Goal: Task Accomplishment & Management: Manage account settings

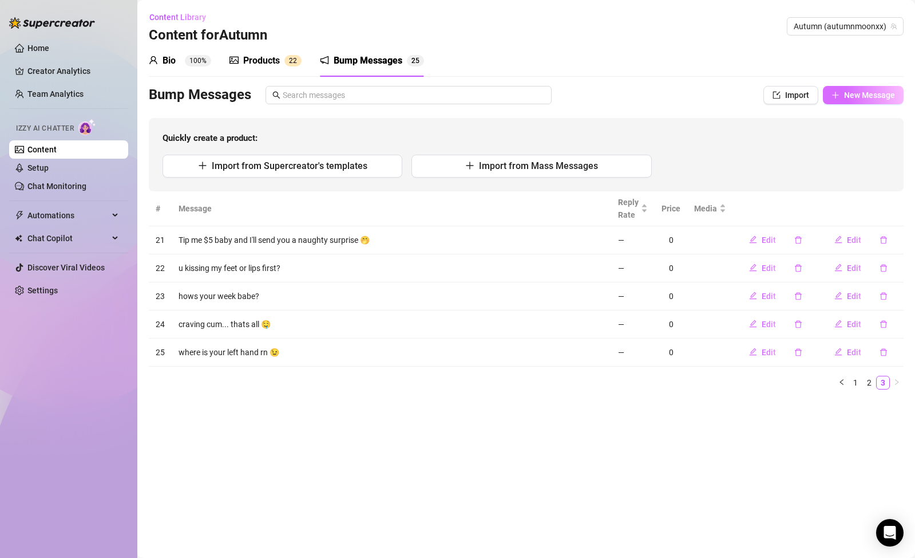
click at [858, 92] on span "New Message" at bounding box center [869, 94] width 51 height 9
click at [294, 60] on span "2" at bounding box center [295, 61] width 4 height 8
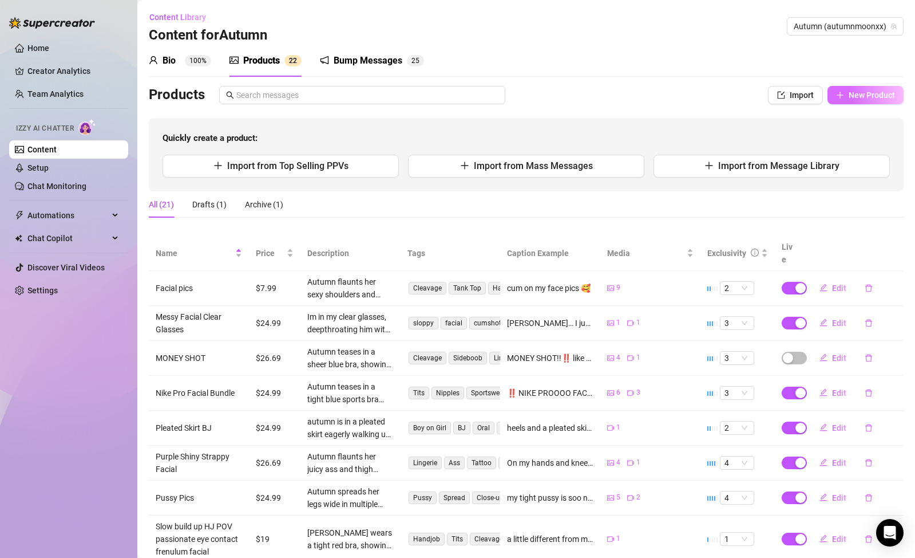
click at [849, 93] on span "New Product" at bounding box center [872, 94] width 46 height 9
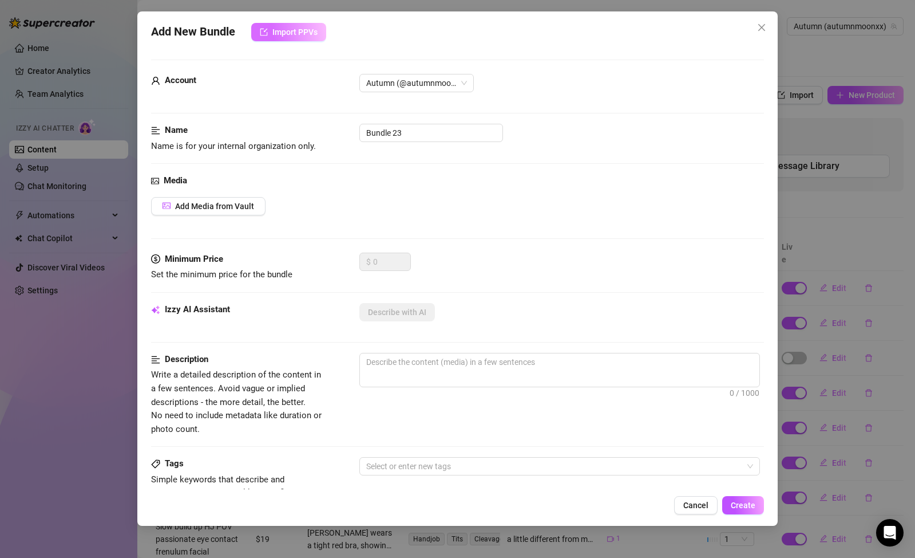
click at [314, 34] on span "Import PPVs" at bounding box center [294, 31] width 45 height 9
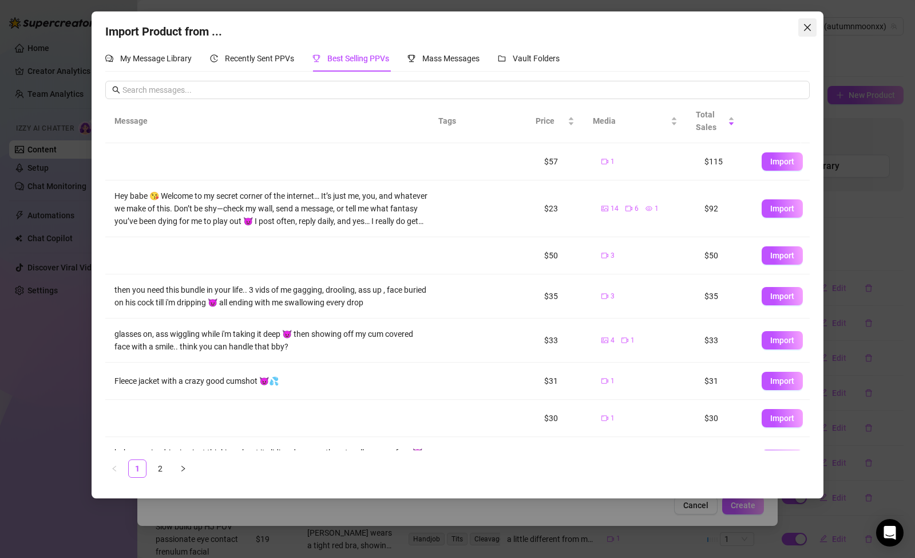
click at [804, 26] on icon "close" at bounding box center [807, 27] width 9 height 9
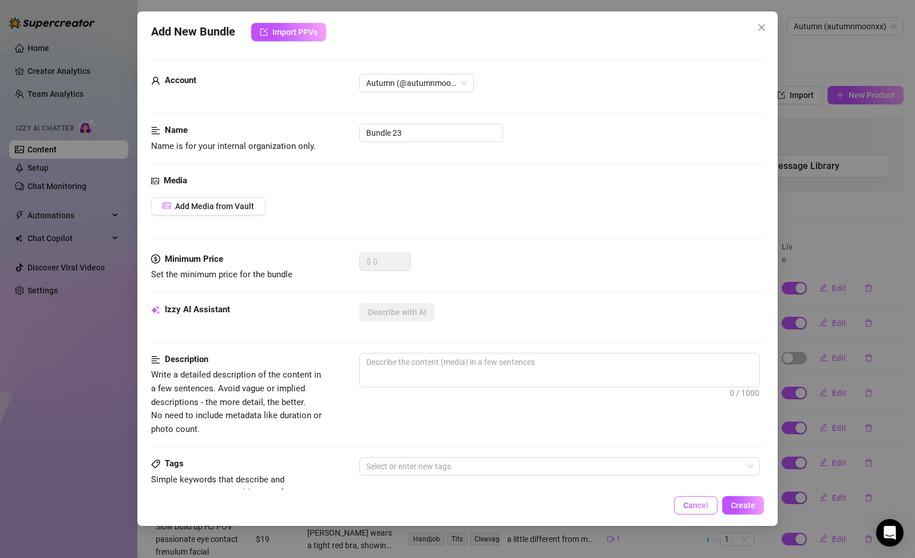
click at [686, 502] on span "Cancel" at bounding box center [696, 504] width 25 height 9
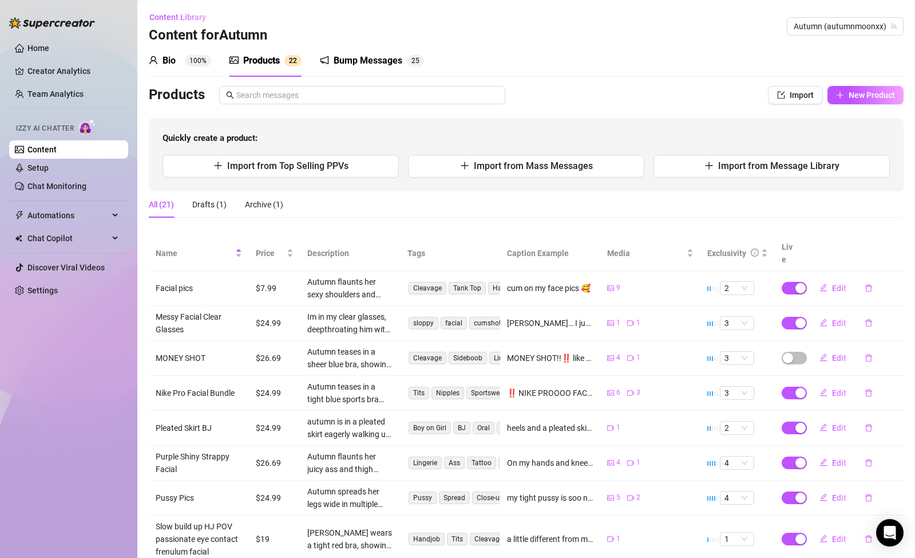
click at [425, 54] on div "Bio 100% Products 2 2 Bump Messages 2 5" at bounding box center [526, 61] width 755 height 32
click at [396, 61] on div "Bump Messages" at bounding box center [368, 61] width 69 height 14
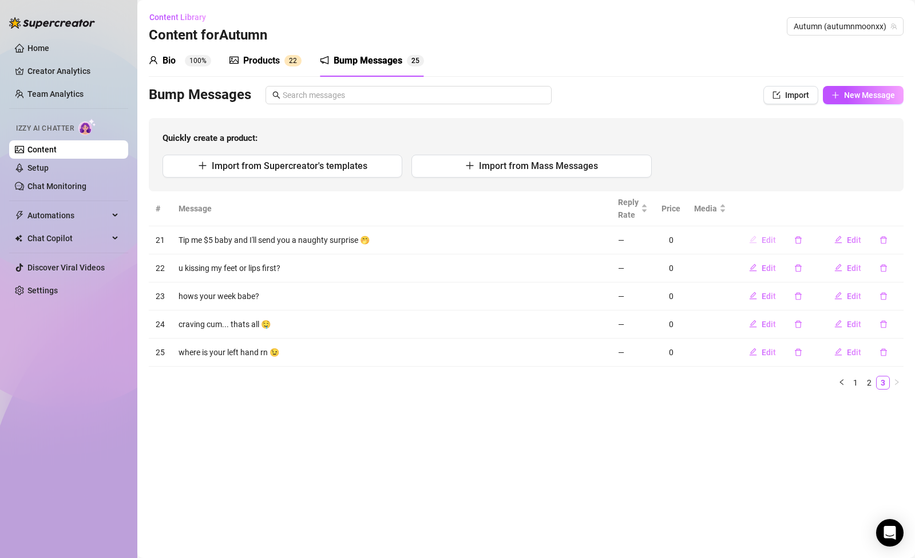
click at [760, 240] on button "Edit" at bounding box center [762, 240] width 45 height 18
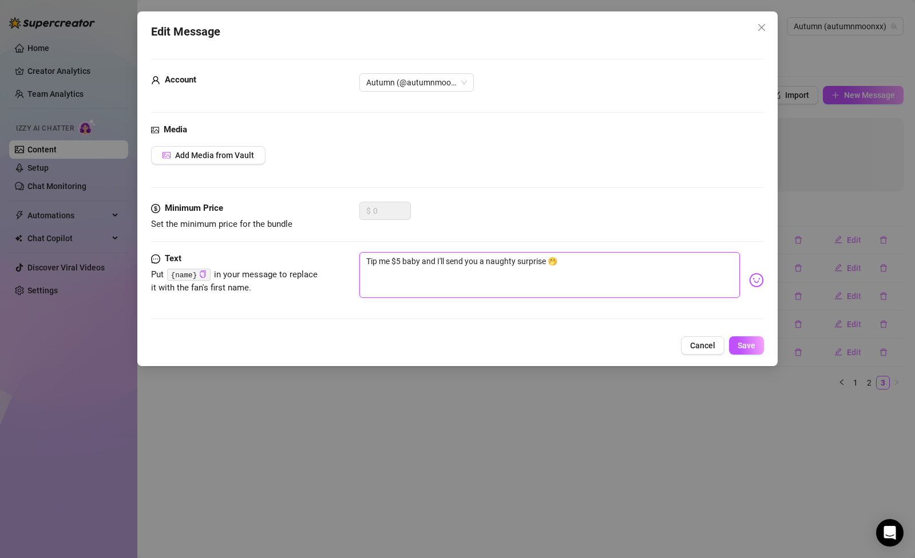
drag, startPoint x: 544, startPoint y: 264, endPoint x: 481, endPoint y: 259, distance: 63.2
click at [481, 259] on textarea "Tip me $5 baby and I'll send you a naughty surprise 🤭" at bounding box center [549, 275] width 381 height 46
drag, startPoint x: 549, startPoint y: 263, endPoint x: 484, endPoint y: 259, distance: 65.4
click at [484, 259] on textarea "Tip me $5 baby and I'll send you a naughty surprise 🤭" at bounding box center [549, 275] width 381 height 46
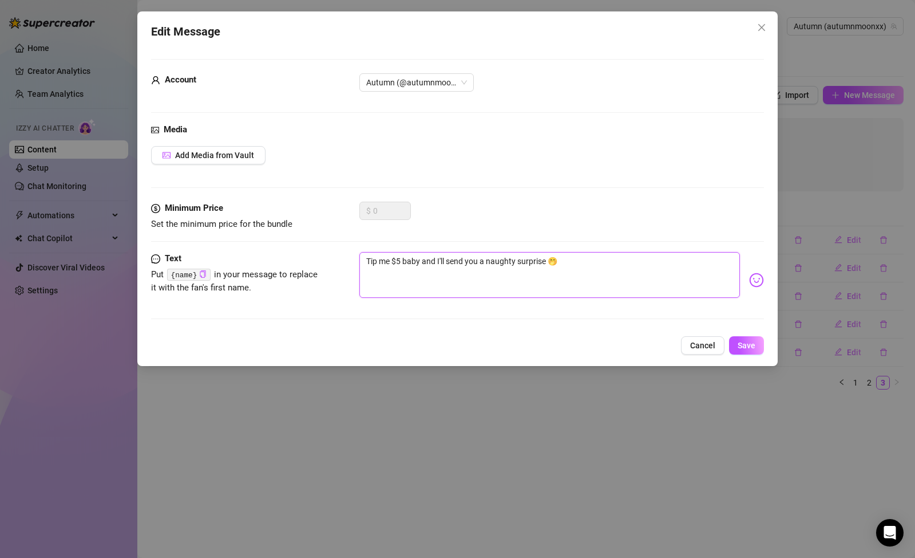
drag, startPoint x: 482, startPoint y: 259, endPoint x: 546, endPoint y: 267, distance: 64.0
click at [546, 267] on textarea "Tip me $5 baby and I'll send you a naughty surprise 🤭" at bounding box center [549, 275] width 381 height 46
type textarea "Tip me $5 baby and I'll send you s 🤭"
type textarea "Tip me $5 baby and I'll send you so 🤭"
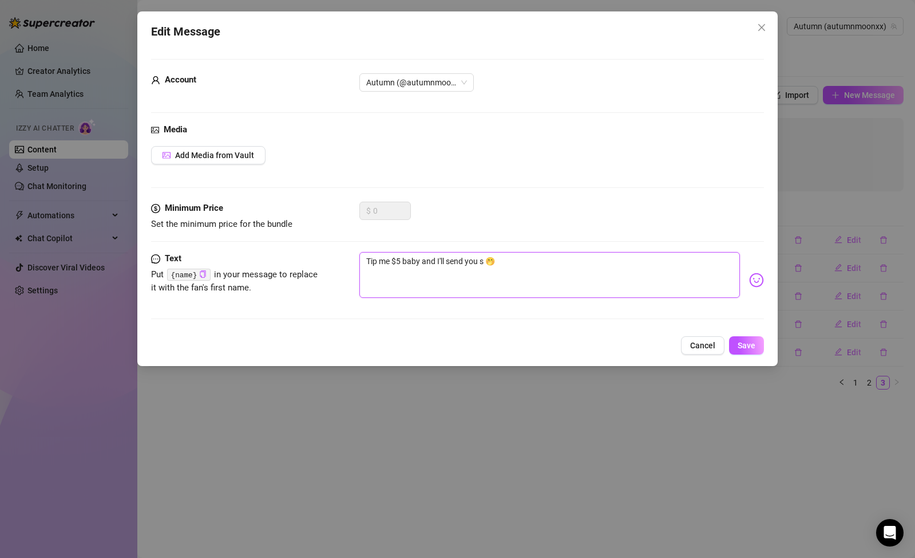
type textarea "Tip me $5 baby and I'll send you so 🤭"
type textarea "Tip me $5 baby and I'll send you som 🤭"
type textarea "Tip me $5 baby and I'll send you some 🤭"
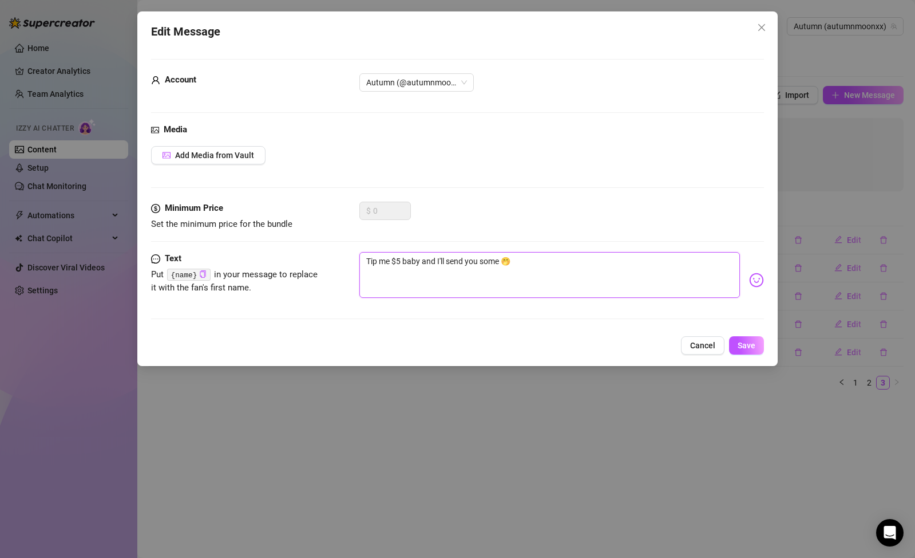
type textarea "Tip me $5 baby and I'll send you someh 🤭"
type textarea "Tip me $5 baby and I'll send you somehi 🤭"
type textarea "Tip me $5 baby and I'll send you somehin 🤭"
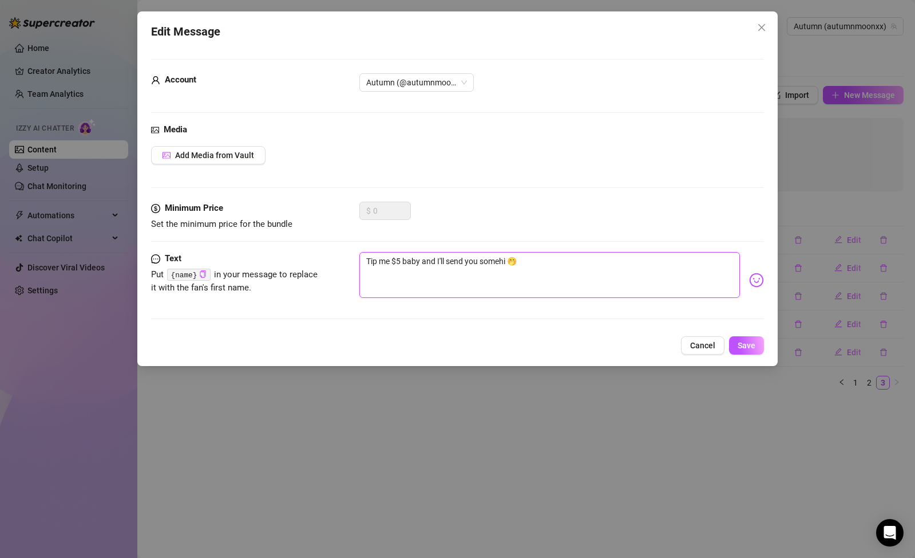
type textarea "Tip me $5 baby and I'll send you somehin 🤭"
type textarea "Tip me $5 baby and I'll send you somehing 🤭"
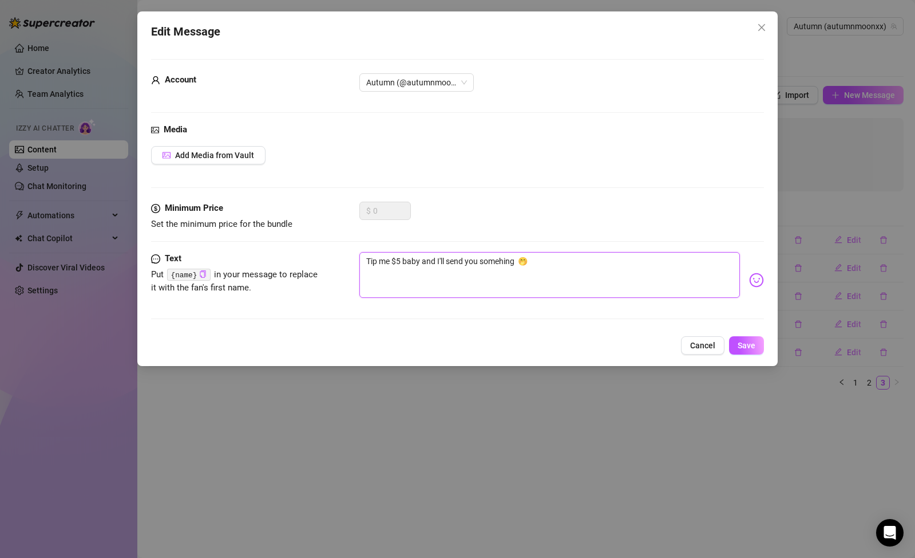
type textarea "Tip me $5 baby and I'll send you somehing t 🤭"
type textarea "Tip me $5 baby and I'll send you somehing to 🤭"
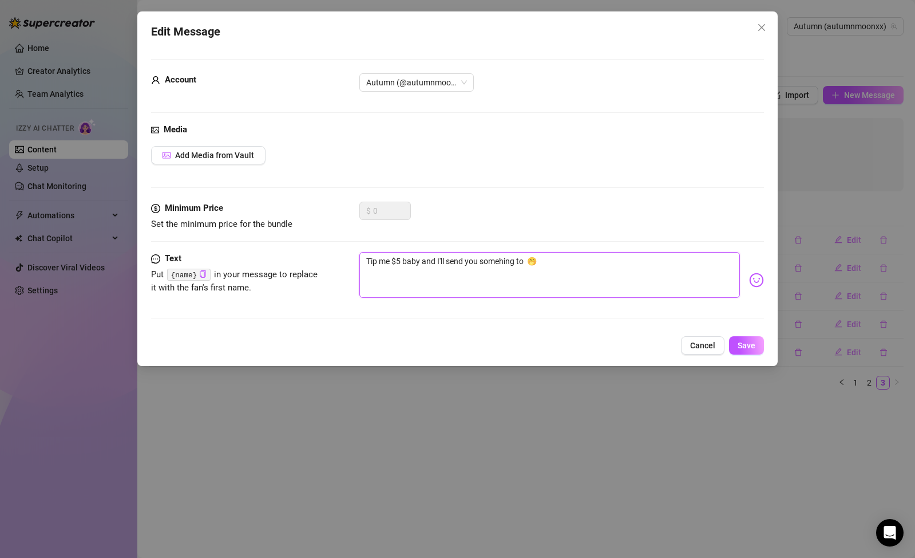
type textarea "Tip me $5 baby and I'll send you somehing to 🤭"
type textarea "Tip me $5 baby and I'll send you somehing t 🤭"
type textarea "Tip me $5 baby and I'll send you somehing 🤭"
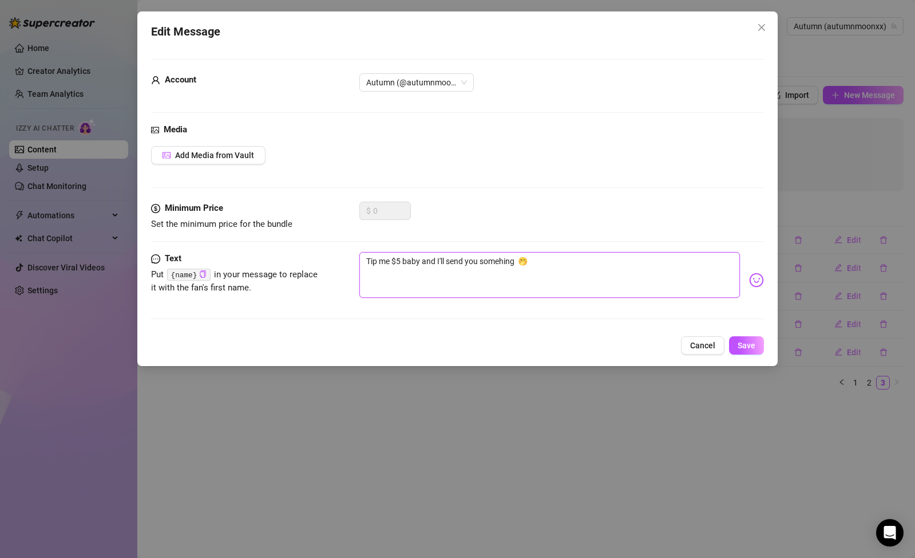
type textarea "Tip me $5 baby and I'll send you somehing 🤭"
type textarea "Tip me $5 baby and I'll send you somehin 🤭"
type textarea "Tip me $5 baby and I'll send you somehi 🤭"
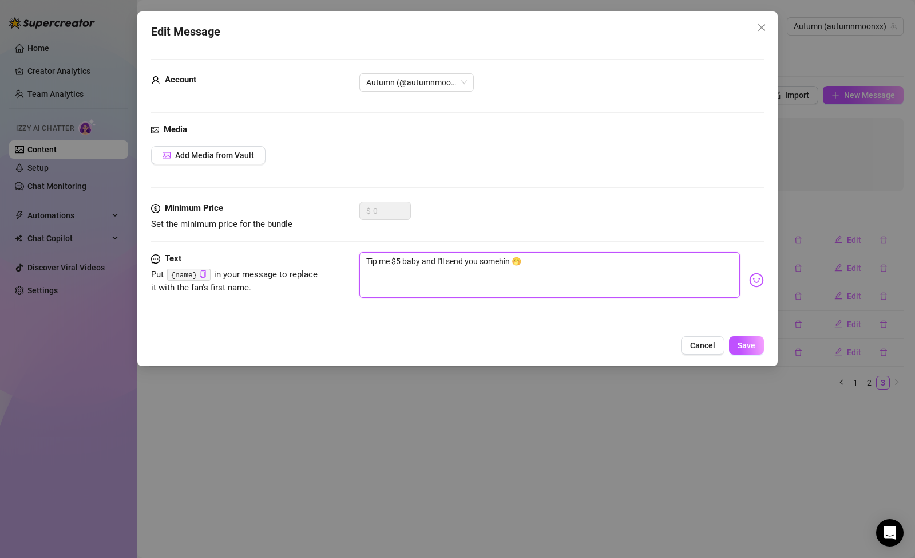
type textarea "Tip me $5 baby and I'll send you somehi 🤭"
type textarea "Tip me $5 baby and I'll send you someh 🤭"
type textarea "Tip me $5 baby and I'll send you some 🤭"
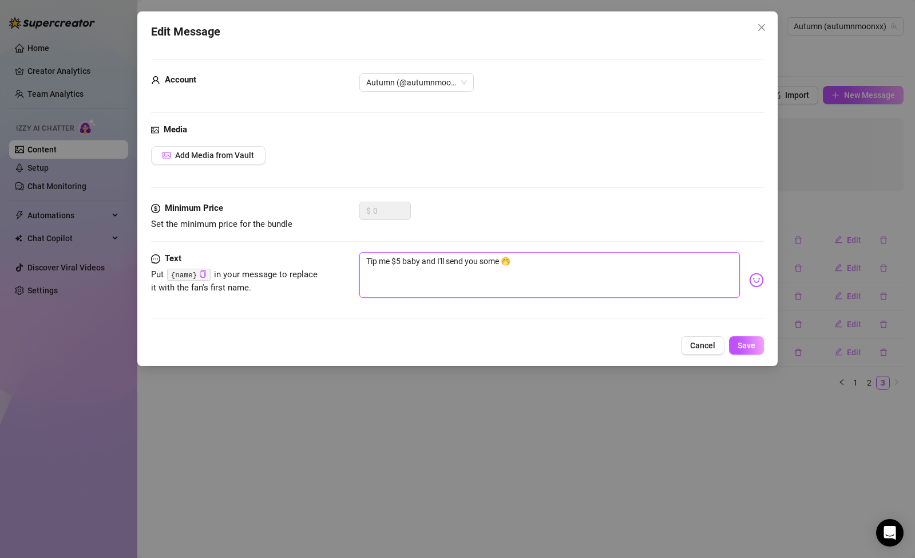
type textarea "Tip me $5 baby and I'll send you somet 🤭"
type textarea "Tip me $5 baby and I'll send you someti 🤭"
type textarea "Tip me $5 baby and I'll send you somet 🤭"
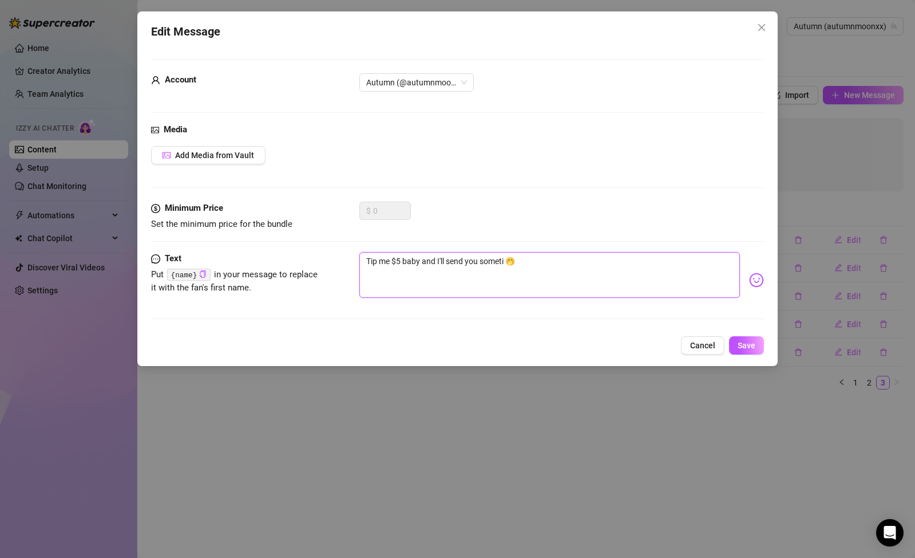
type textarea "Tip me $5 baby and I'll send you somet 🤭"
type textarea "Tip me $5 baby and I'll send you someth 🤭"
type textarea "Tip me $5 baby and I'll send you somethi 🤭"
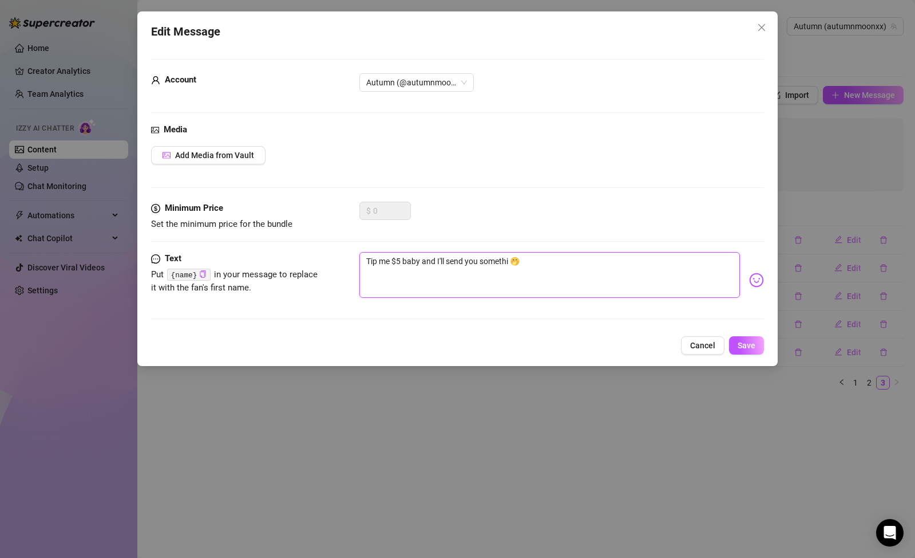
type textarea "Tip me $5 baby and I'll send you somethin 🤭"
type textarea "Tip me $5 baby and I'll send you something 🤭"
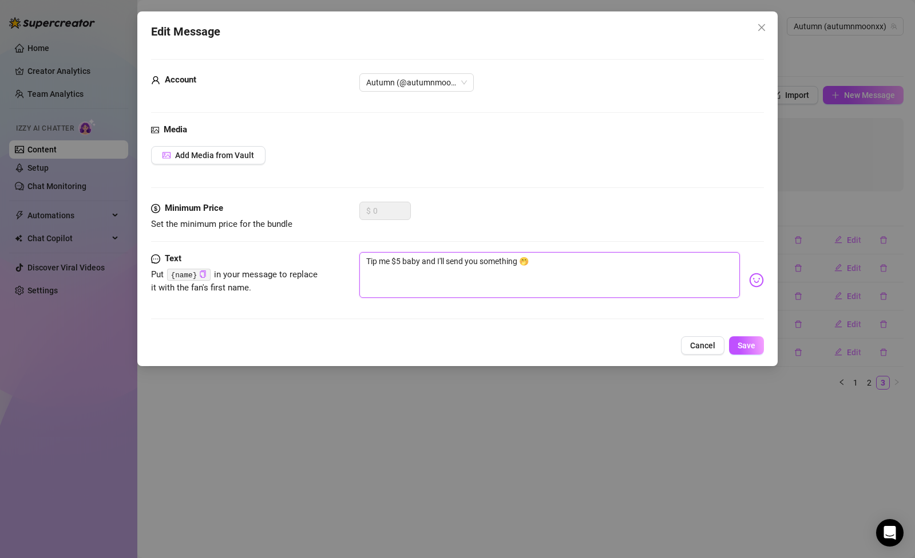
type textarea "Tip me $5 baby and I'll send you something 🤭"
type textarea "Tip me $5 baby and I'll send you something t 🤭"
type textarea "Tip me $5 baby and I'll send you something to 🤭"
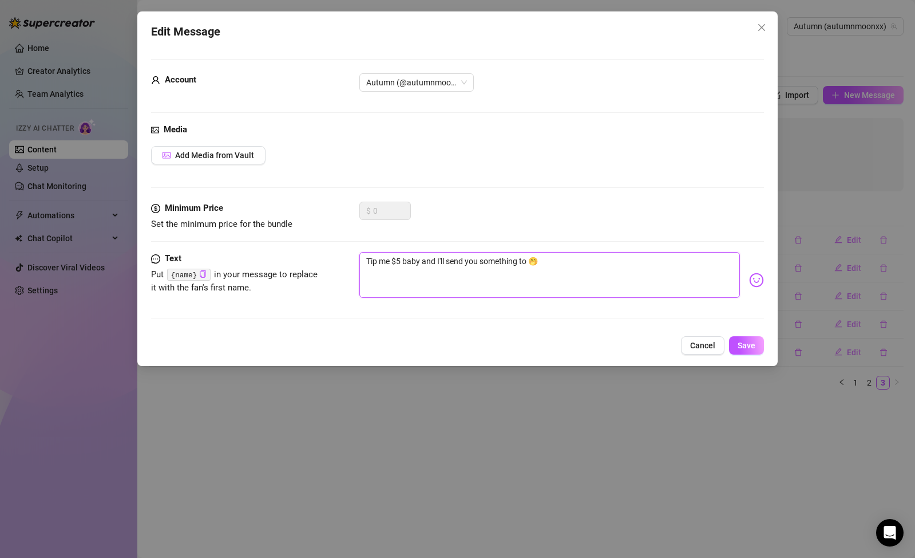
type textarea "Tip me $5 baby and I'll send you something to 🤭"
type textarea "Tip me $5 baby and I'll send you something to s 🤭"
type textarea "Tip me $5 baby and I'll send you something to sp 🤭"
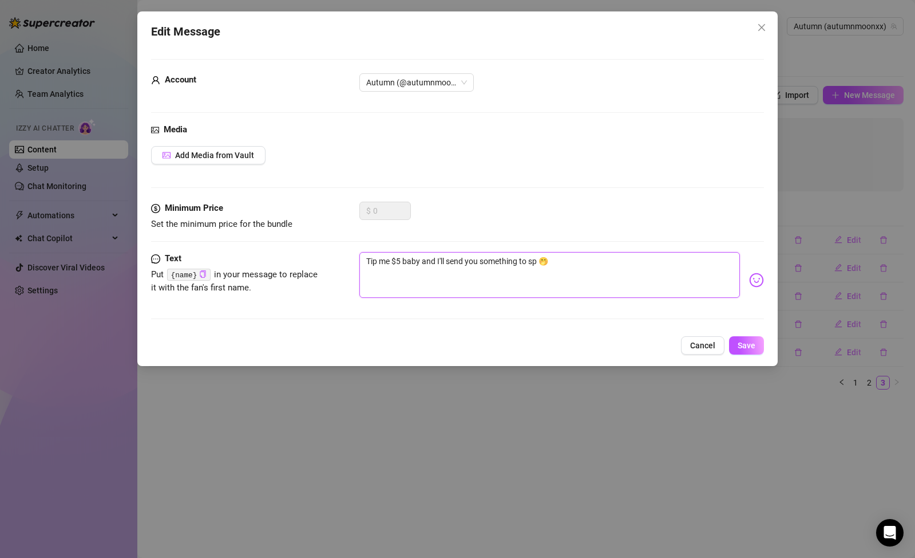
type textarea "Tip me $5 baby and I'll send you something to spo 🤭"
type textarea "Tip me $5 baby and I'll send you something to spoi 🤭"
type textarea "Tip me $5 baby and I'll send you something to spoil 🤭"
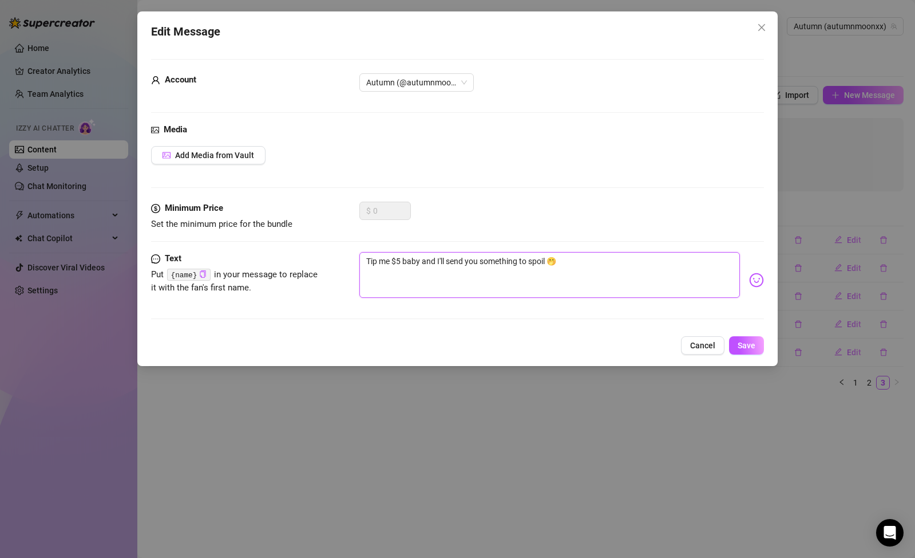
type textarea "Tip me $5 baby and I'll send you something to spoil 🤭"
type textarea "Tip me $5 baby and I'll send you something to spoil u 🤭"
type textarea "Tip me $5 baby and I'll send you something to spoil 🤭"
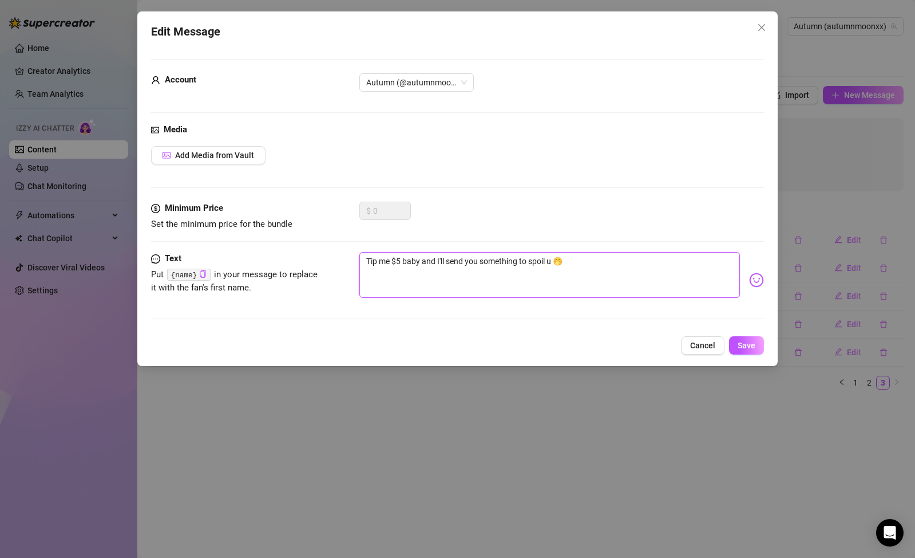
type textarea "Tip me $5 baby and I'll send you something to spoil 🤭"
type textarea "Tip me $5 baby and I'll send you something to spoil y 🤭"
type textarea "Tip me $5 baby and I'll send you something to spoil yo 🤭"
type textarea "Tip me $5 baby and I'll send you something to spoil you 🤭"
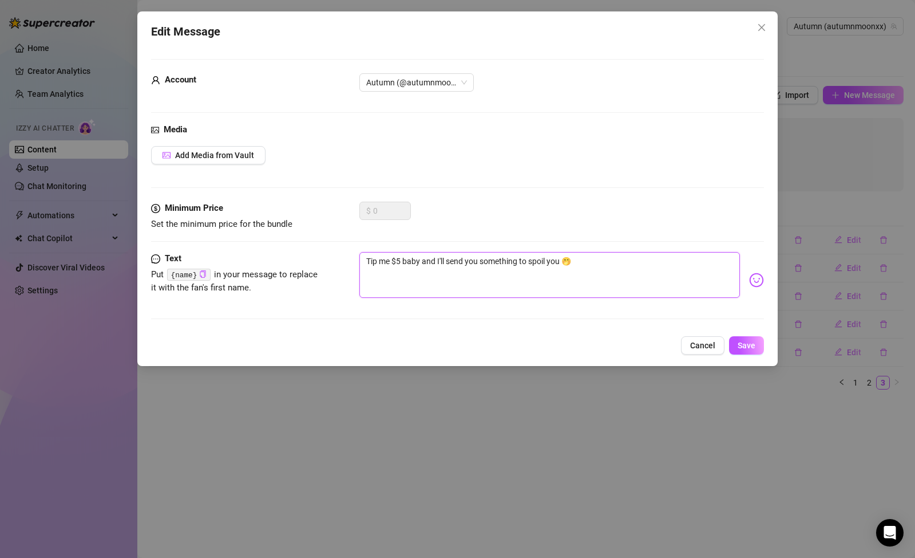
type textarea "Tip me $5 baby and I'll send you something to spoil you 🤭"
type textarea "Tip me $5 baby and I'll send you something to spoil you 💞 🤭"
click at [751, 342] on span "Save" at bounding box center [747, 345] width 18 height 9
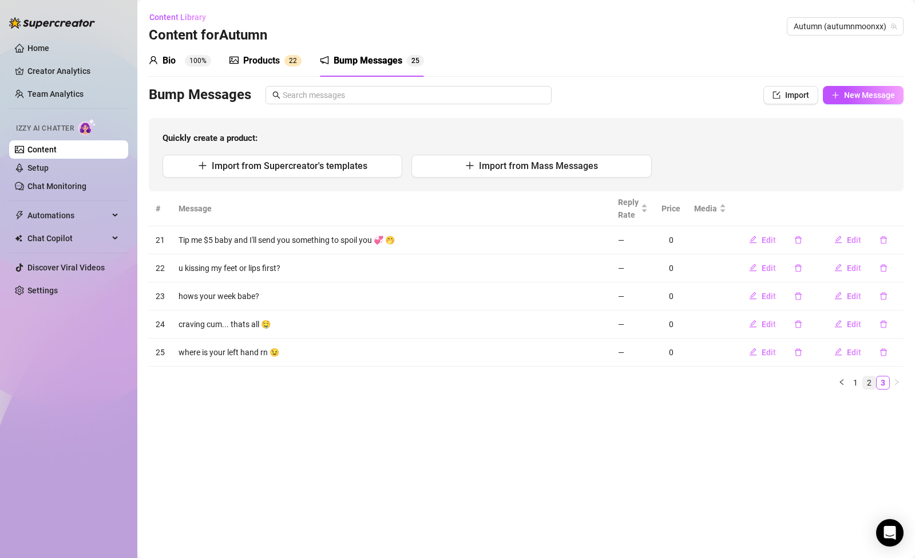
click at [867, 377] on link "2" at bounding box center [869, 382] width 13 height 13
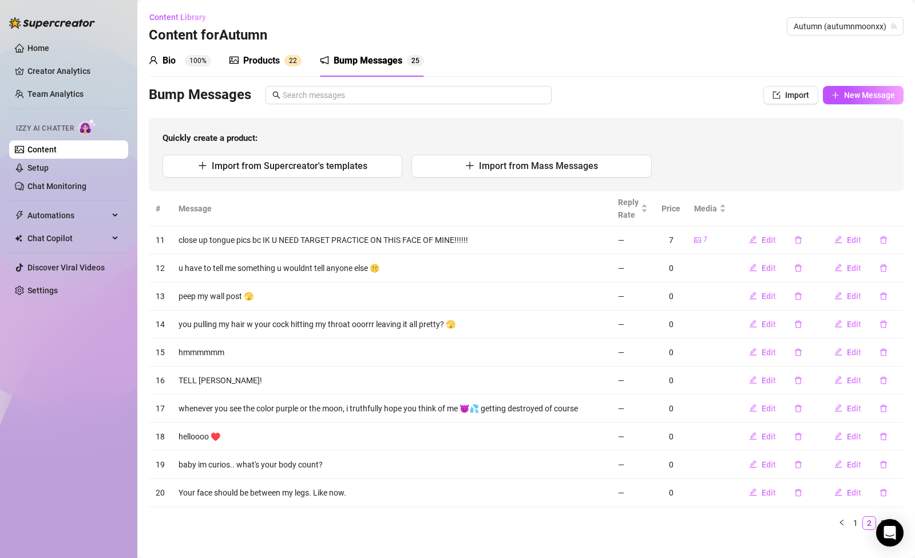
click at [262, 66] on div "Products" at bounding box center [261, 61] width 37 height 14
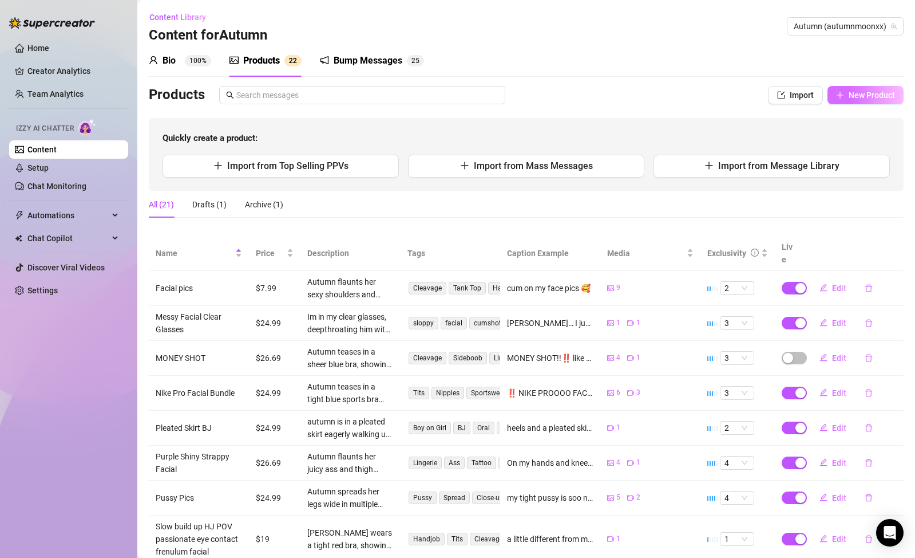
click at [830, 88] on button "New Product" at bounding box center [866, 95] width 76 height 18
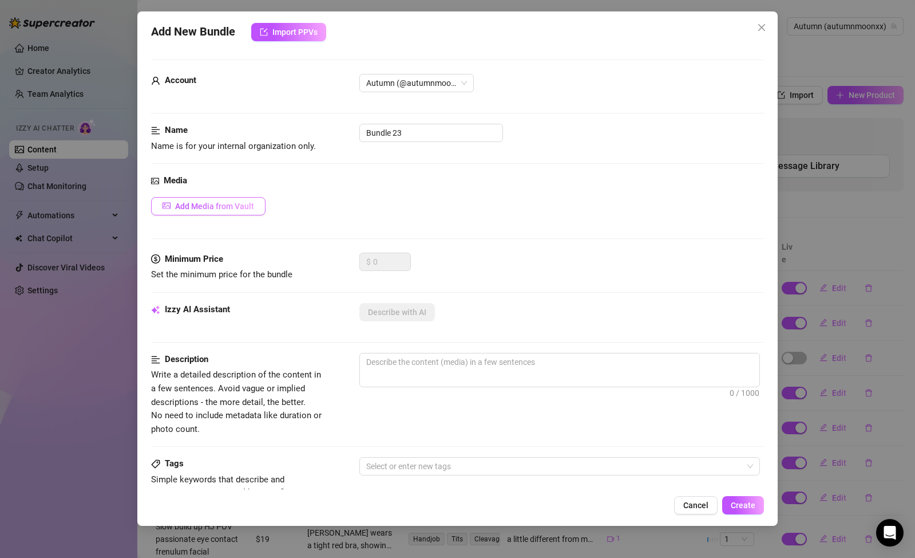
click at [198, 211] on button "Add Media from Vault" at bounding box center [208, 206] width 114 height 18
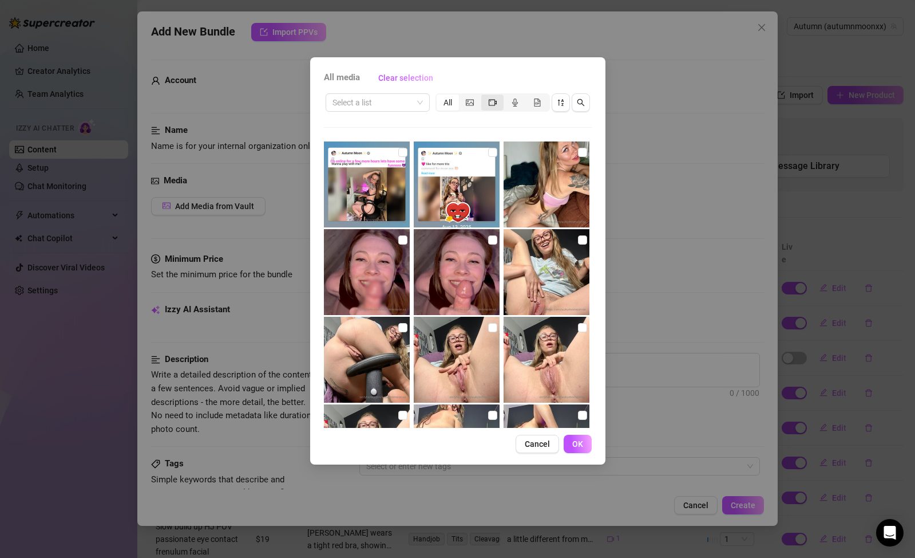
click at [489, 101] on icon "video-camera" at bounding box center [493, 102] width 8 height 8
click at [484, 96] on input "segmented control" at bounding box center [484, 96] width 0 height 0
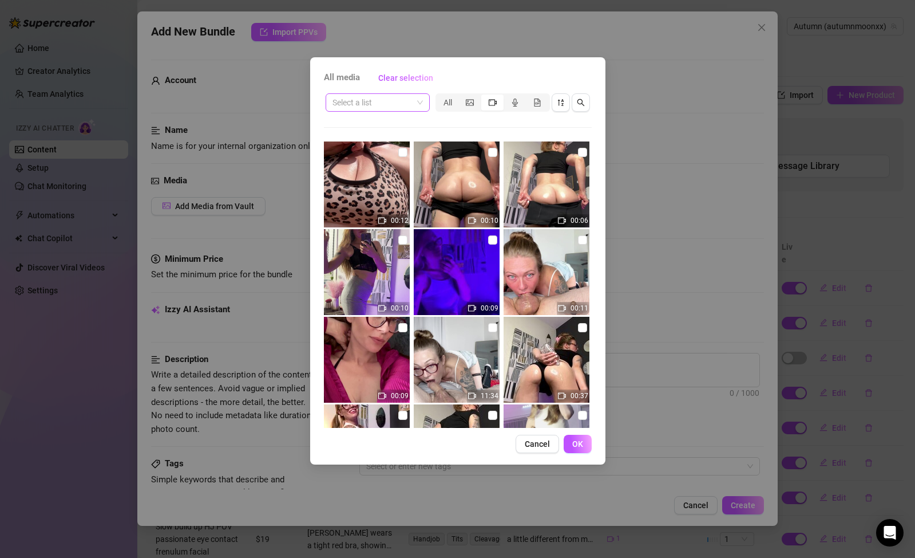
click at [403, 104] on input "search" at bounding box center [373, 102] width 80 height 17
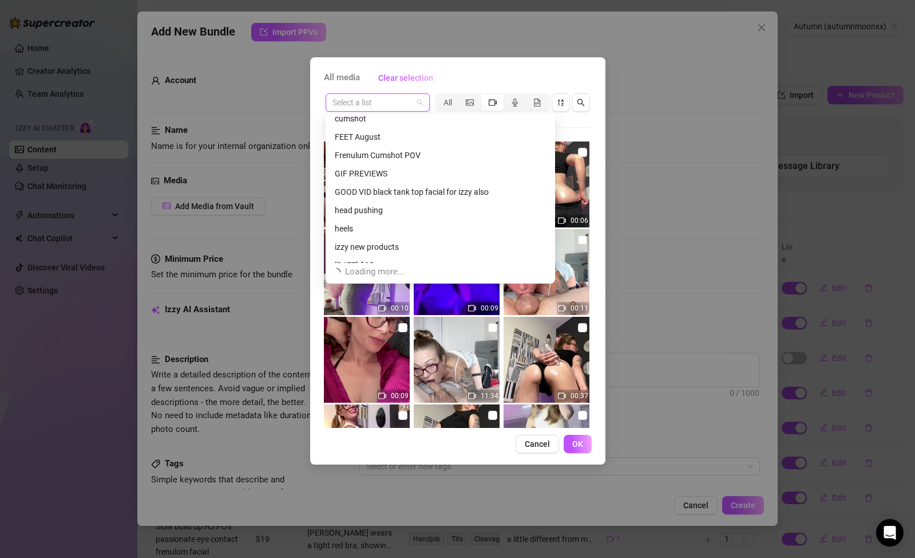
scroll to position [403, 0]
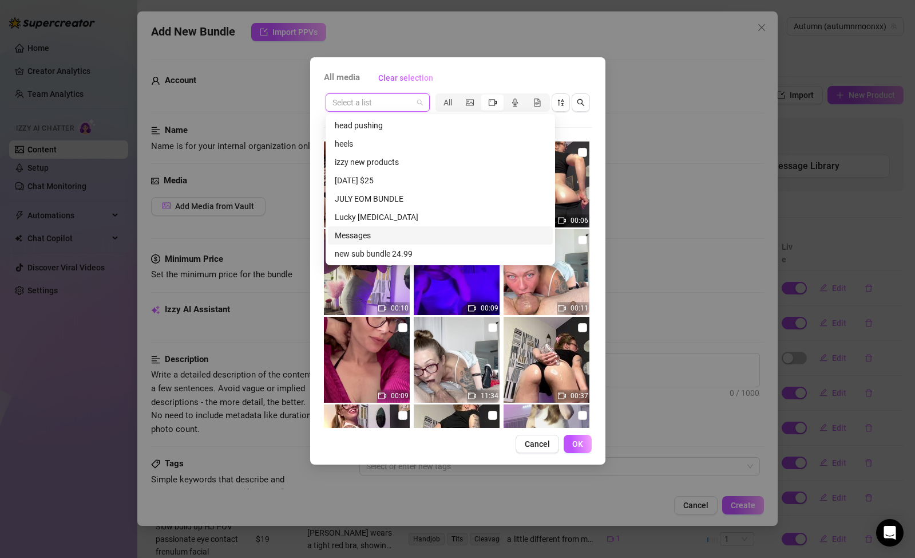
click at [374, 235] on div "Messages" at bounding box center [440, 235] width 211 height 13
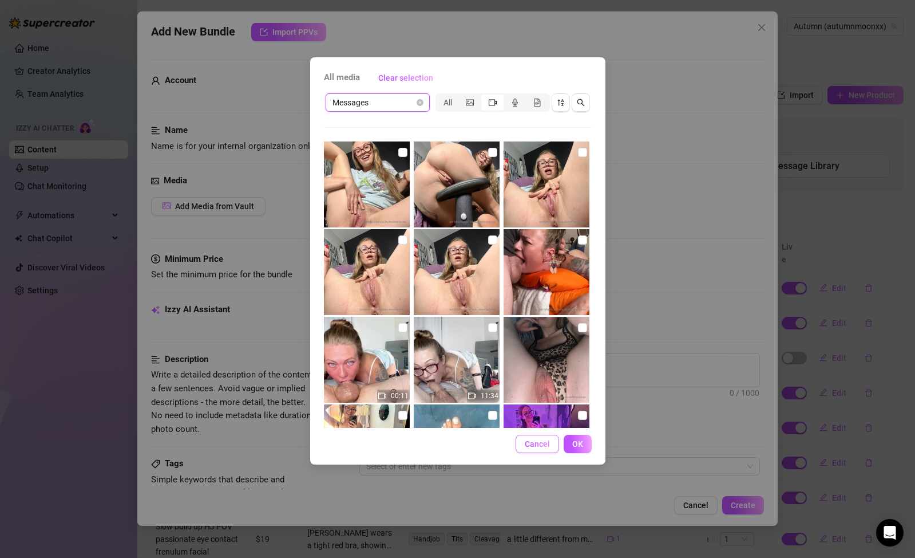
click at [547, 448] on span "Cancel" at bounding box center [537, 443] width 25 height 9
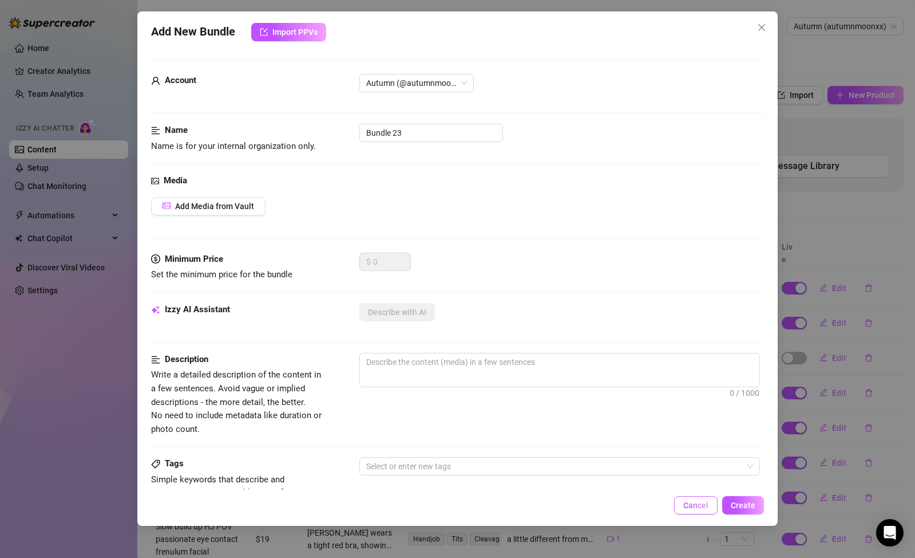
click at [705, 500] on span "Cancel" at bounding box center [696, 504] width 25 height 9
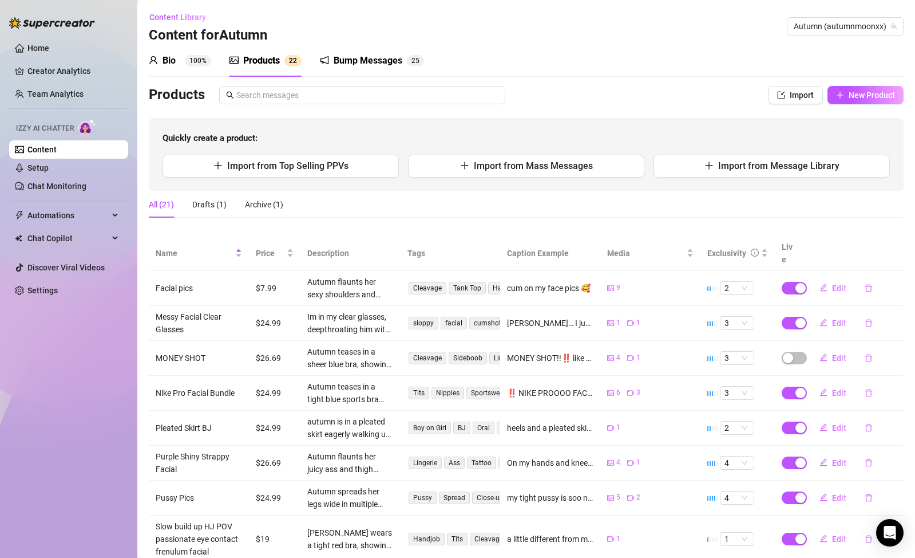
click at [772, 115] on div "Products Import New Product Quickly create a product: Import from Top Selling P…" at bounding box center [526, 138] width 755 height 105
click at [777, 100] on button "Import" at bounding box center [795, 95] width 55 height 18
type textarea "Type your message here..."
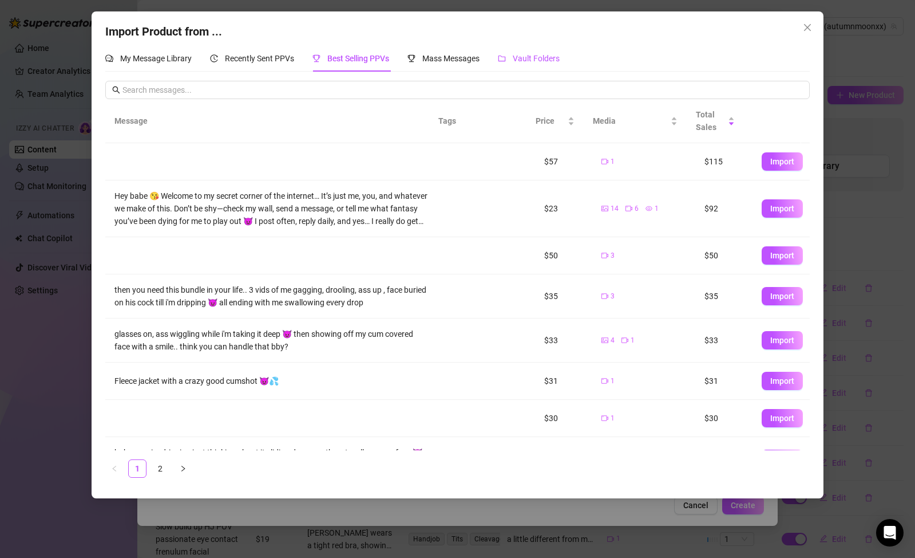
click at [552, 64] on div "Vault Folders" at bounding box center [529, 58] width 62 height 13
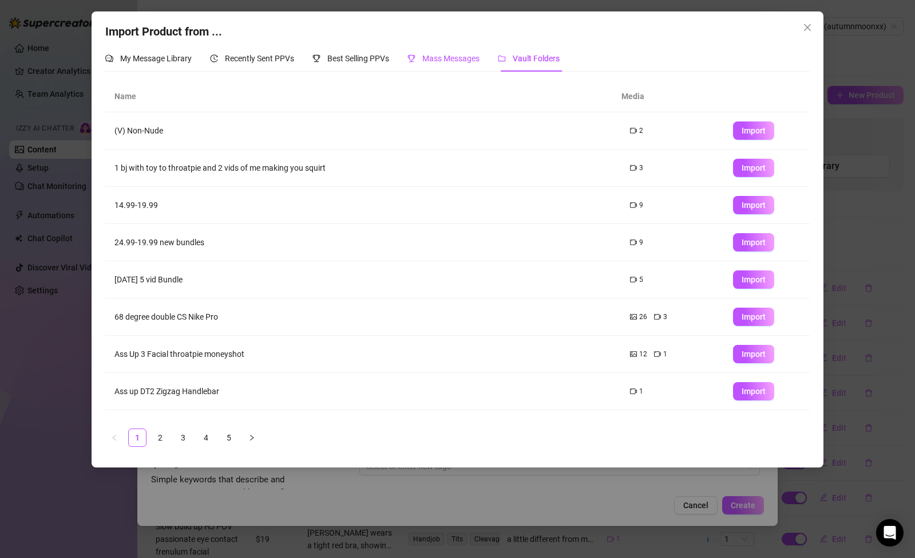
click at [475, 64] on div "Mass Messages" at bounding box center [444, 58] width 72 height 13
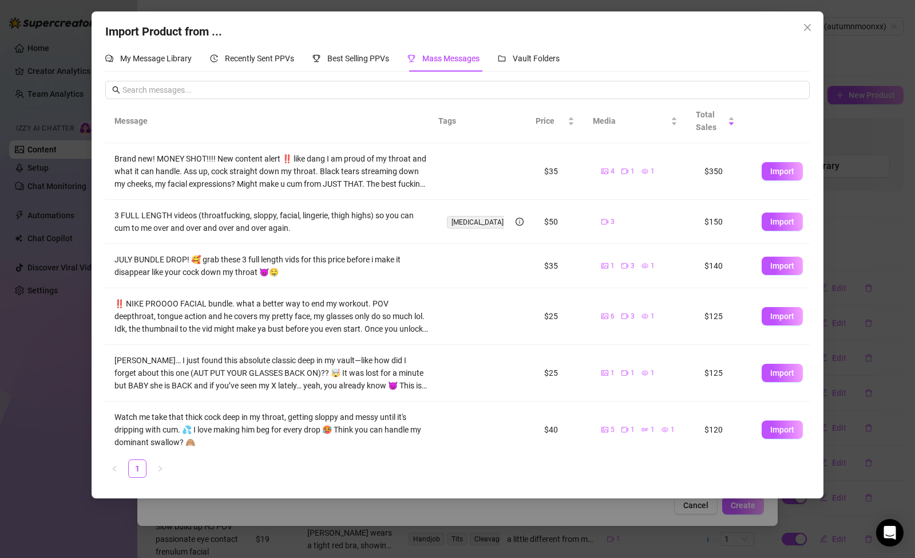
click at [202, 66] on div "My Message Library Recently Sent PPVs Best Selling PPVs Mass Messages Vault Fol…" at bounding box center [332, 58] width 455 height 26
click at [179, 64] on div "My Message Library" at bounding box center [148, 58] width 86 height 13
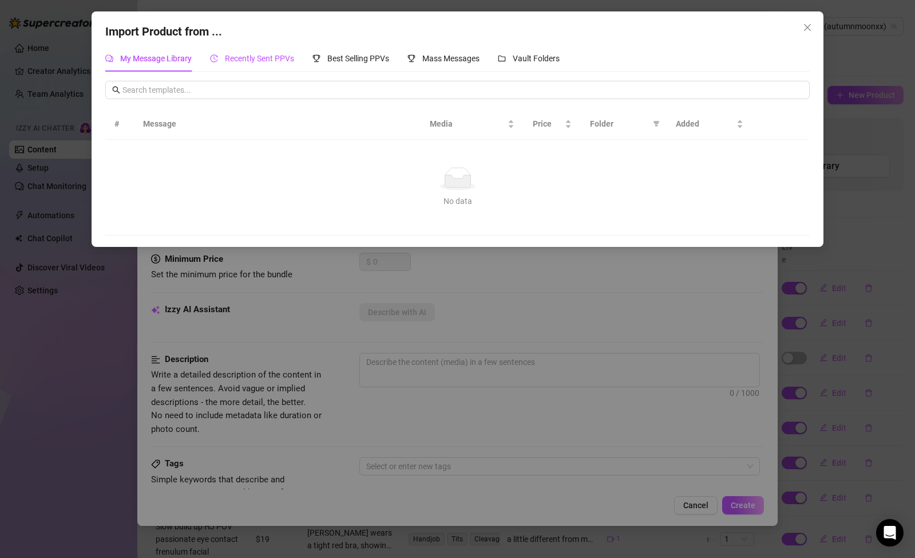
click at [218, 63] on div "Recently Sent PPVs" at bounding box center [252, 58] width 84 height 13
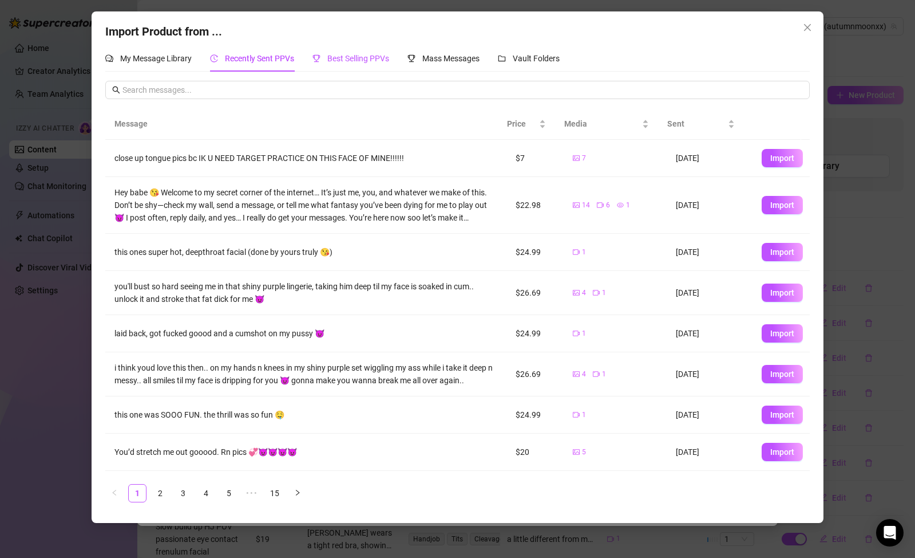
click at [338, 64] on div "Best Selling PPVs" at bounding box center [351, 58] width 77 height 13
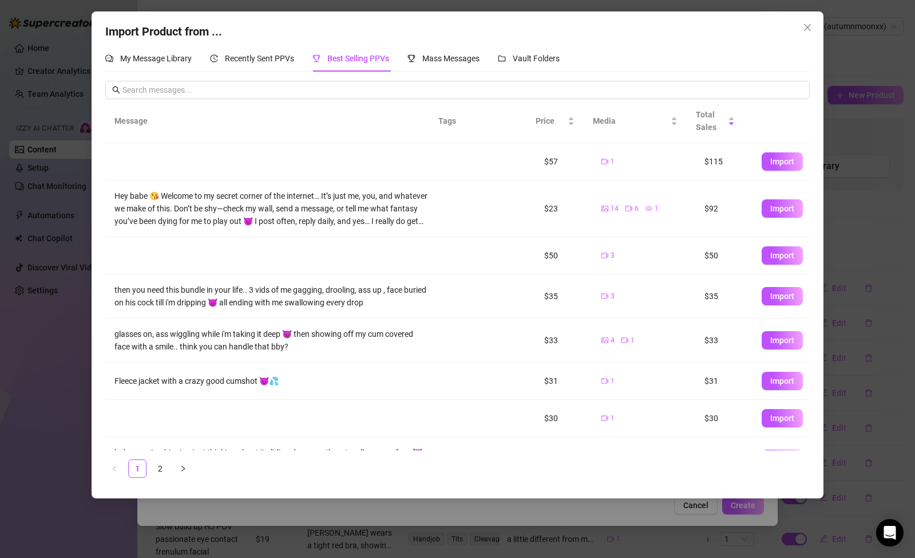
click at [408, 67] on div "My Message Library Recently Sent PPVs Best Selling PPVs Mass Messages Vault Fol…" at bounding box center [332, 58] width 455 height 26
click at [808, 33] on button "Close" at bounding box center [808, 27] width 18 height 18
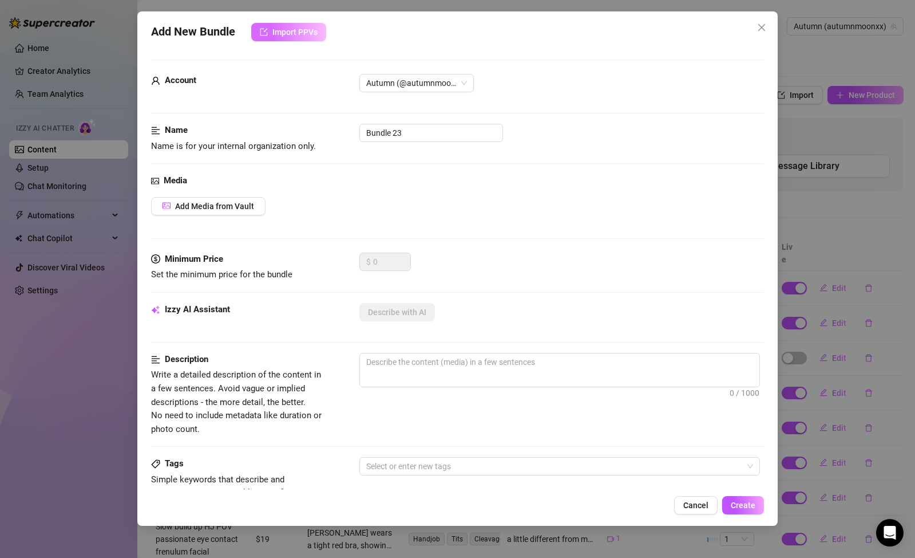
click at [310, 30] on span "Import PPVs" at bounding box center [294, 31] width 45 height 9
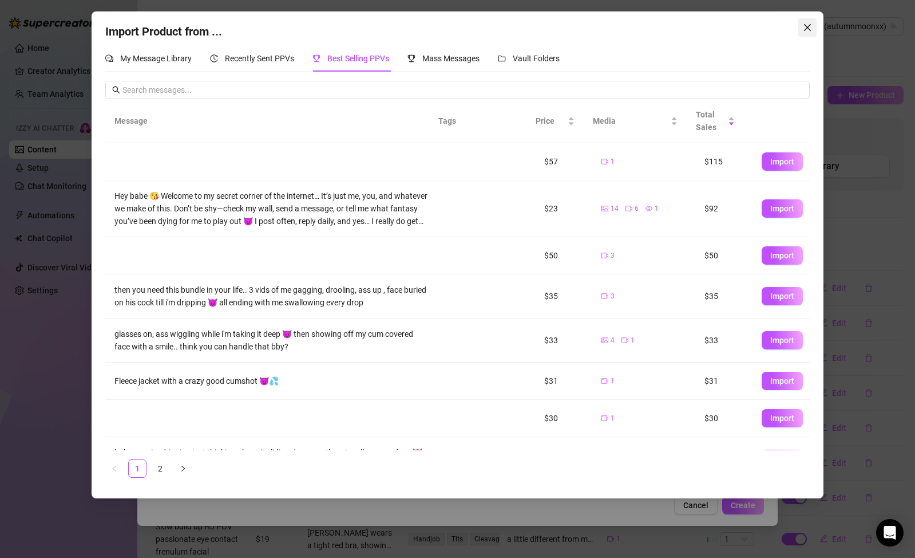
click at [809, 28] on icon "close" at bounding box center [807, 27] width 7 height 7
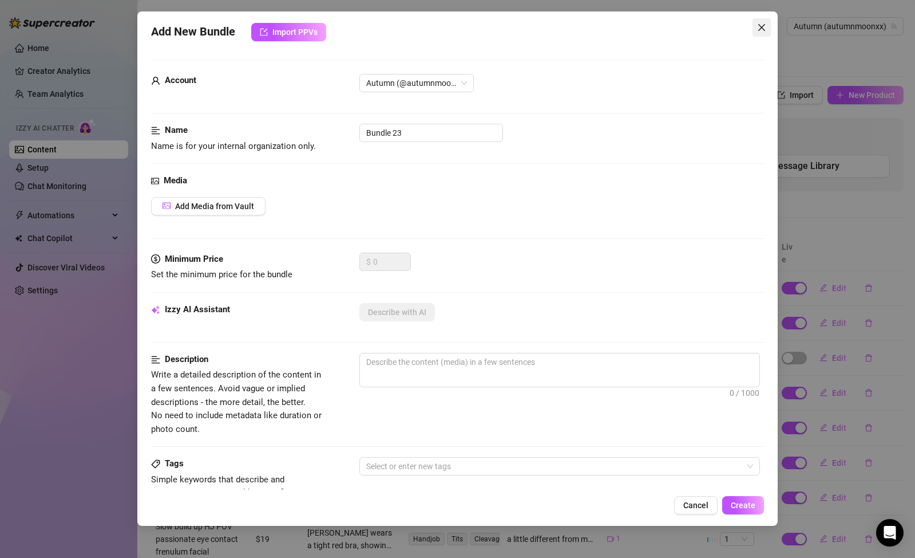
click at [764, 26] on icon "close" at bounding box center [761, 27] width 9 height 9
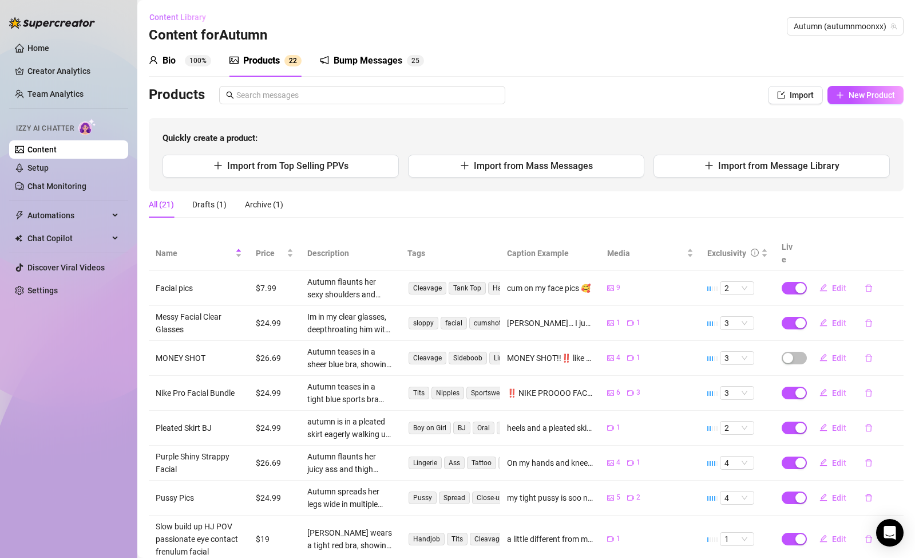
click at [184, 18] on span "Content Library" at bounding box center [177, 17] width 57 height 9
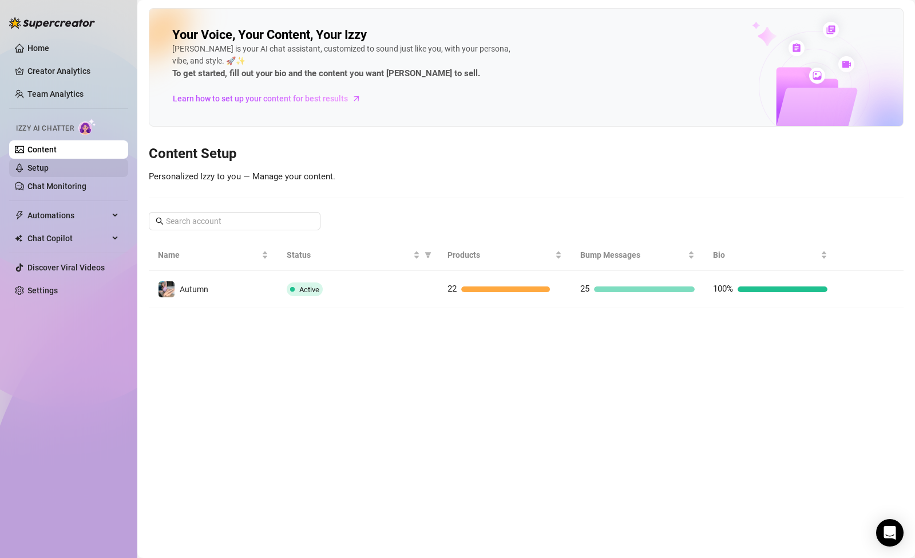
click at [49, 167] on link "Setup" at bounding box center [37, 167] width 21 height 9
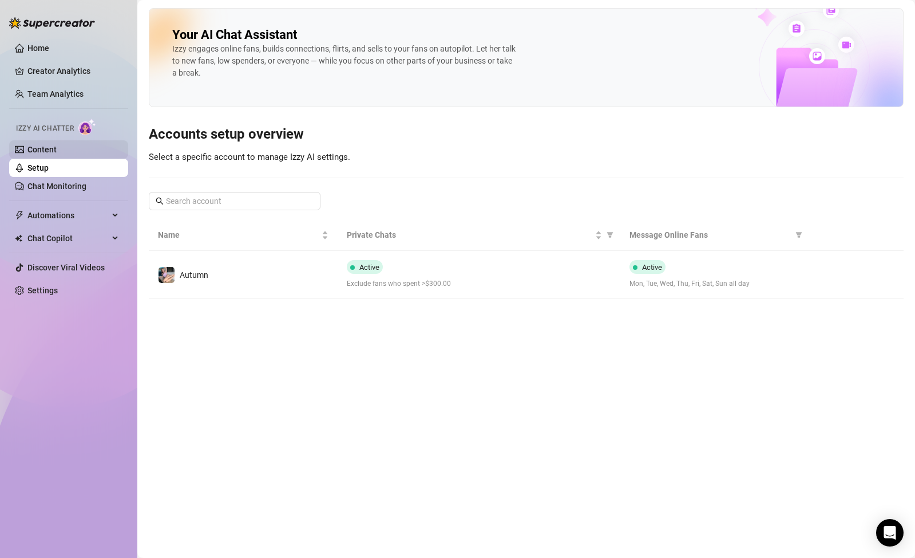
click at [27, 149] on link "Content" at bounding box center [41, 149] width 29 height 9
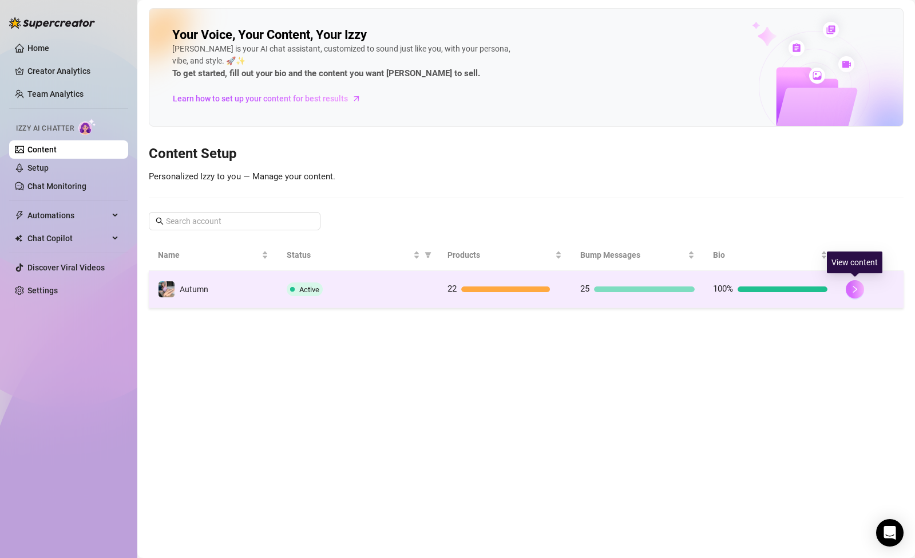
click at [852, 291] on icon "right" at bounding box center [855, 289] width 8 height 8
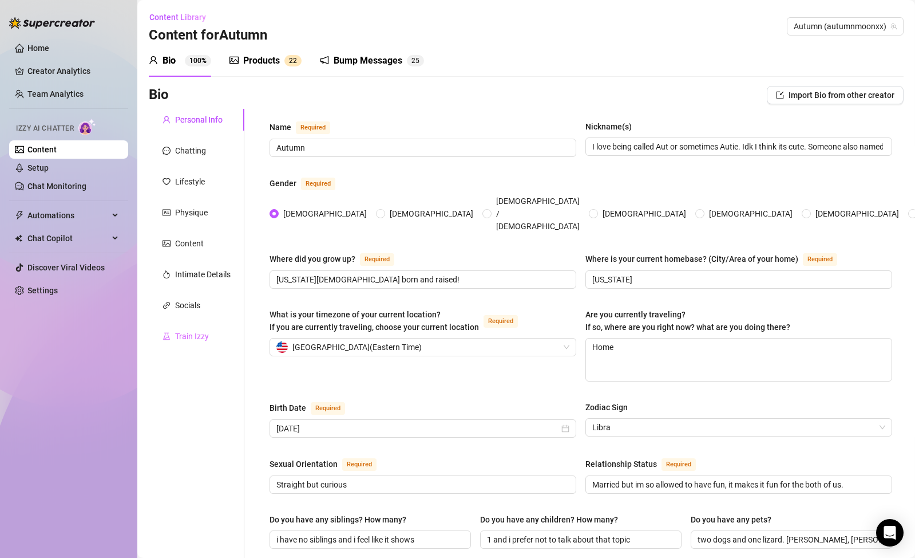
click at [219, 331] on div "Train Izzy" at bounding box center [197, 336] width 96 height 22
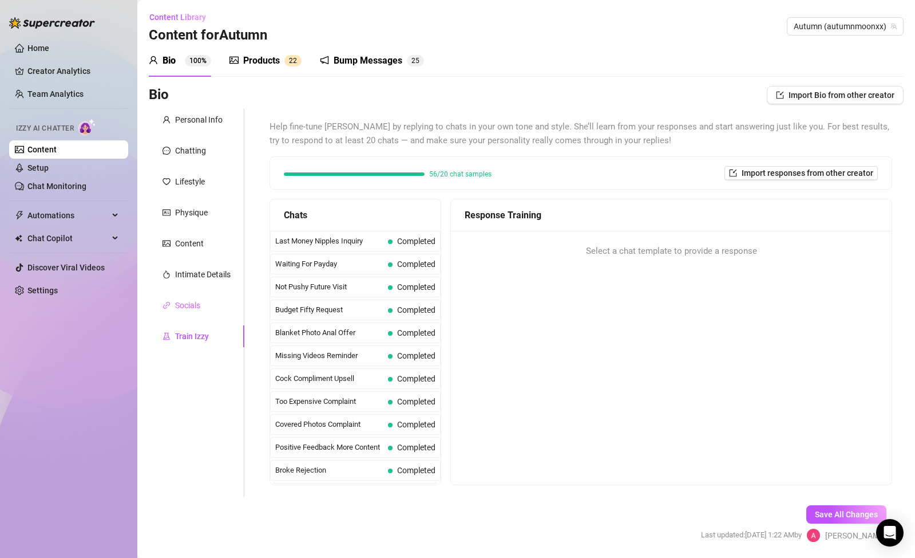
click at [213, 313] on div "Socials" at bounding box center [197, 305] width 96 height 22
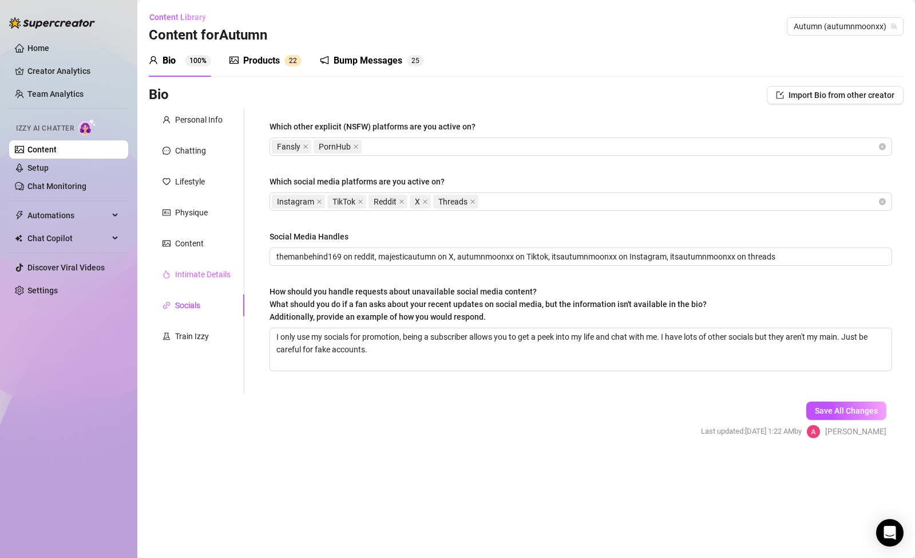
click at [212, 284] on div "Intimate Details" at bounding box center [197, 274] width 96 height 22
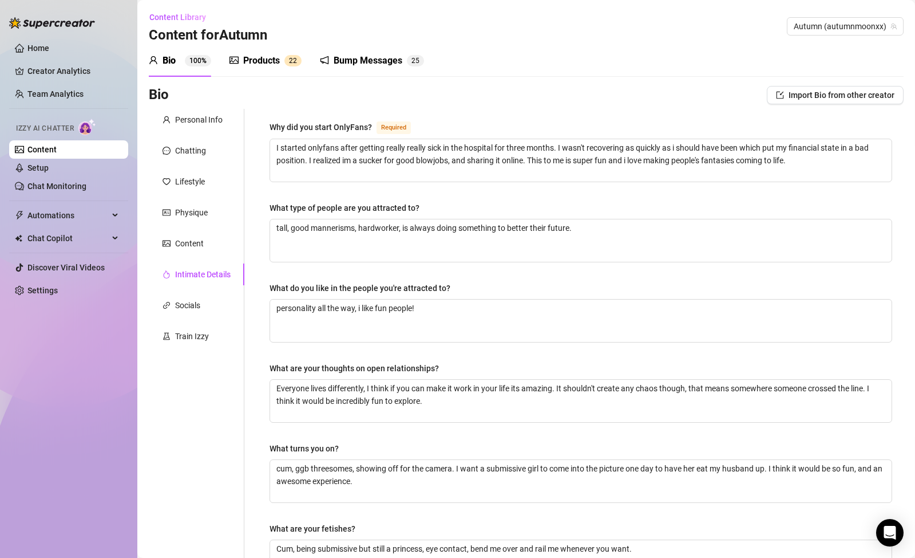
click at [202, 263] on div "Intimate Details" at bounding box center [197, 274] width 96 height 22
click at [202, 247] on div "Content" at bounding box center [189, 243] width 29 height 13
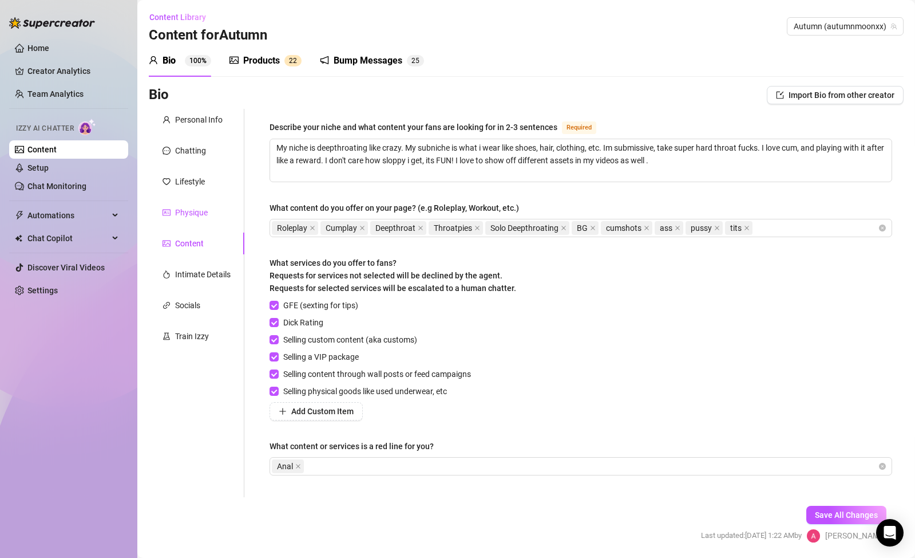
click at [184, 215] on div "Physique" at bounding box center [191, 212] width 33 height 13
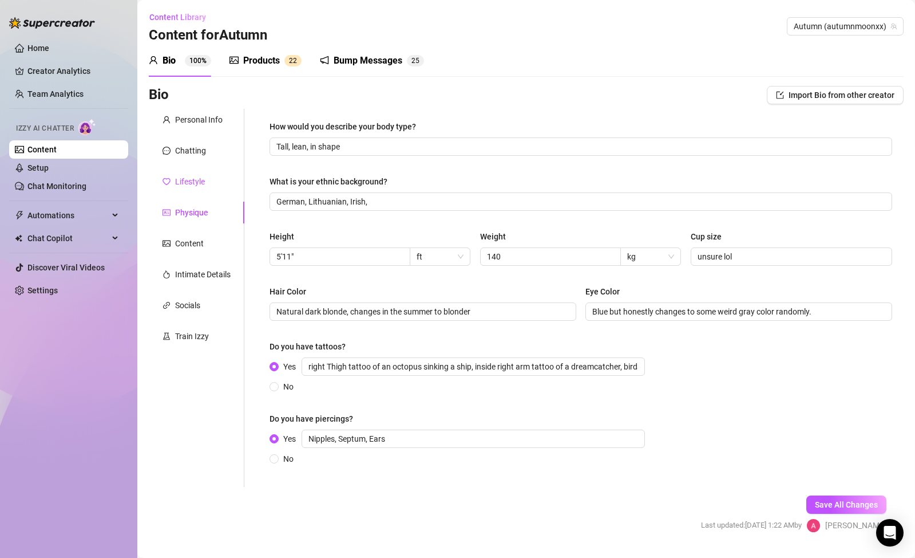
click at [191, 184] on div "Lifestyle" at bounding box center [190, 181] width 30 height 13
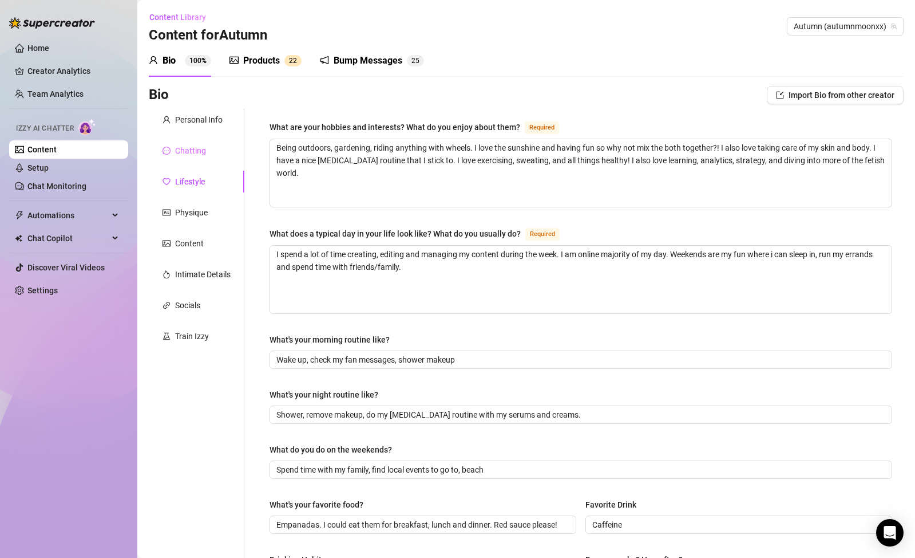
click at [226, 160] on div "Chatting" at bounding box center [197, 151] width 96 height 22
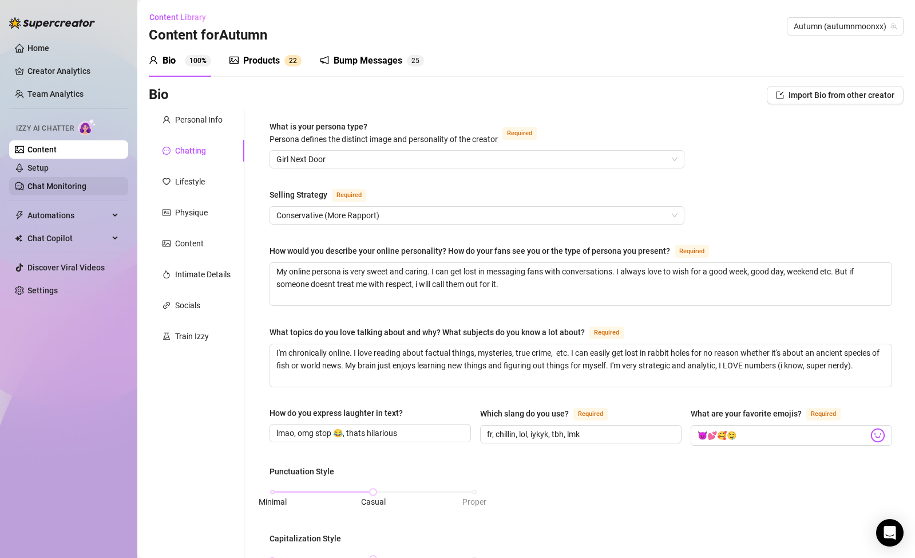
click at [86, 191] on link "Chat Monitoring" at bounding box center [56, 185] width 59 height 9
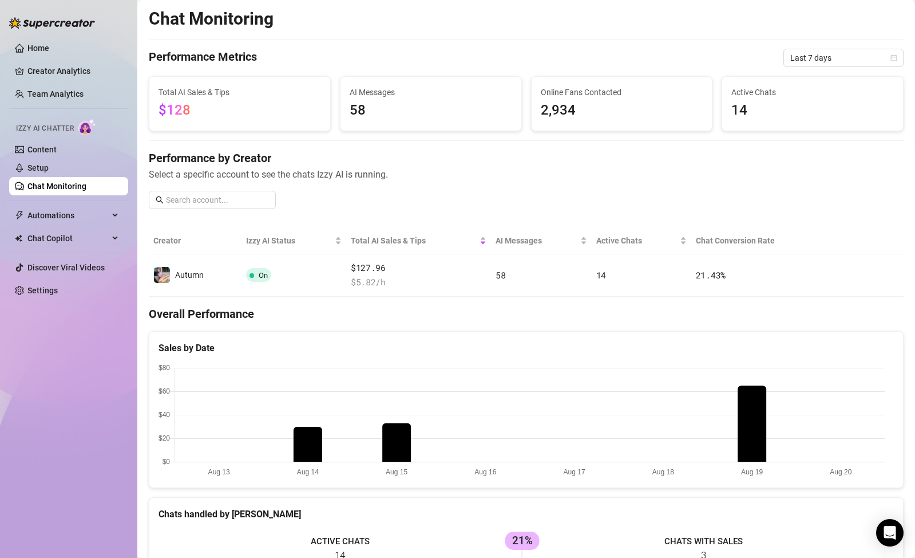
click at [749, 414] on canvas at bounding box center [522, 421] width 727 height 114
click at [38, 74] on link "Creator Analytics" at bounding box center [73, 71] width 92 height 18
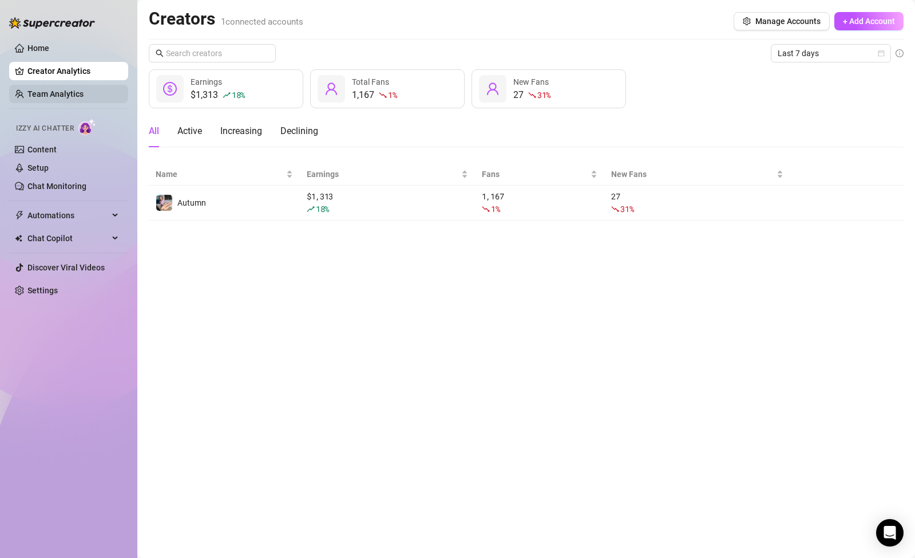
click at [60, 97] on link "Team Analytics" at bounding box center [55, 93] width 56 height 9
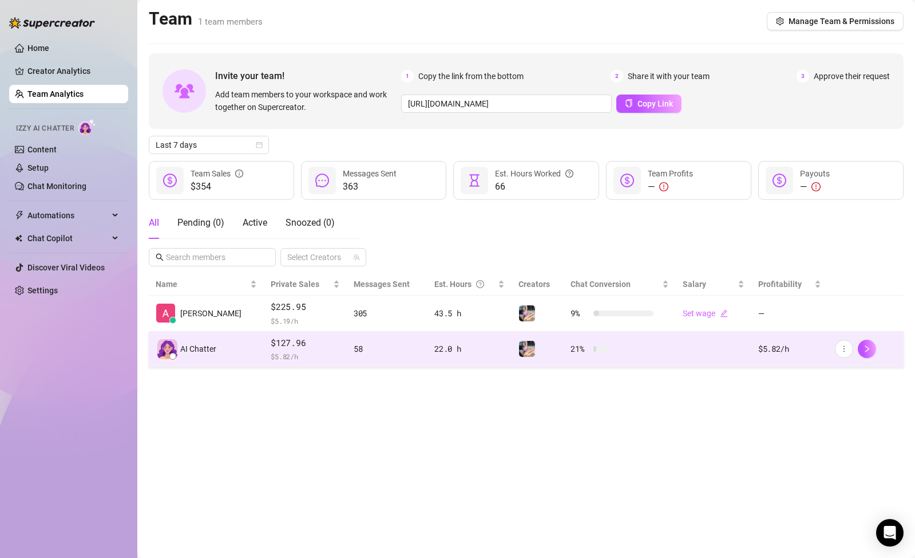
click at [175, 357] on div at bounding box center [172, 356] width 7 height 7
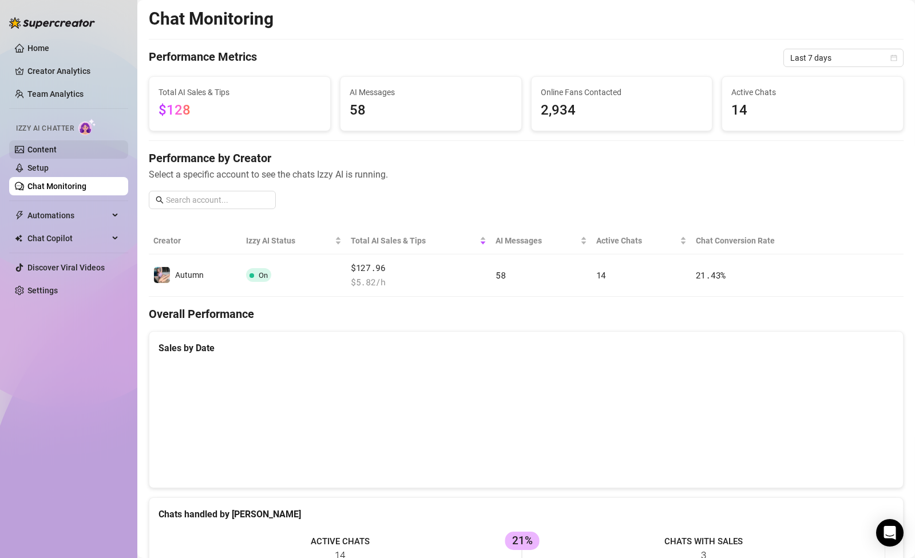
click at [57, 149] on link "Content" at bounding box center [41, 149] width 29 height 9
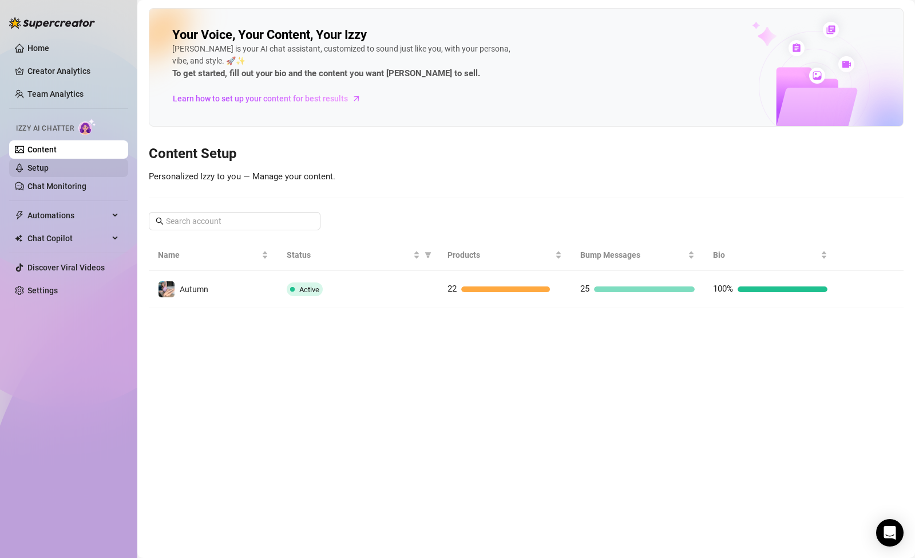
click at [49, 165] on link "Setup" at bounding box center [37, 167] width 21 height 9
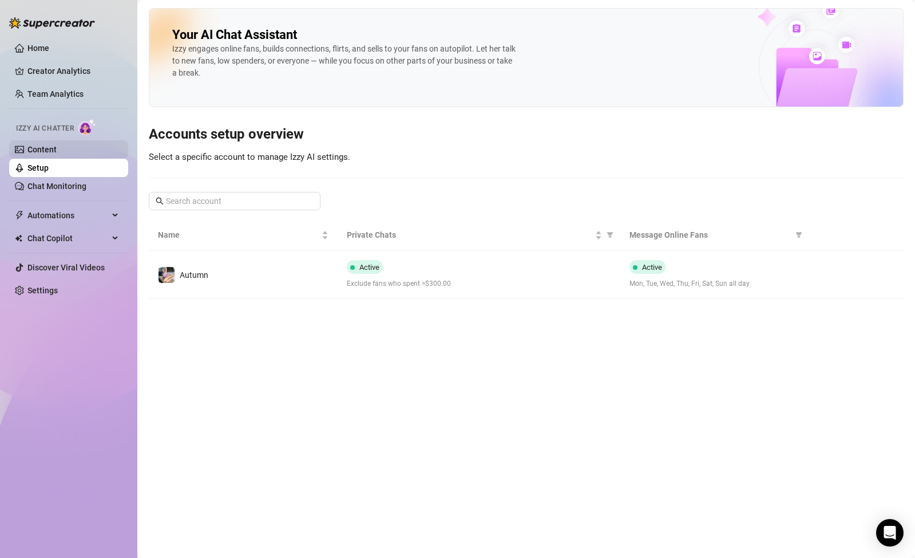
click at [57, 154] on link "Content" at bounding box center [41, 149] width 29 height 9
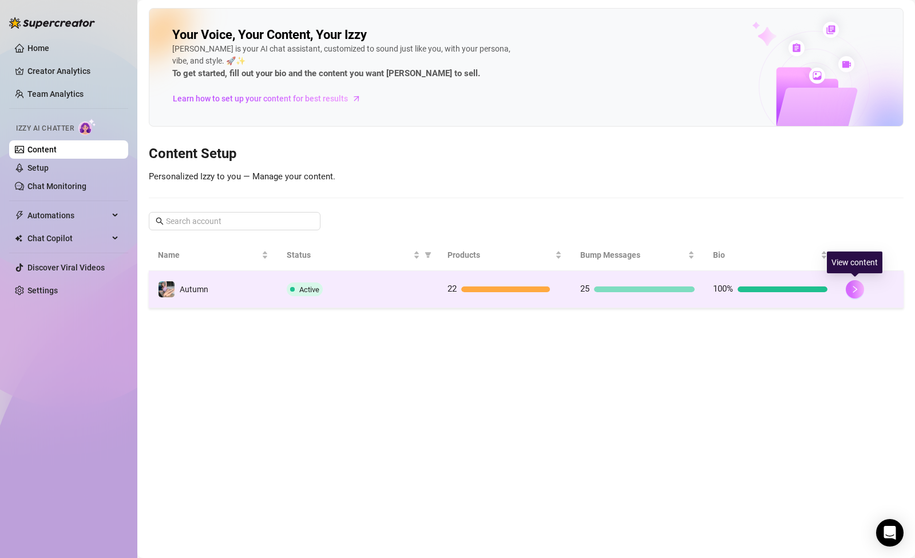
click at [852, 289] on icon "right" at bounding box center [855, 289] width 8 height 8
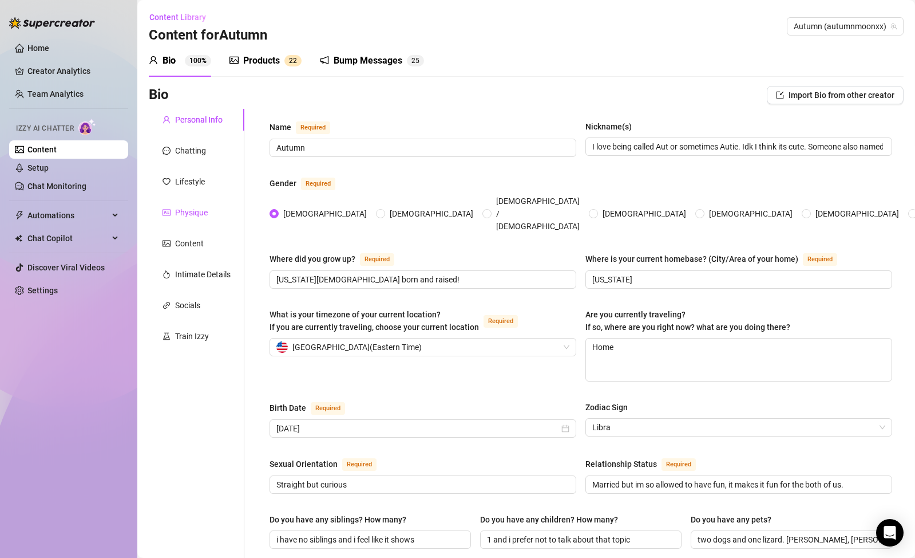
click at [183, 212] on div "Physique" at bounding box center [191, 212] width 33 height 13
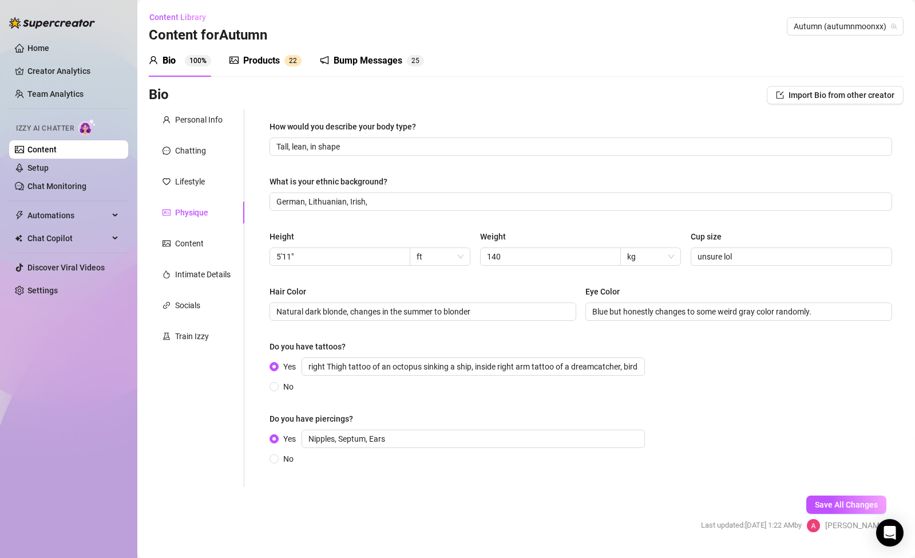
click at [203, 197] on div "Personal Info Chatting Lifestyle Physique Content Intimate Details Socials Trai…" at bounding box center [197, 298] width 96 height 378
click at [203, 185] on div "Lifestyle" at bounding box center [190, 181] width 30 height 13
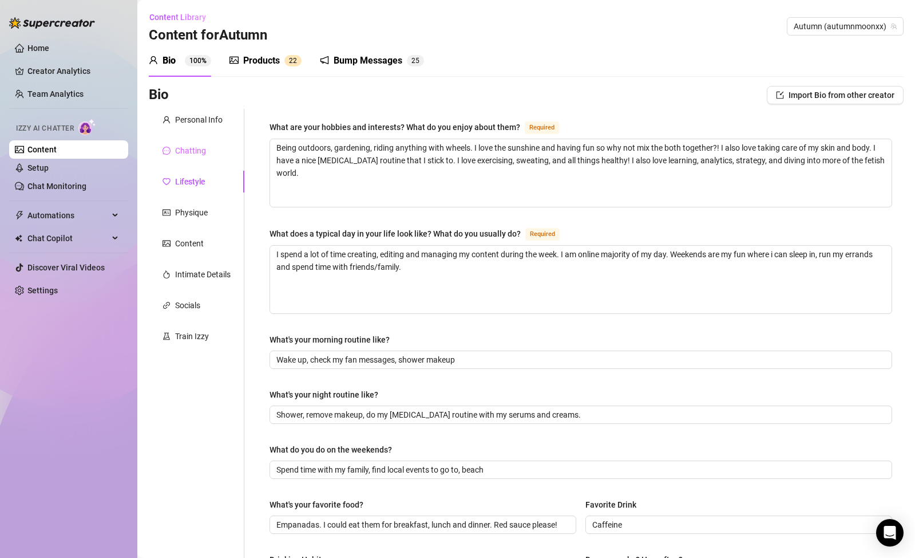
click at [214, 145] on div "Chatting" at bounding box center [197, 151] width 96 height 22
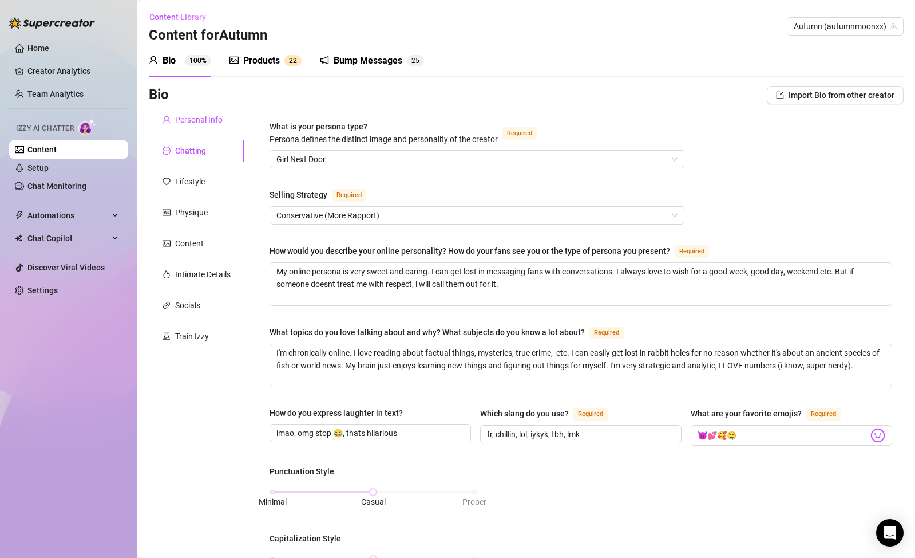
click at [218, 118] on div "Personal Info" at bounding box center [199, 119] width 48 height 13
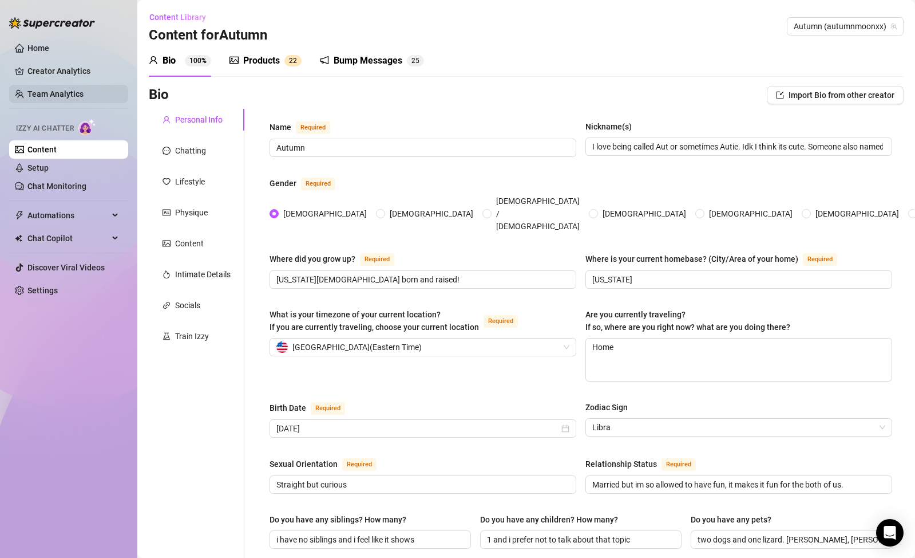
click at [70, 94] on link "Team Analytics" at bounding box center [55, 93] width 56 height 9
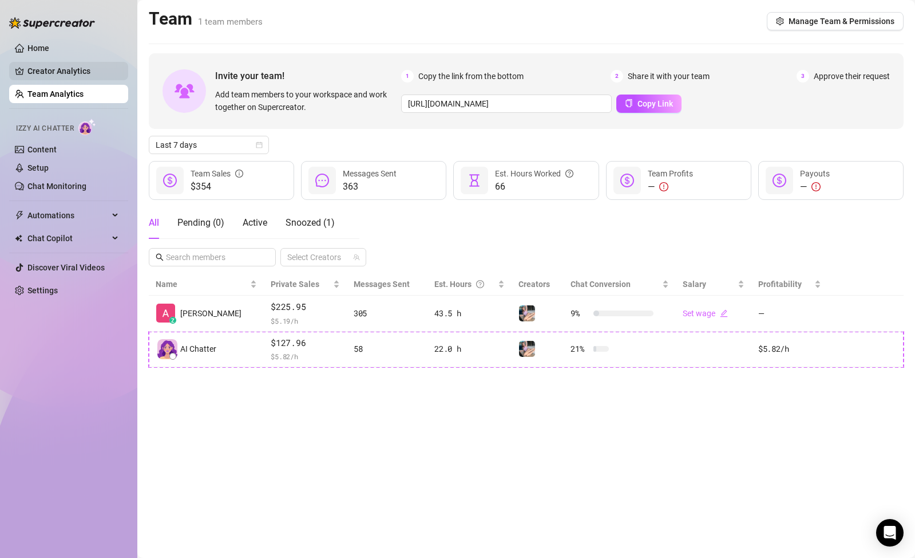
click at [74, 73] on link "Creator Analytics" at bounding box center [73, 71] width 92 height 18
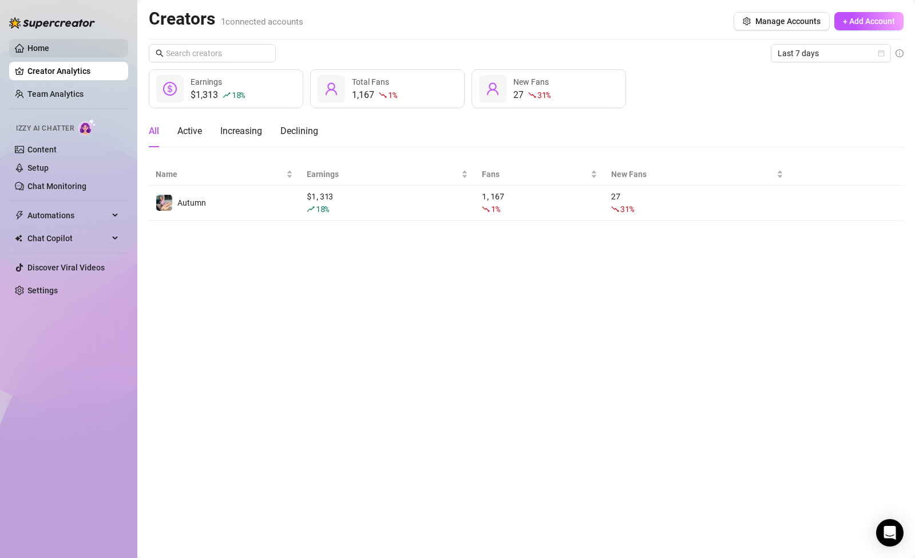
click at [49, 44] on link "Home" at bounding box center [38, 48] width 22 height 9
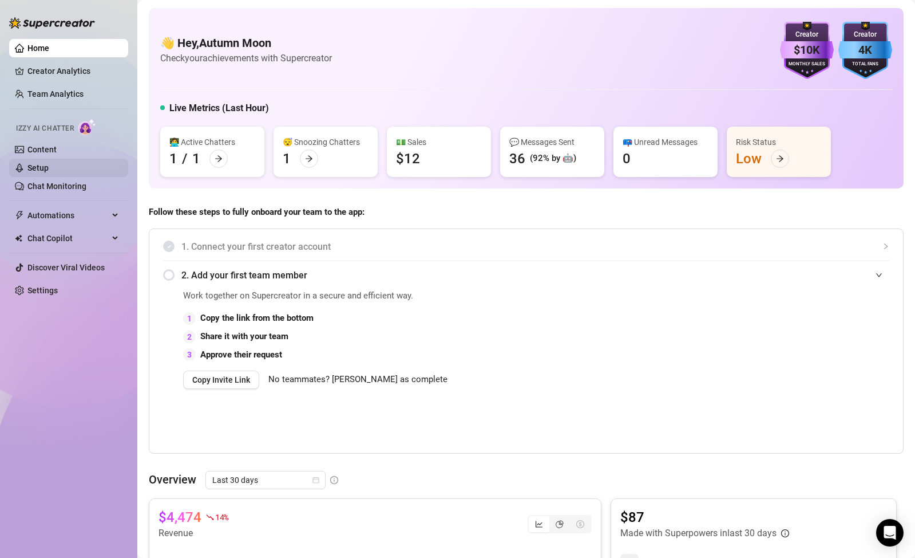
click at [49, 165] on link "Setup" at bounding box center [37, 167] width 21 height 9
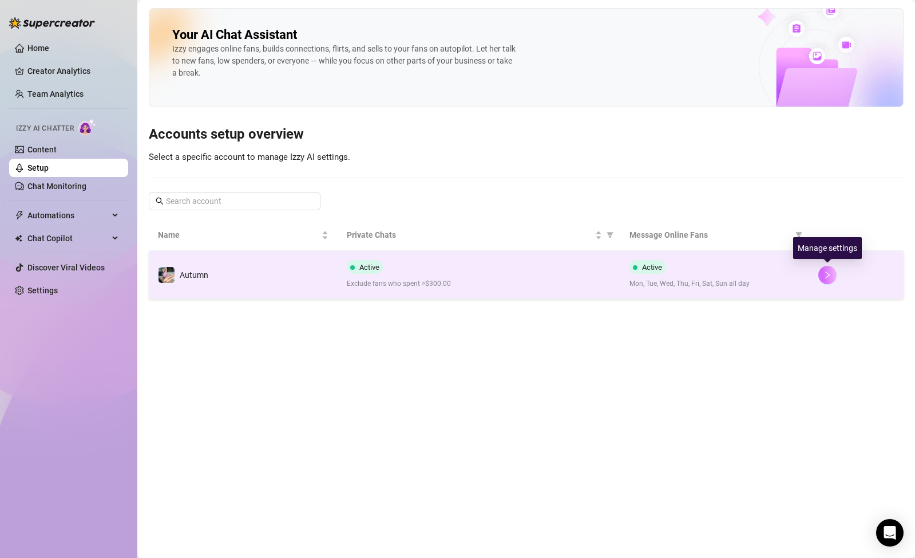
click at [823, 277] on button "button" at bounding box center [828, 275] width 18 height 18
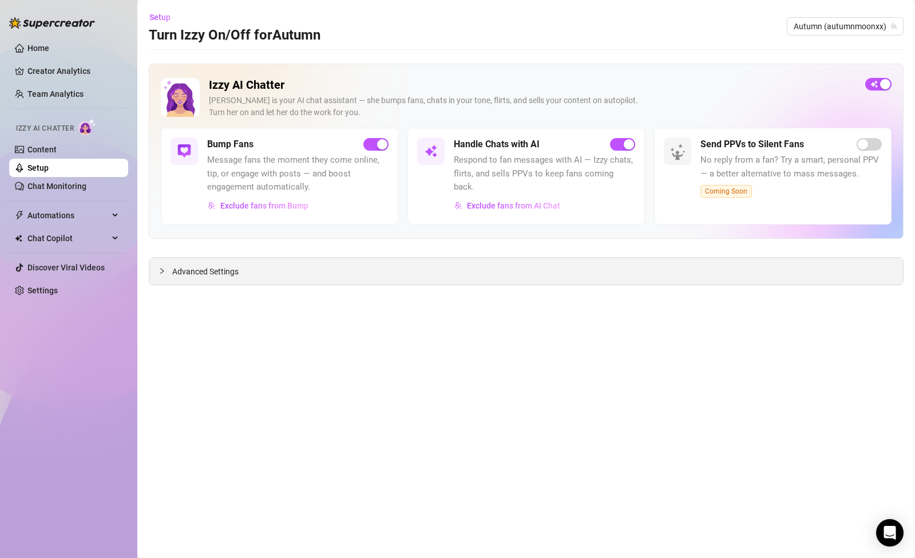
click at [484, 267] on div "Advanced Settings" at bounding box center [526, 271] width 754 height 27
drag, startPoint x: 346, startPoint y: 266, endPoint x: 276, endPoint y: 272, distance: 69.6
click at [345, 266] on div "Advanced Settings" at bounding box center [526, 271] width 754 height 27
click at [207, 273] on span "Advanced Settings" at bounding box center [205, 271] width 66 height 13
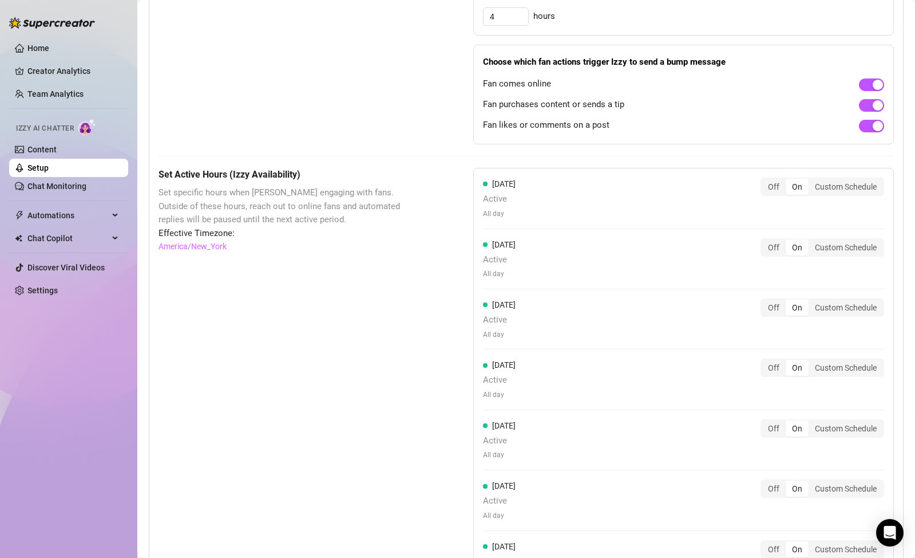
scroll to position [871, 0]
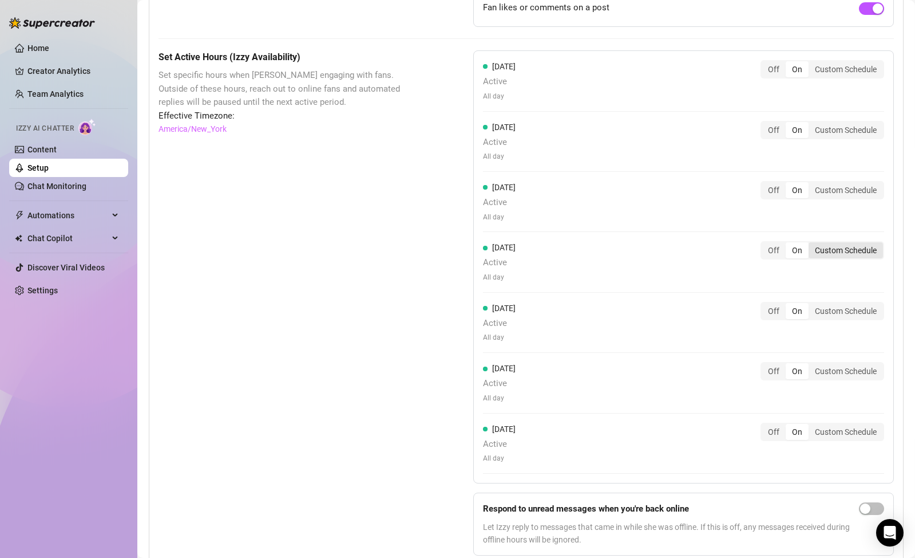
click at [823, 244] on div "Custom Schedule" at bounding box center [846, 250] width 74 height 16
click at [812, 244] on input "Custom Schedule" at bounding box center [812, 244] width 0 height 0
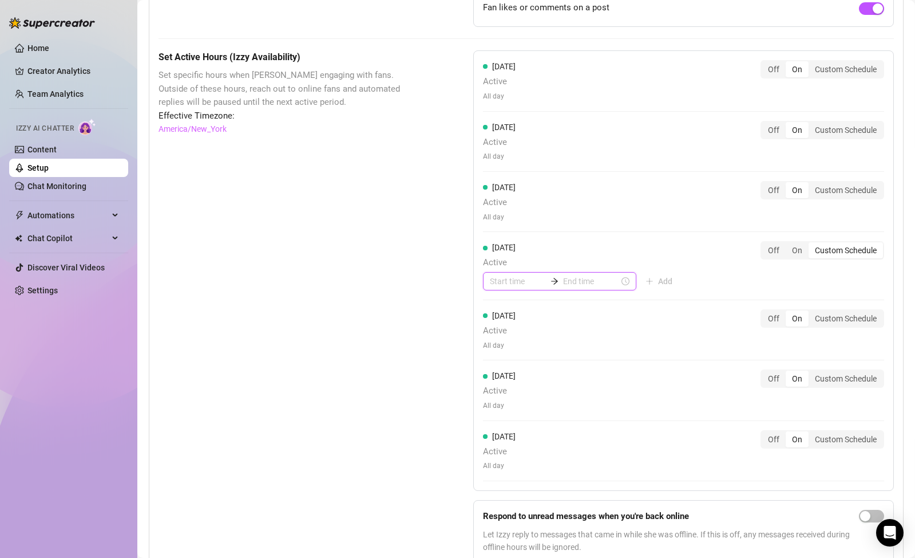
click at [510, 275] on input at bounding box center [518, 281] width 56 height 13
click at [497, 376] on div "05" at bounding box center [496, 379] width 27 height 16
click at [532, 378] on div "25" at bounding box center [528, 379] width 27 height 16
type input "05:25"
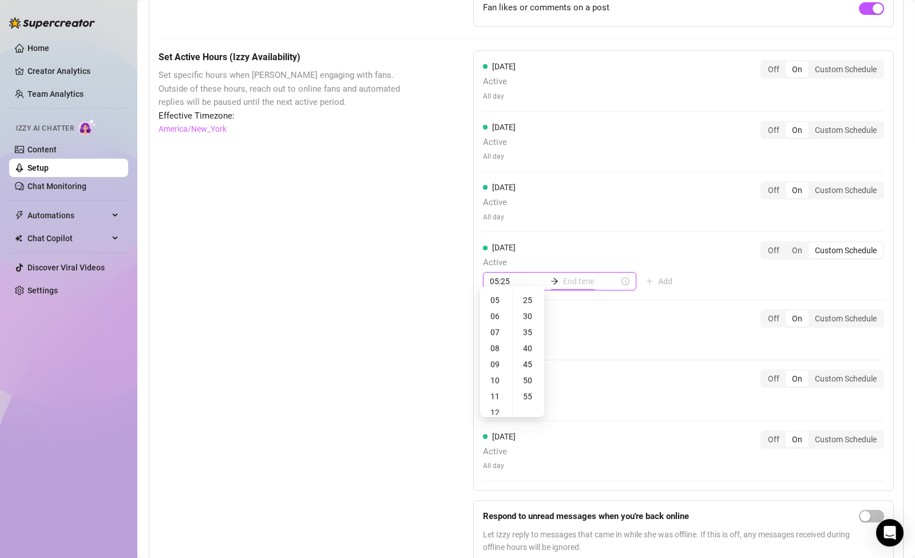
click at [608, 288] on div "[DATE] Active All day Off On Custom Schedule [DATE] Active All day Off On Custo…" at bounding box center [683, 270] width 421 height 440
type input "05:35"
click at [500, 330] on div "09" at bounding box center [496, 330] width 27 height 16
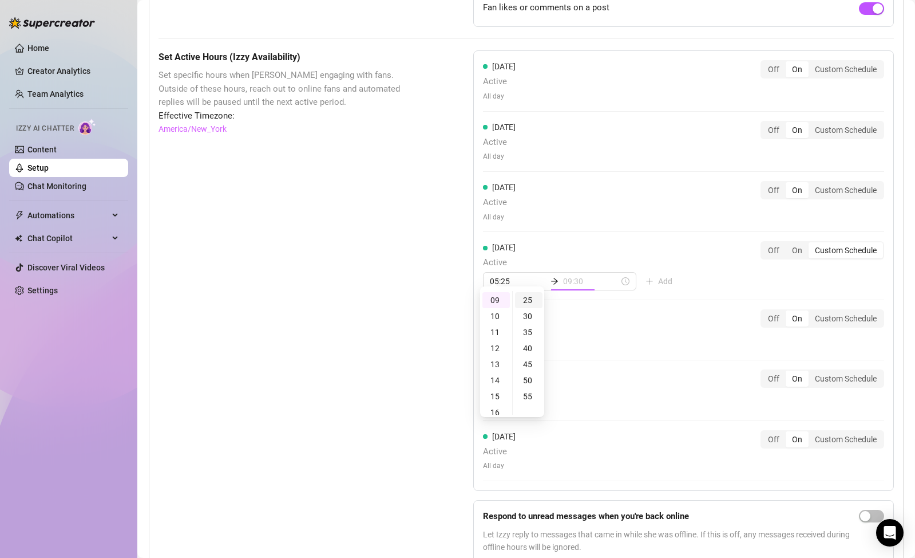
type input "09:25"
click at [529, 303] on div "25" at bounding box center [528, 300] width 27 height 16
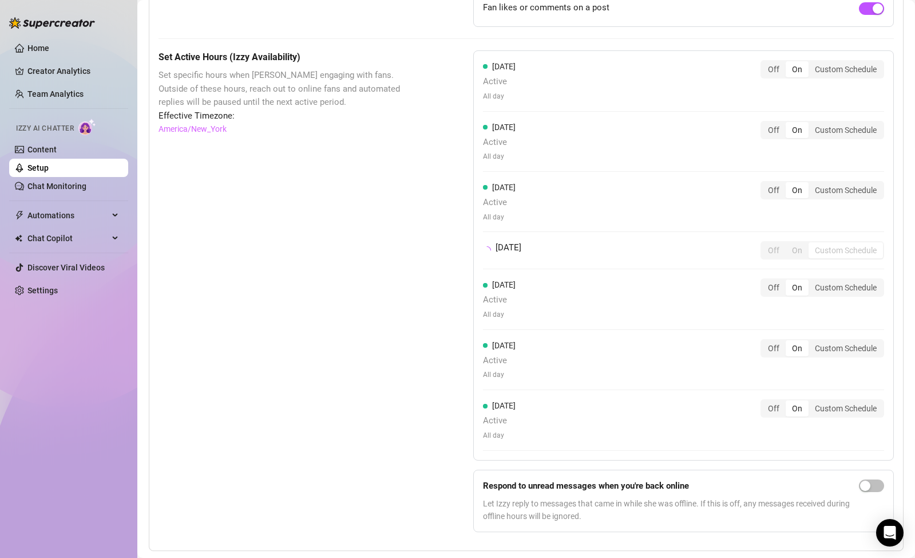
click at [570, 302] on div "[DATE] Active All day Off On Custom Schedule" at bounding box center [683, 298] width 401 height 41
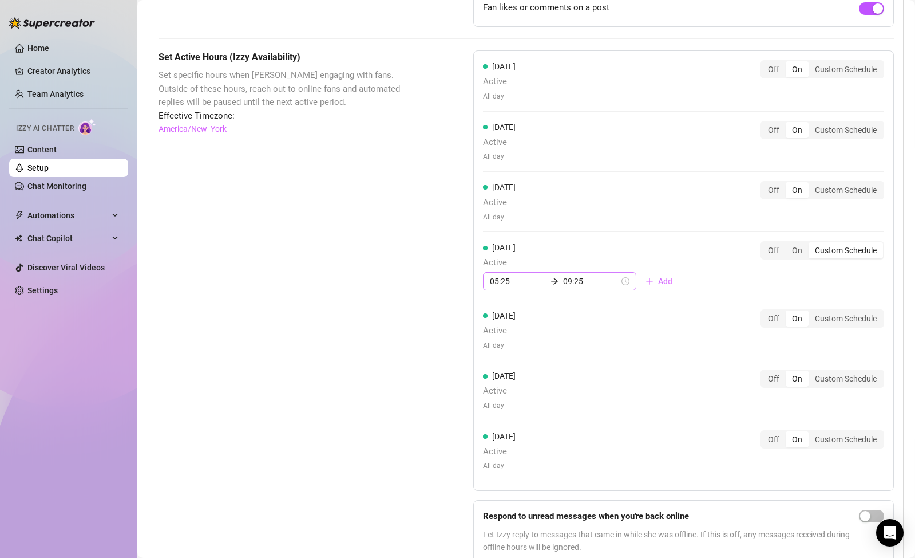
click at [596, 272] on div "05:25 09:25" at bounding box center [559, 281] width 153 height 18
click at [500, 378] on div "10" at bounding box center [496, 380] width 27 height 16
type input "10:25"
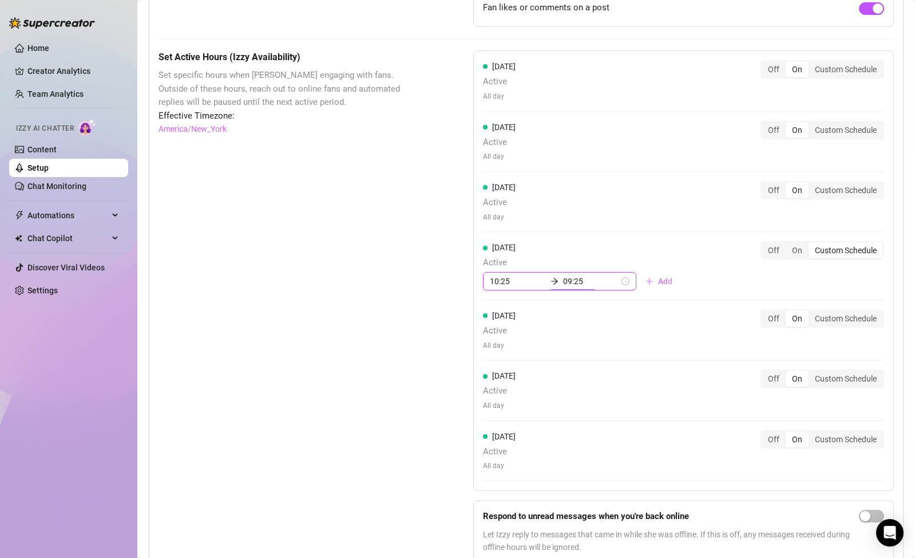
scroll to position [144, 0]
click at [582, 313] on div "[DATE] Active All day Off On Custom Schedule" at bounding box center [683, 329] width 401 height 41
click at [582, 313] on div "[DATE] Active All day Off On Custom Schedule" at bounding box center [683, 334] width 401 height 51
click at [824, 310] on div "Custom Schedule" at bounding box center [846, 318] width 74 height 16
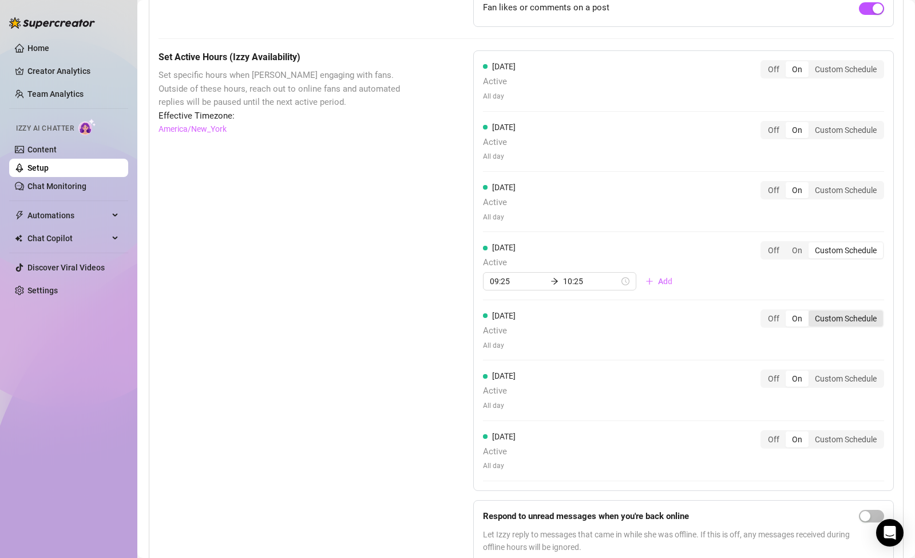
click at [812, 312] on input "Custom Schedule" at bounding box center [812, 312] width 0 height 0
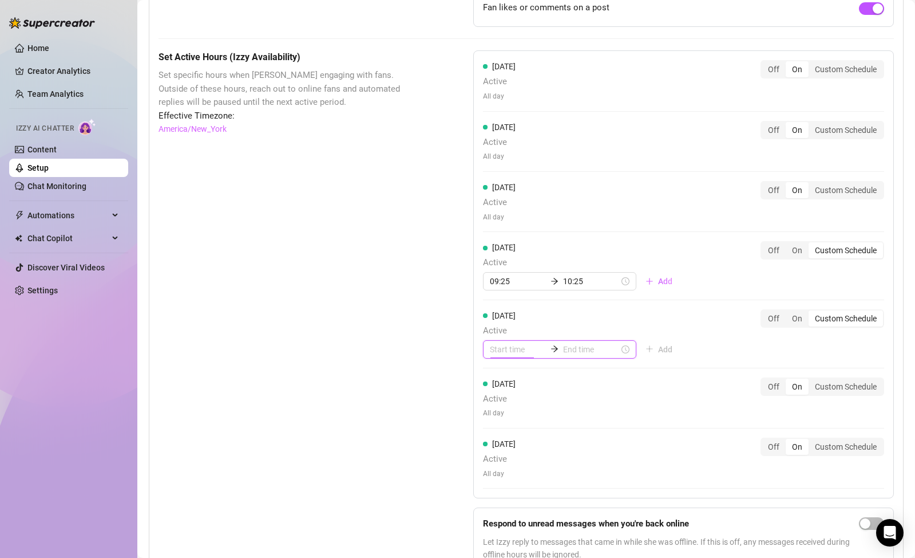
click at [527, 343] on input at bounding box center [518, 349] width 56 height 13
type input "03:00"
click at [508, 275] on input "09:25" at bounding box center [518, 281] width 56 height 13
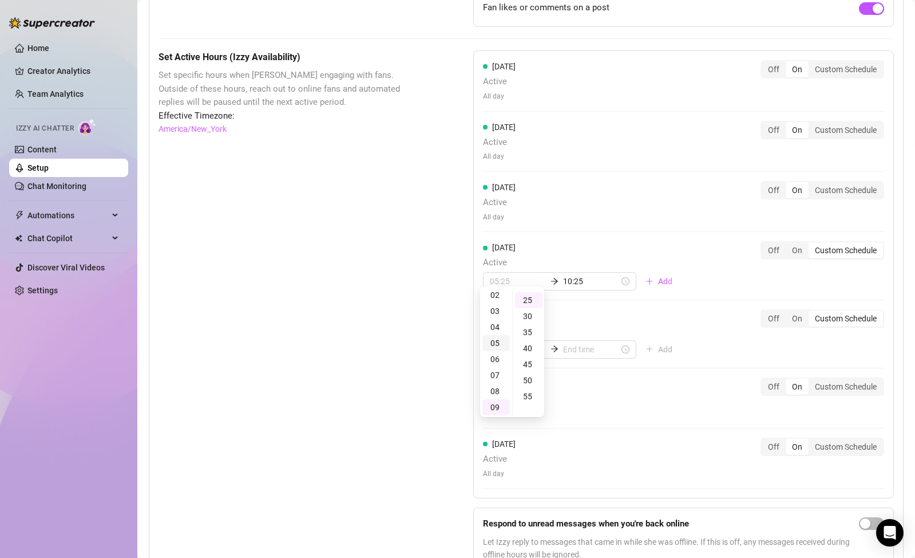
click at [497, 342] on div "05" at bounding box center [496, 343] width 27 height 16
type input "05:25"
click at [456, 331] on div "Set Active Hours (Izzy Availability) Set specific hours when Izzy engaging with…" at bounding box center [527, 314] width 736 height 529
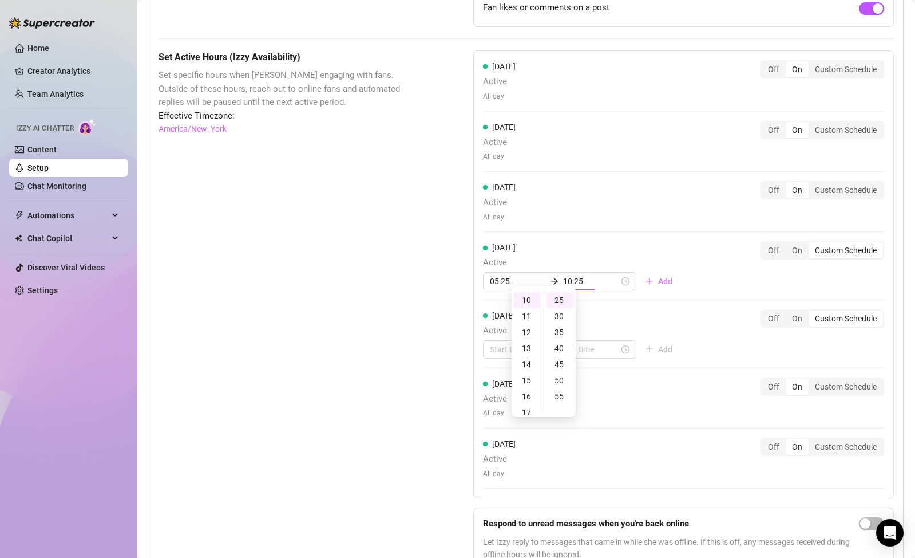
click at [456, 331] on div "Set Active Hours (Izzy Availability) Set specific hours when Izzy engaging with…" at bounding box center [527, 314] width 736 height 529
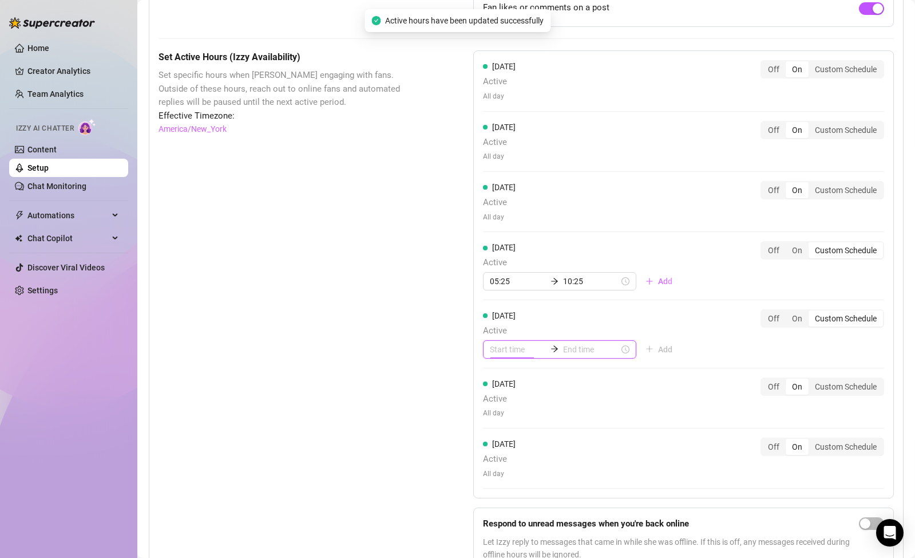
click at [508, 343] on input at bounding box center [518, 349] width 56 height 13
click at [495, 421] on div "05" at bounding box center [496, 428] width 27 height 16
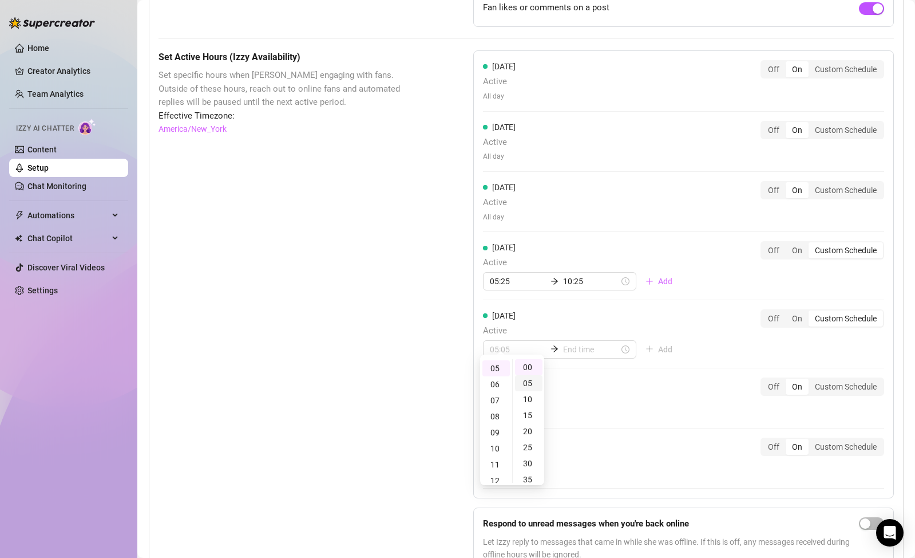
click at [531, 388] on div "05" at bounding box center [528, 383] width 27 height 16
type input "05:05"
click at [571, 343] on div "05:05" at bounding box center [559, 349] width 153 height 18
click at [572, 343] on input at bounding box center [591, 349] width 56 height 13
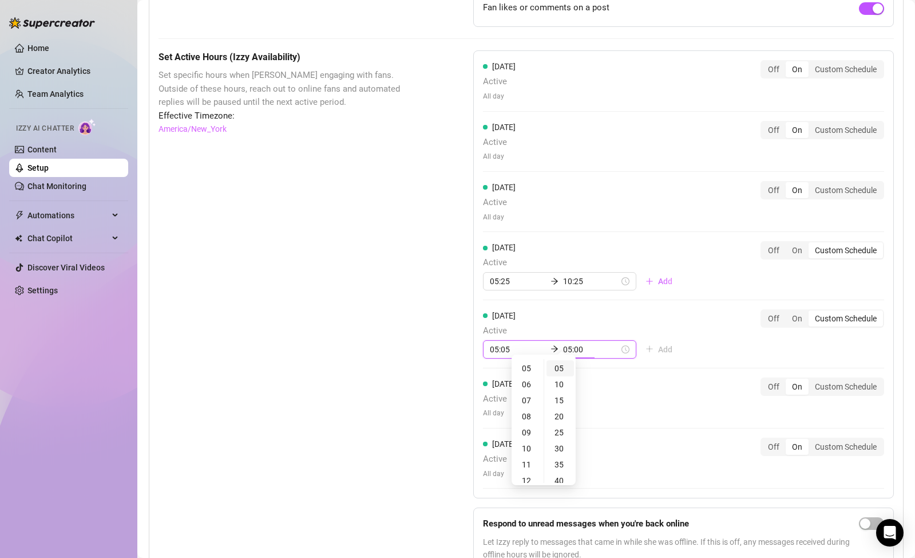
type input "05:05"
click at [530, 449] on div "10" at bounding box center [527, 448] width 27 height 16
click at [560, 429] on div "25" at bounding box center [560, 432] width 27 height 16
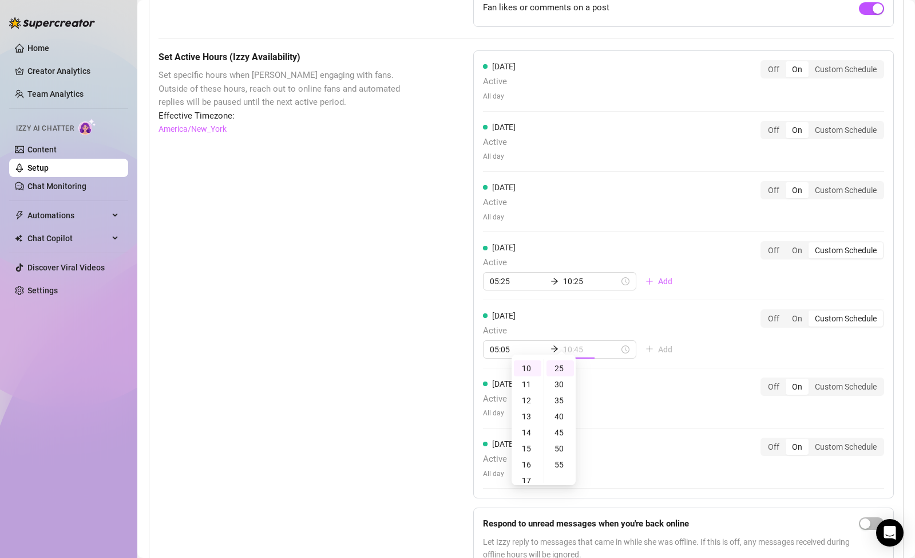
type input "10:25"
click at [619, 402] on div "[DATE] Active All day Off On Custom Schedule [DATE] Active All day Off On Custo…" at bounding box center [683, 274] width 421 height 448
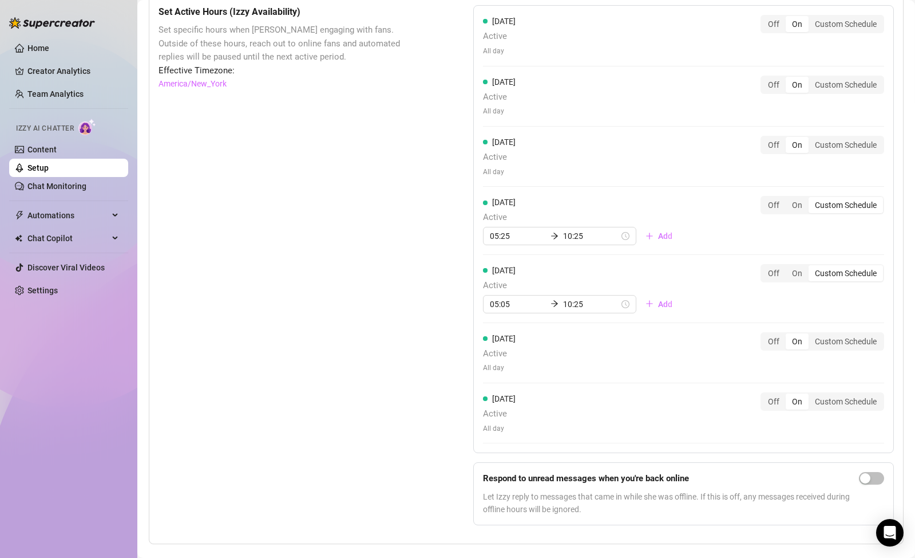
scroll to position [924, 0]
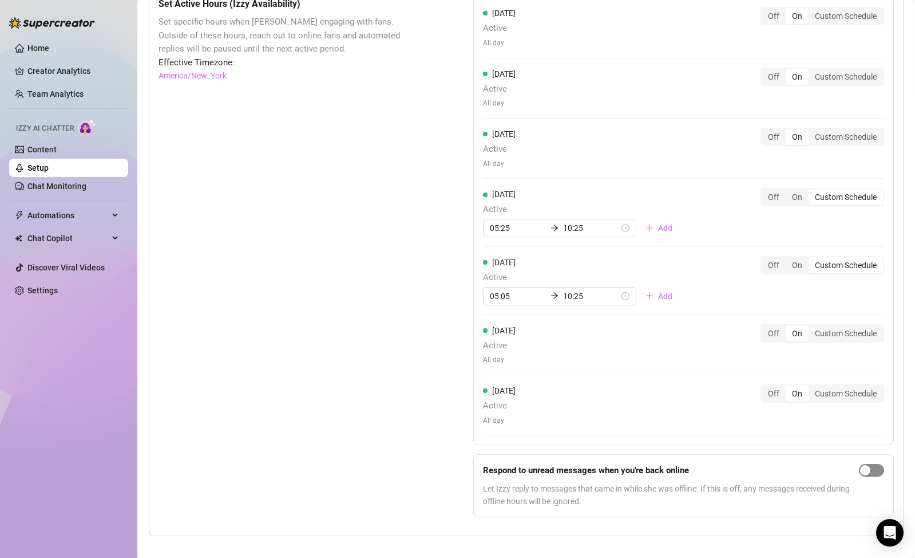
click at [868, 464] on span "button" at bounding box center [871, 470] width 25 height 13
click at [859, 464] on span "button" at bounding box center [871, 470] width 25 height 13
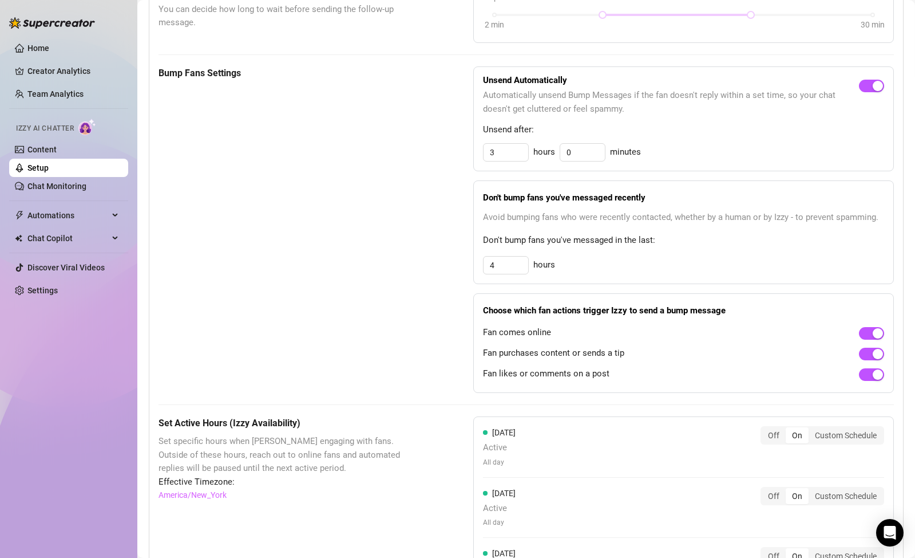
scroll to position [493, 0]
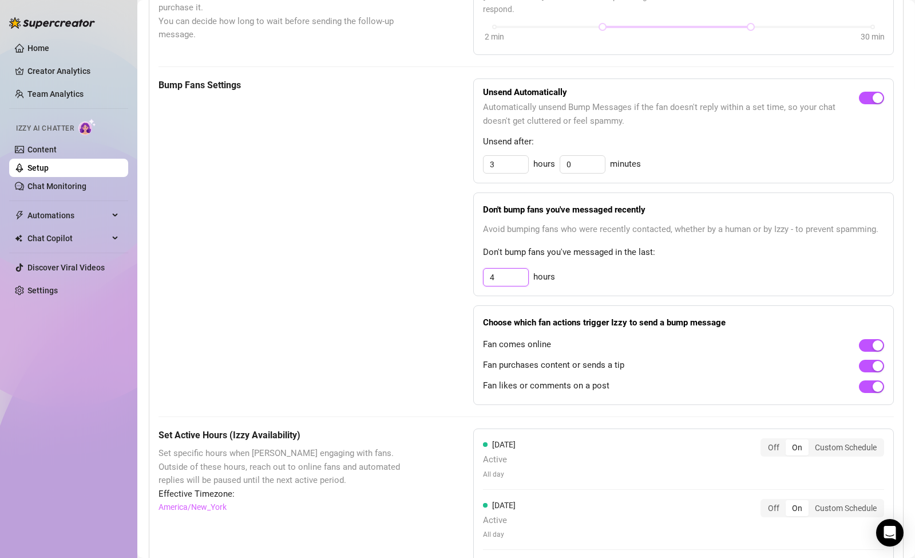
click at [515, 173] on input "4" at bounding box center [506, 164] width 45 height 17
click at [515, 268] on input "4" at bounding box center [506, 276] width 45 height 17
click at [438, 264] on div "Bump Fans Settings Unsend Automatically Automatically unsend Bump Messages if t…" at bounding box center [527, 241] width 736 height 326
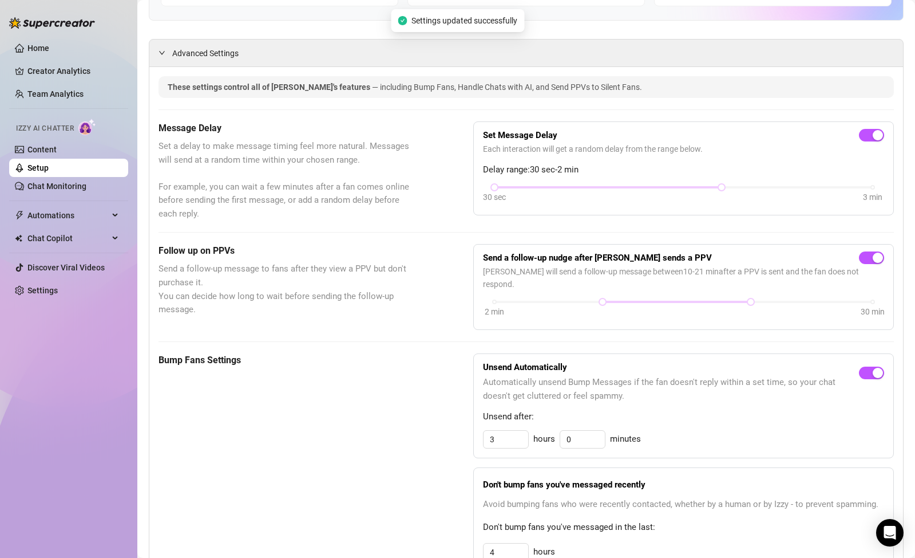
scroll to position [190, 0]
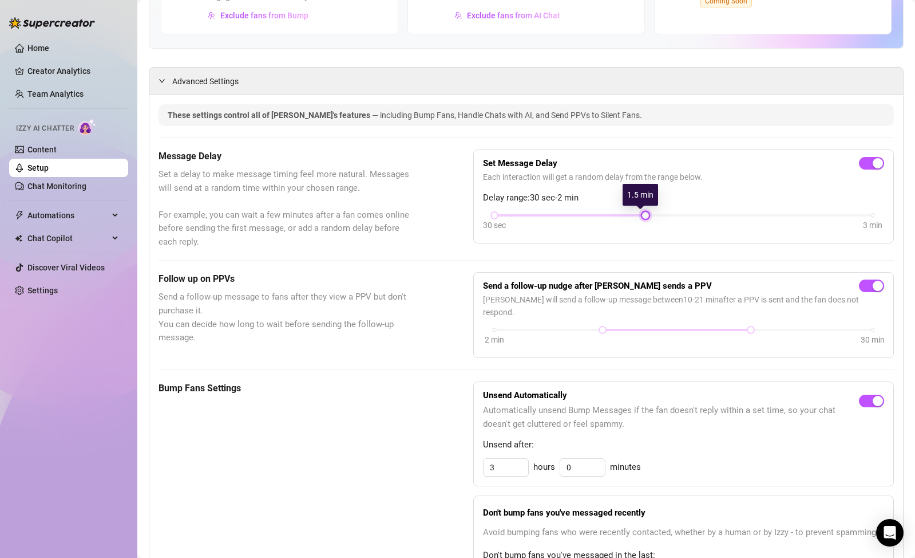
drag, startPoint x: 718, startPoint y: 214, endPoint x: 626, endPoint y: 219, distance: 92.3
click at [626, 219] on div "30 sec 3 min" at bounding box center [683, 223] width 401 height 22
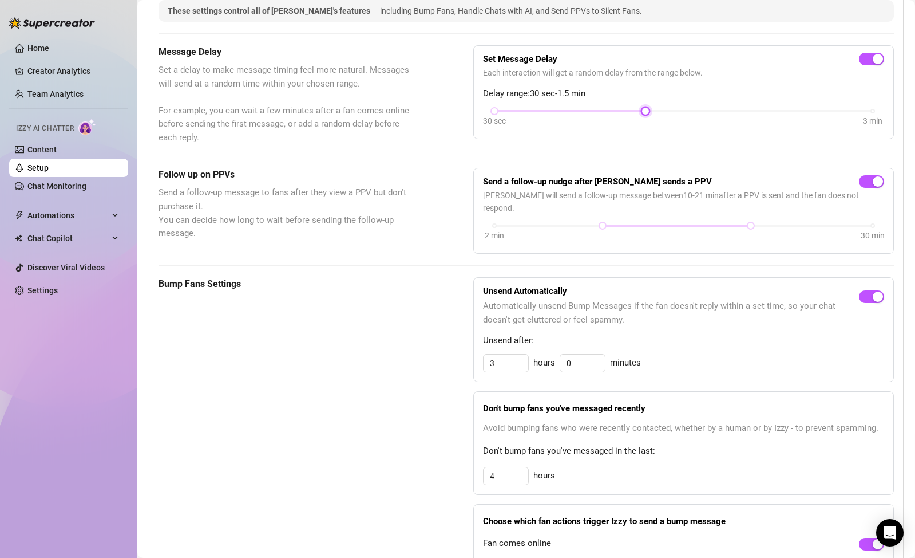
scroll to position [297, 0]
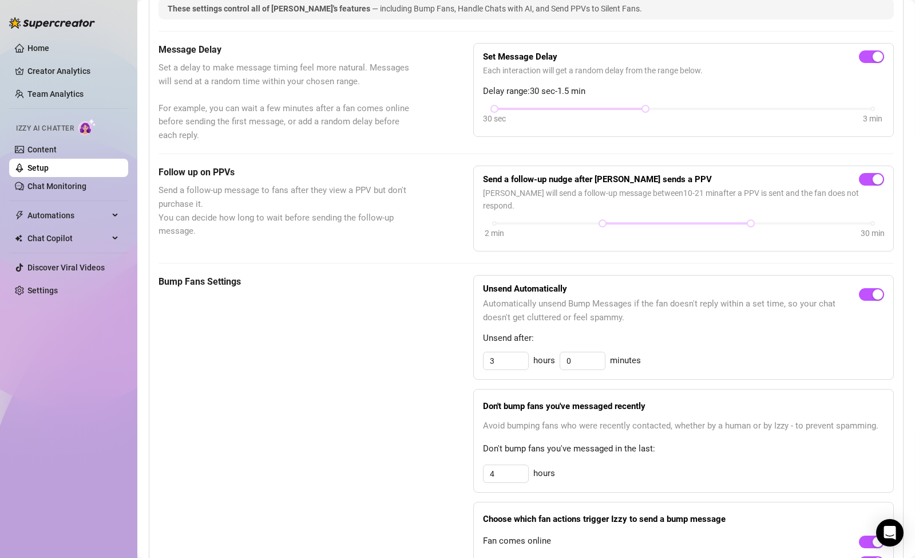
click at [49, 163] on link "Setup" at bounding box center [37, 167] width 21 height 9
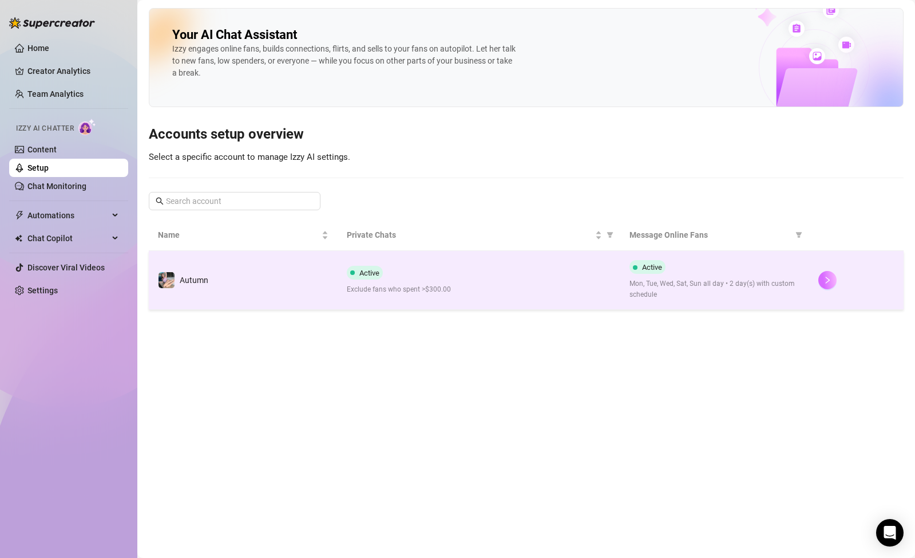
click at [824, 283] on icon "right" at bounding box center [828, 280] width 8 height 8
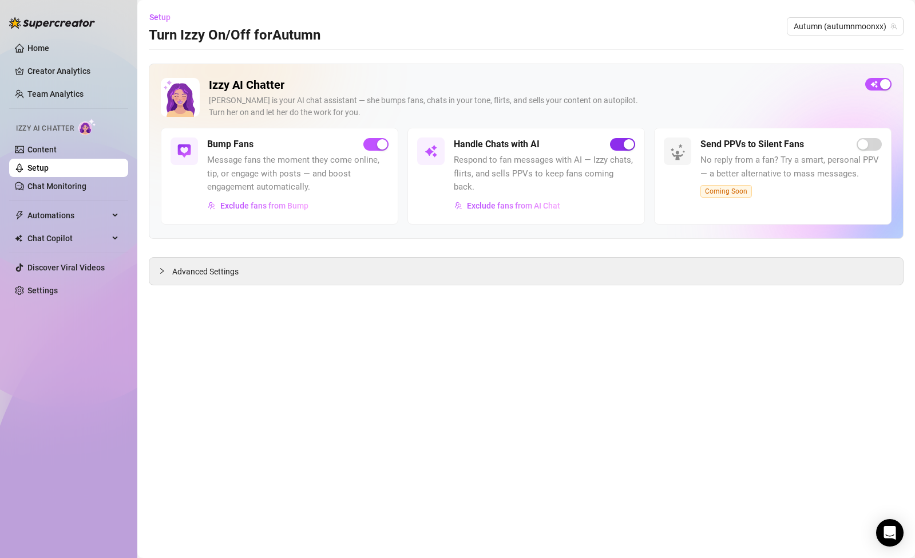
click at [622, 146] on span "button" at bounding box center [622, 144] width 25 height 13
click at [495, 276] on div "Advanced Settings" at bounding box center [526, 271] width 754 height 27
click at [229, 272] on span "Advanced Settings" at bounding box center [205, 271] width 66 height 13
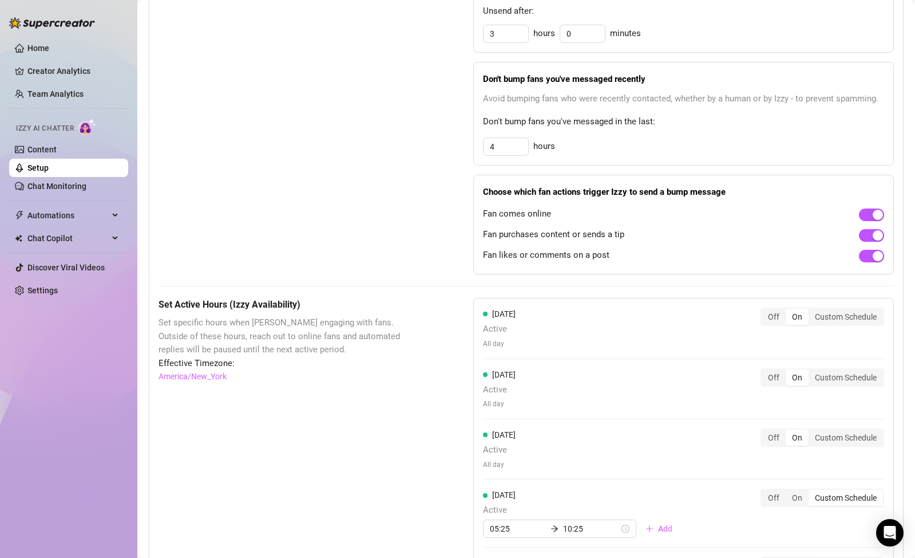
scroll to position [818, 0]
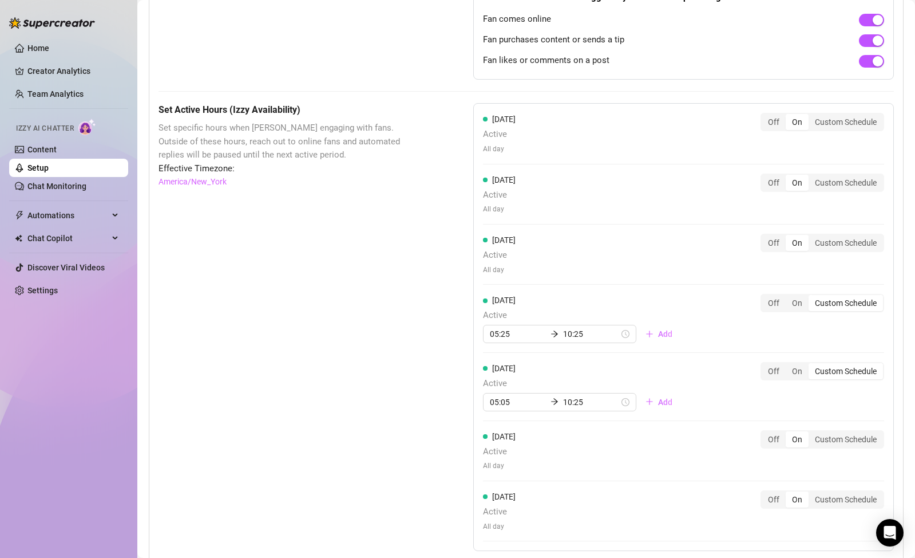
click at [313, 298] on div "Set Active Hours (Izzy Availability) Set specific hours when Izzy engaging with…" at bounding box center [288, 367] width 258 height 529
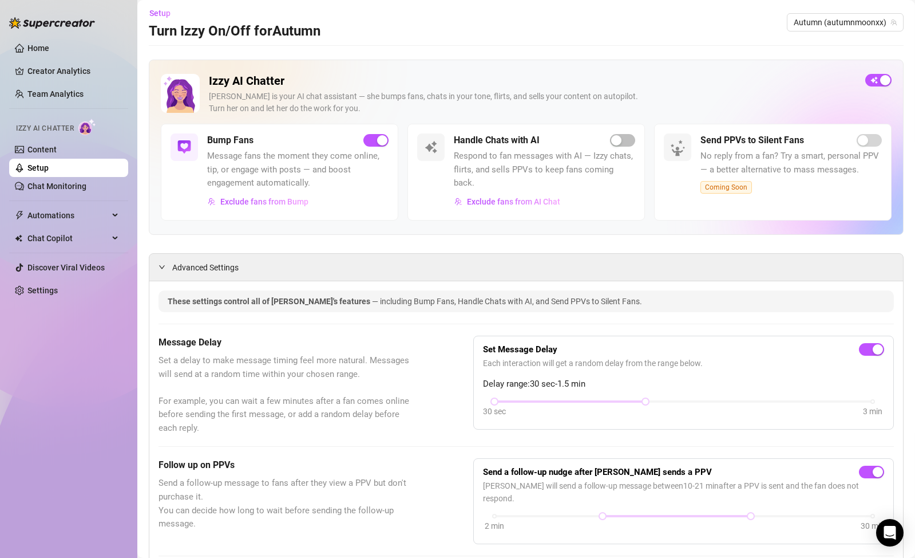
scroll to position [0, 0]
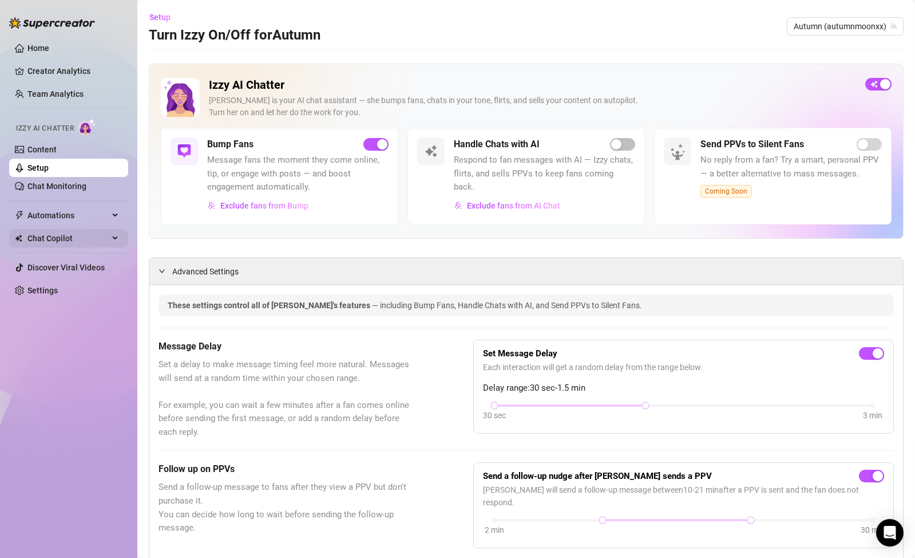
click at [104, 233] on span "Chat Copilot" at bounding box center [67, 238] width 81 height 18
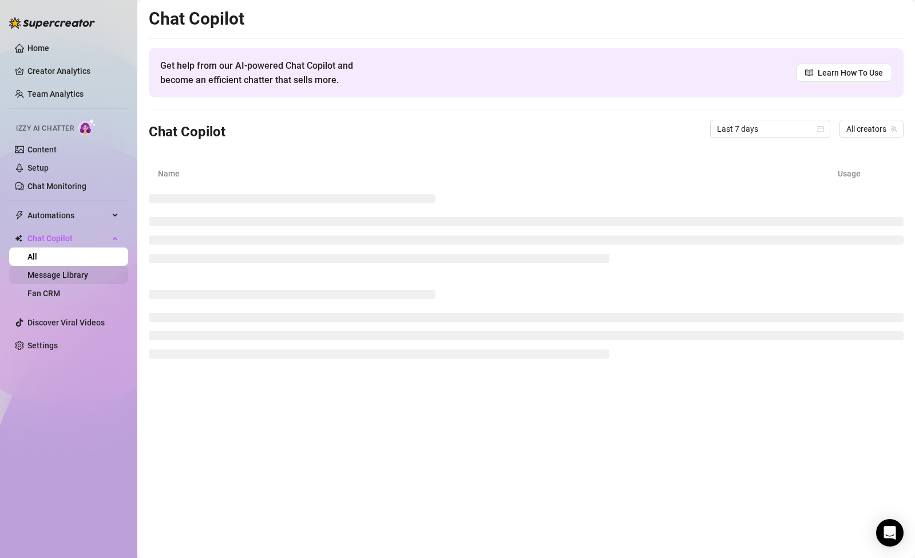
click at [88, 274] on link "Message Library" at bounding box center [57, 274] width 61 height 9
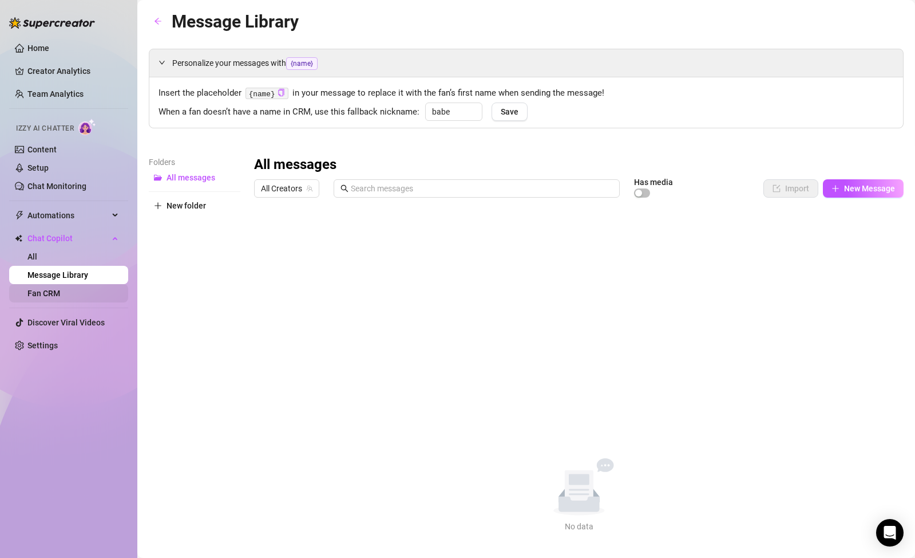
click at [53, 295] on link "Fan CRM" at bounding box center [43, 293] width 33 height 9
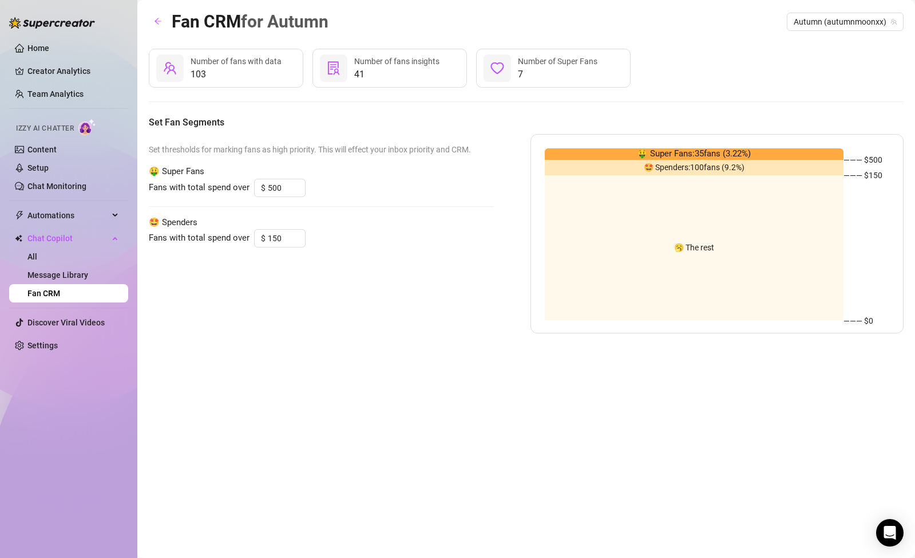
click at [658, 152] on span "🤑 Super Fans: 35 fans ( 3.22 %)" at bounding box center [694, 154] width 114 height 14
click at [655, 151] on span "🤑 Super Fans: 35 fans ( 3.22 %)" at bounding box center [694, 154] width 114 height 14
drag, startPoint x: 655, startPoint y: 151, endPoint x: 629, endPoint y: 151, distance: 26.9
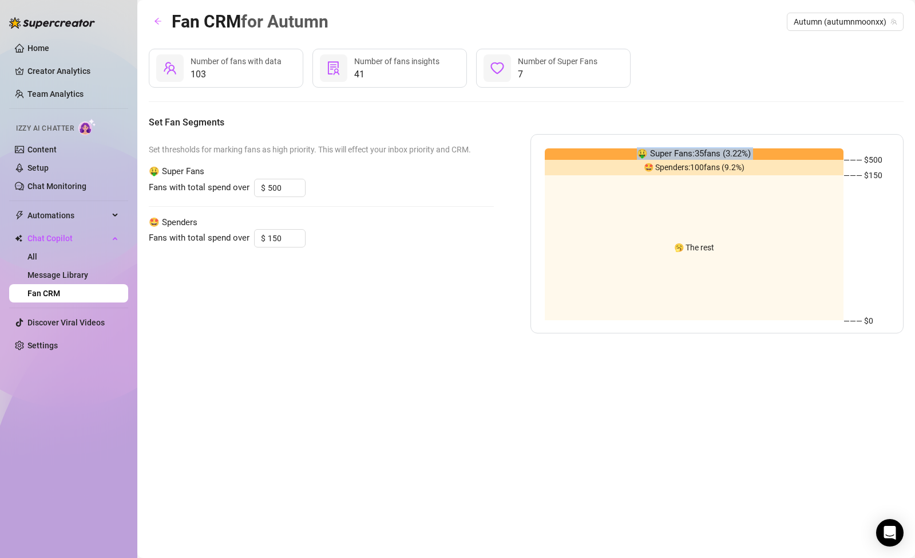
click at [629, 151] on div "🤑 Super Fans: 35 fans ( 3.22 %)" at bounding box center [694, 153] width 299 height 11
click at [494, 67] on icon "heart" at bounding box center [498, 68] width 14 height 14
click at [535, 69] on span "7" at bounding box center [558, 75] width 80 height 14
drag, startPoint x: 871, startPoint y: 159, endPoint x: 654, endPoint y: 144, distance: 217.5
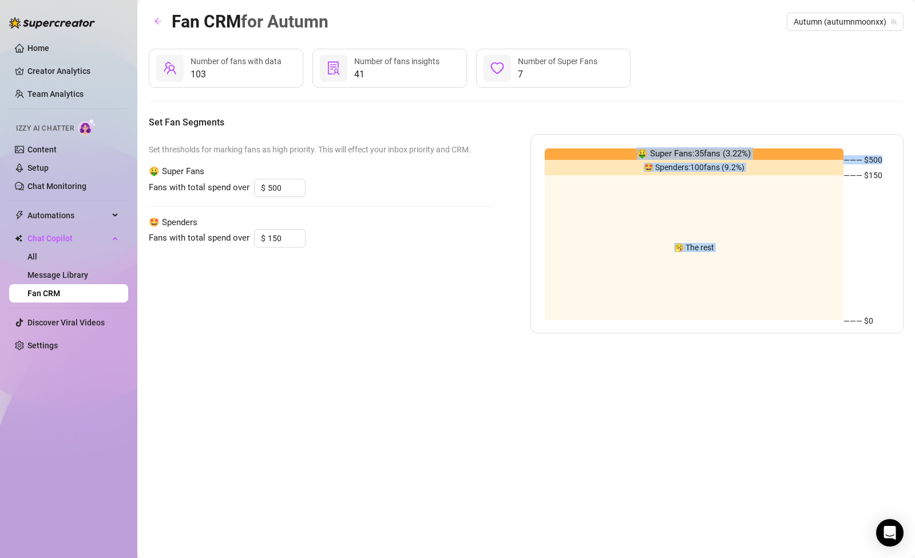
click at [654, 144] on div "🤑 Super Fans: 35 fans ( 3.22 %) 🤩 Spenders: 100 fans ( 9.2 %) 🥱 The rest ——— $ …" at bounding box center [718, 233] width 374 height 199
click at [49, 169] on link "Setup" at bounding box center [37, 167] width 21 height 9
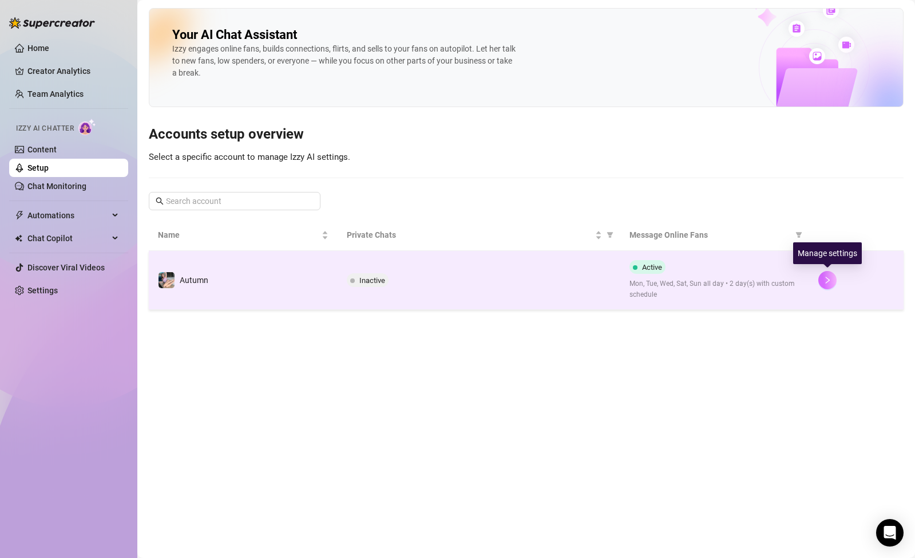
click at [820, 283] on button "button" at bounding box center [828, 280] width 18 height 18
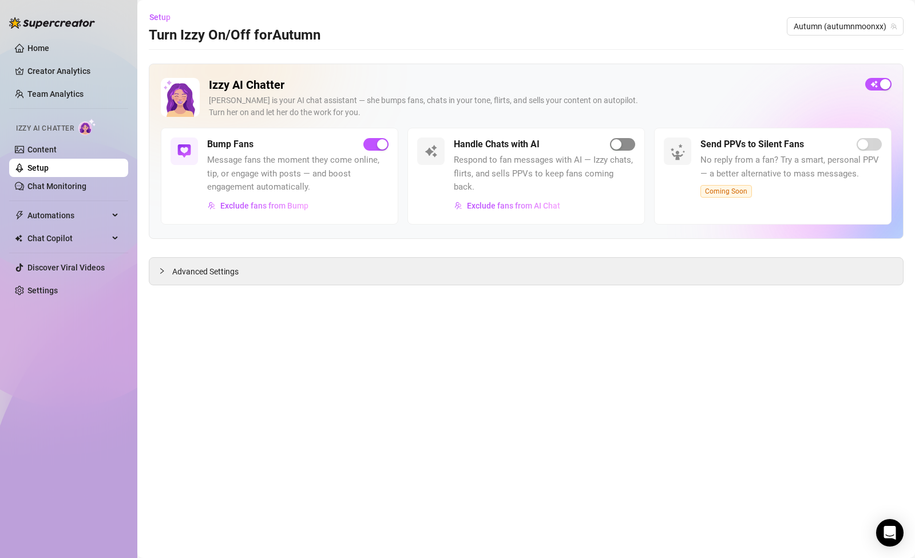
click at [623, 147] on span "button" at bounding box center [622, 144] width 25 height 13
click at [620, 278] on div "Advanced Settings" at bounding box center [526, 271] width 754 height 27
click at [578, 273] on div "Advanced Settings" at bounding box center [526, 271] width 754 height 27
click at [199, 274] on span "Advanced Settings" at bounding box center [205, 271] width 66 height 13
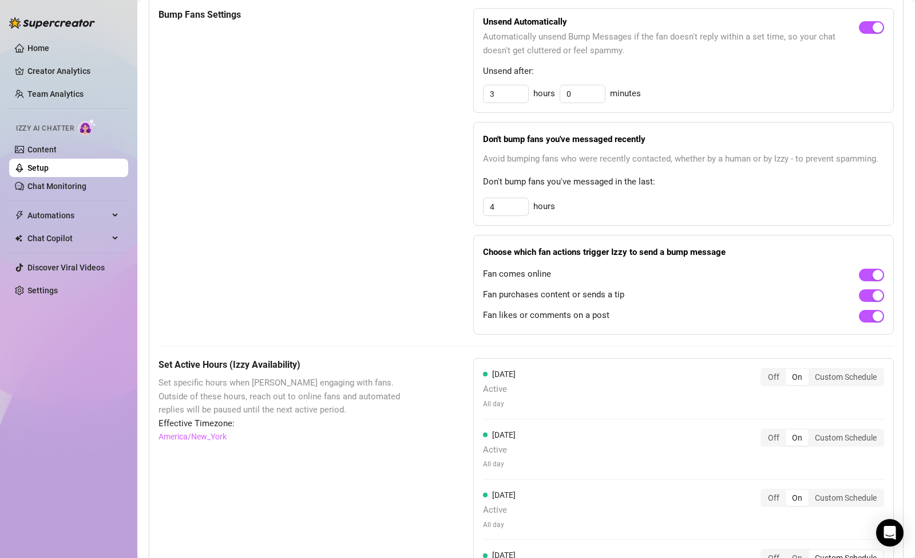
scroll to position [804, 0]
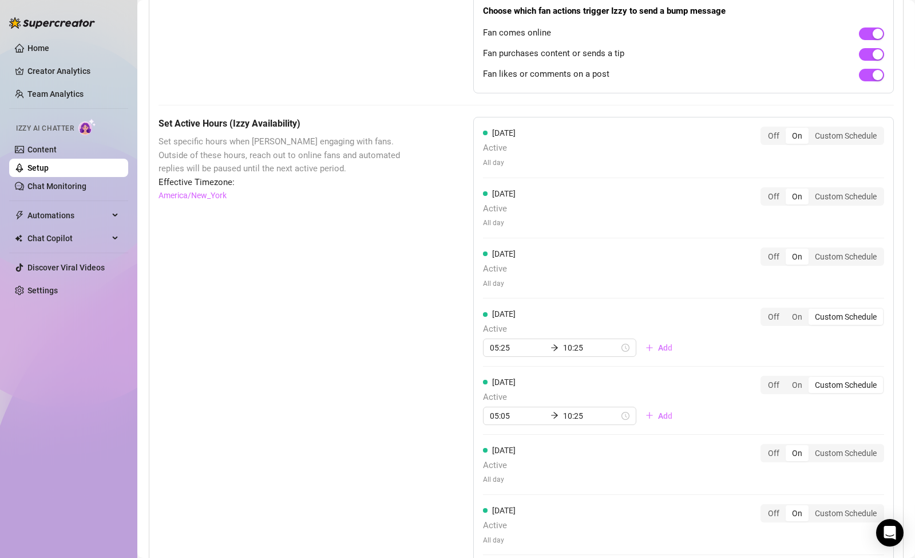
click at [430, 250] on div "Set Active Hours (Izzy Availability) Set specific hours when Izzy engaging with…" at bounding box center [527, 381] width 736 height 529
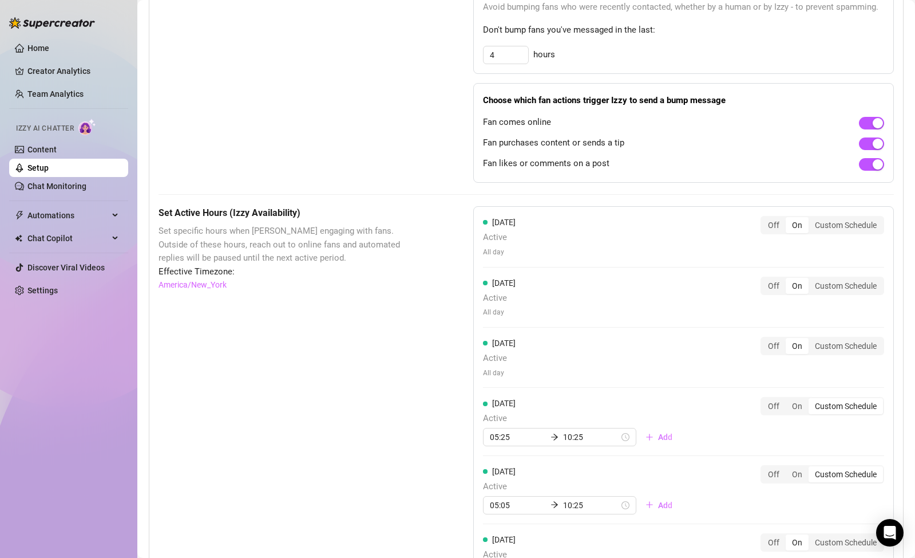
scroll to position [924, 0]
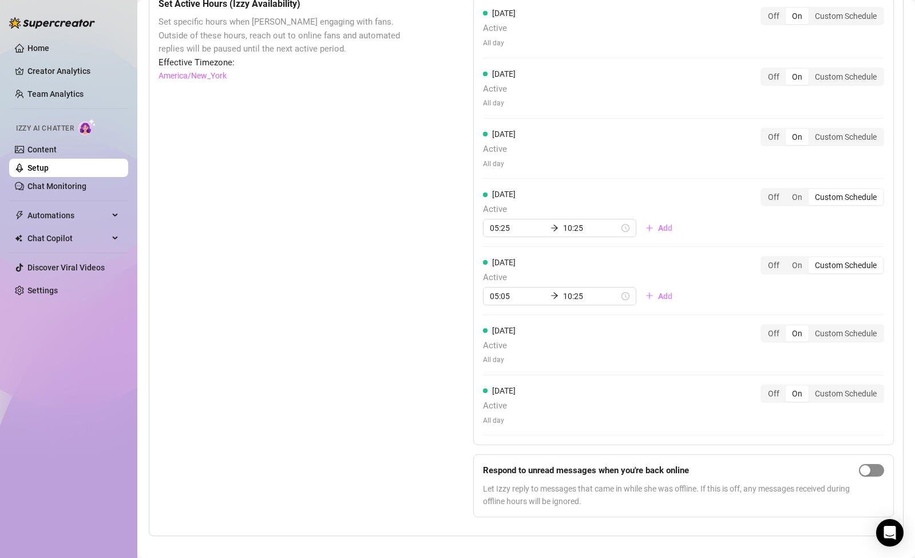
click at [866, 464] on span "button" at bounding box center [871, 470] width 25 height 13
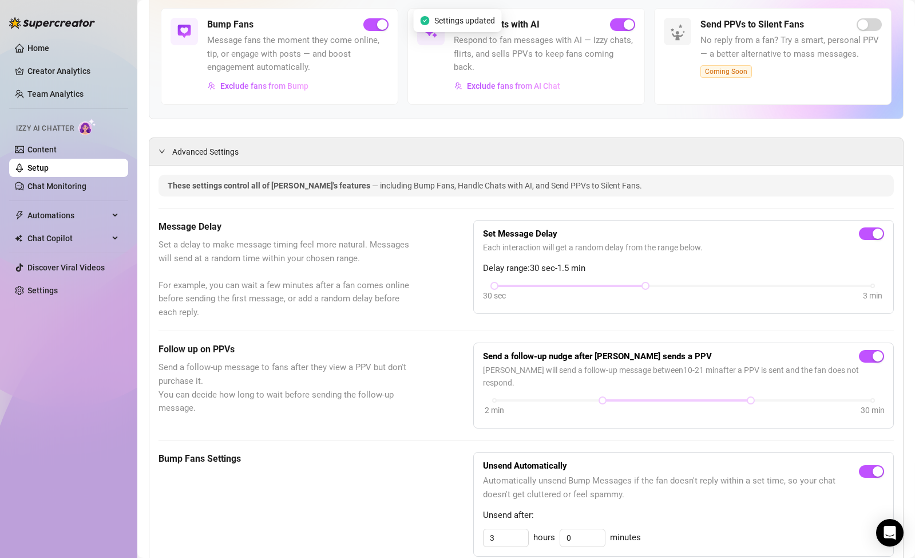
scroll to position [0, 0]
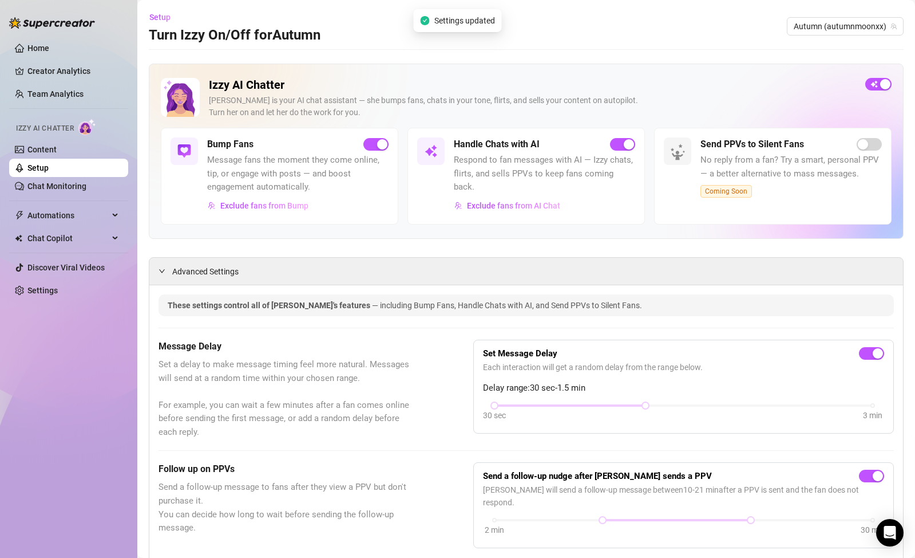
click at [376, 151] on div "Bump Fans Message fans the moment they come online, tip, or engage with posts —…" at bounding box center [297, 175] width 181 height 77
click at [377, 147] on div "button" at bounding box center [382, 144] width 10 height 10
click at [499, 201] on span "Exclude fans from AI Chat" at bounding box center [513, 205] width 93 height 9
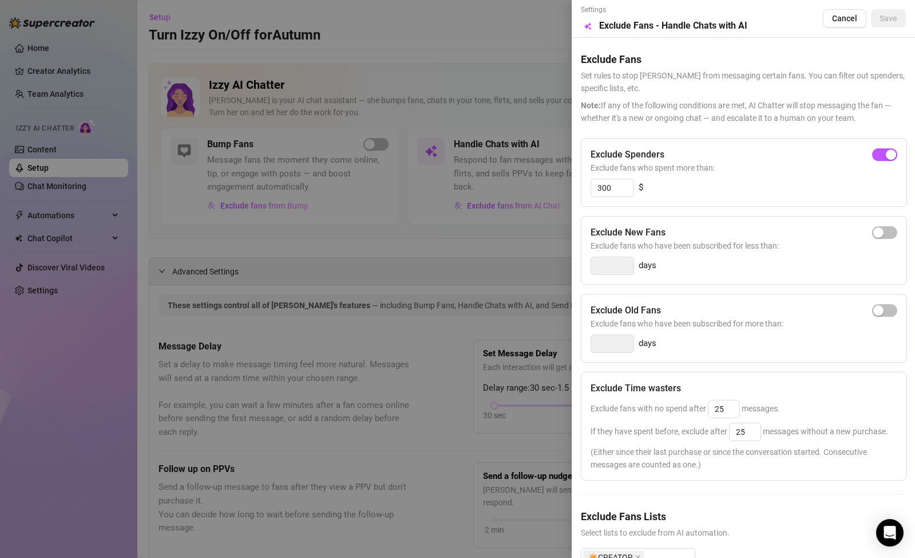
click at [755, 305] on div "Exclude Old Fans" at bounding box center [744, 310] width 307 height 14
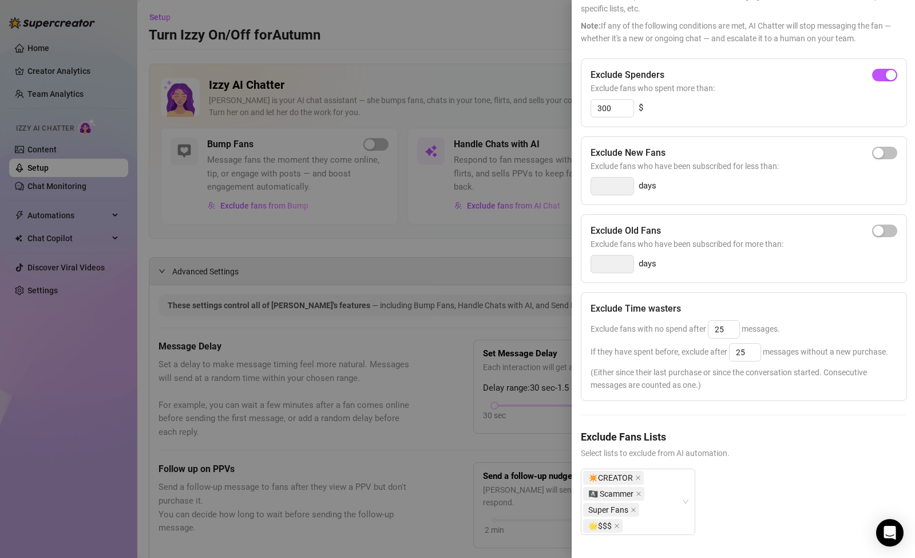
scroll to position [101, 0]
click at [619, 523] on icon "close" at bounding box center [617, 526] width 6 height 6
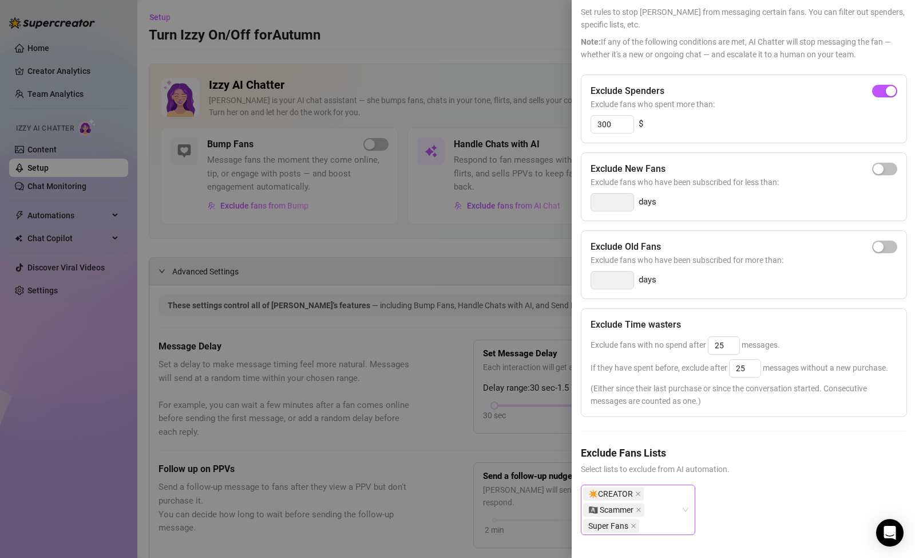
click at [687, 497] on div "✴️CREATOR 🏴‍☠️ Scammer Super Fans" at bounding box center [638, 509] width 114 height 50
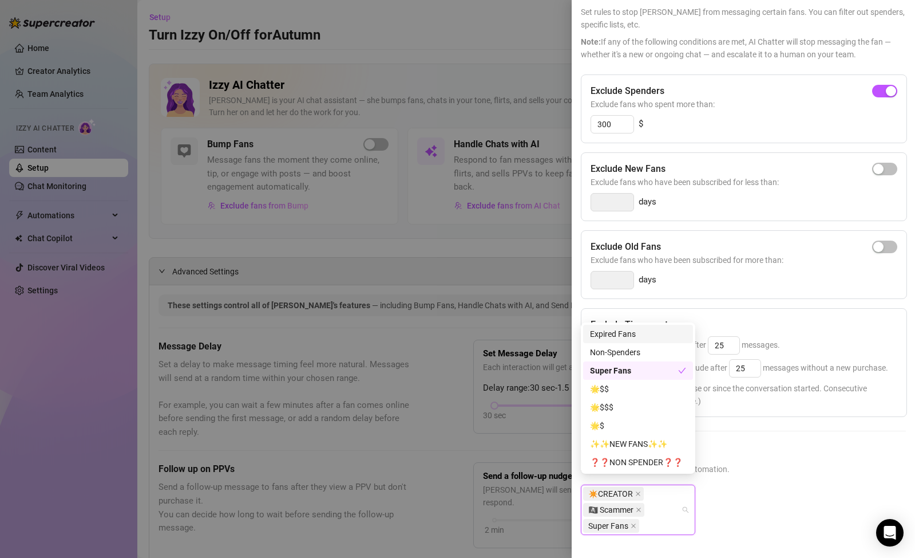
click at [649, 339] on div "Expired Fans" at bounding box center [638, 333] width 96 height 13
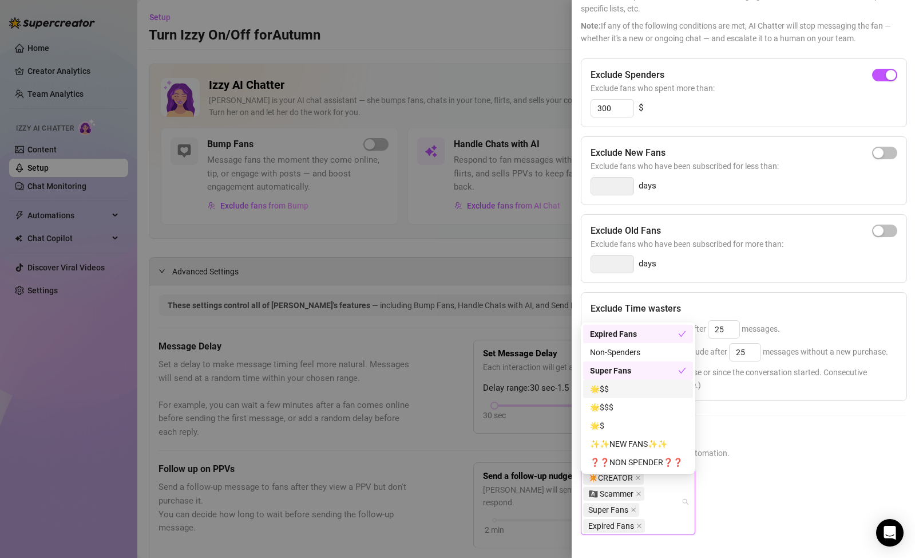
click at [752, 412] on div "Exclude Spenders Exclude fans who spent more than: 300 $ Exclude New Fans Exclu…" at bounding box center [743, 305] width 325 height 495
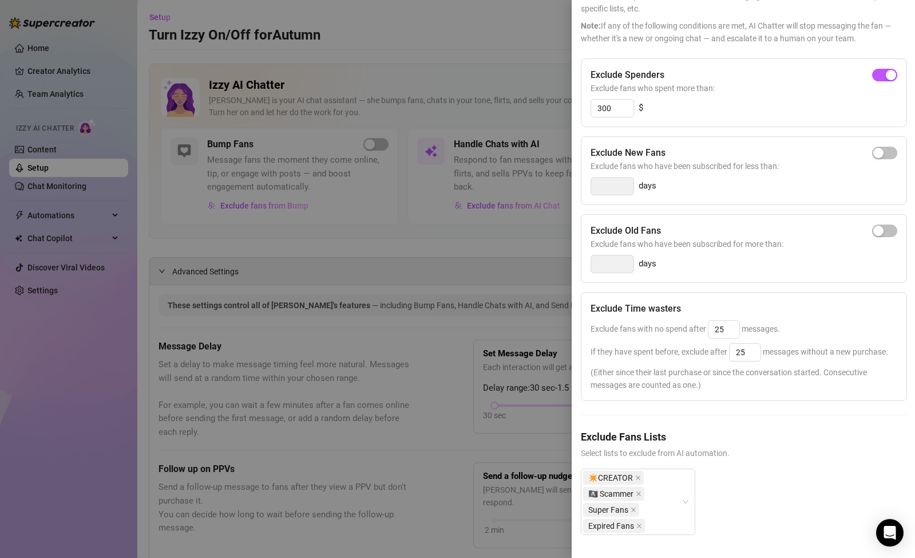
scroll to position [101, 0]
click at [641, 523] on icon "close" at bounding box center [640, 526] width 6 height 6
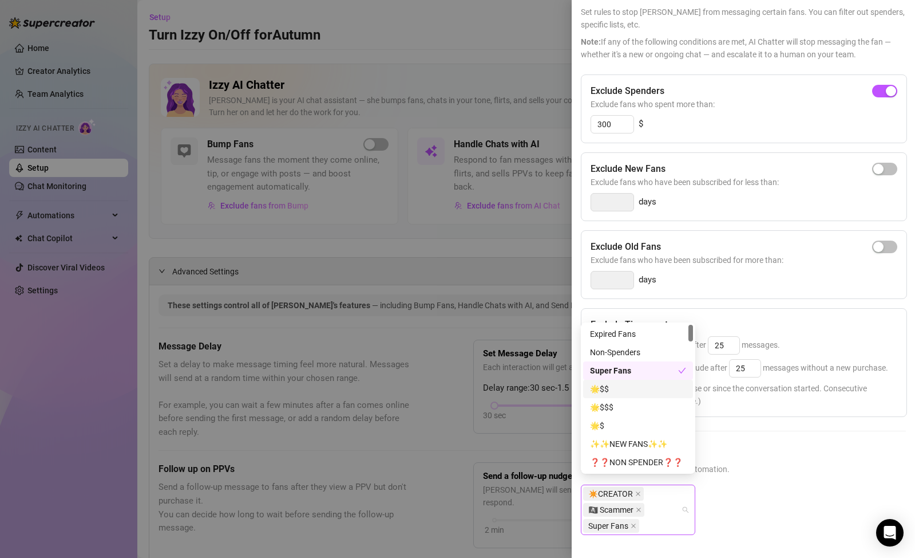
click at [666, 513] on div "✴️CREATOR 🏴‍☠️ Scammer Super Fans" at bounding box center [632, 509] width 98 height 48
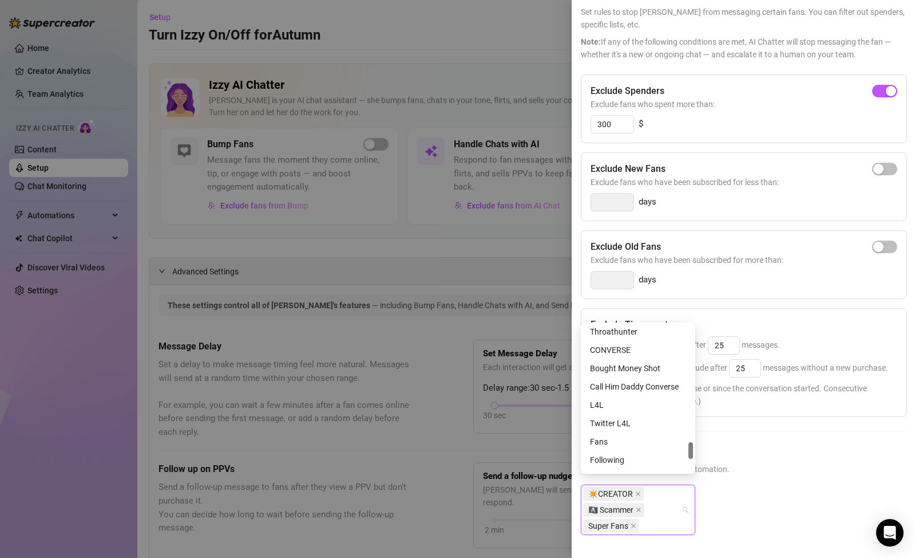
scroll to position [1043, 0]
click at [759, 434] on div "Exclude Spenders Exclude fans who spent more than: 300 $ Exclude New Fans Exclu…" at bounding box center [743, 313] width 325 height 479
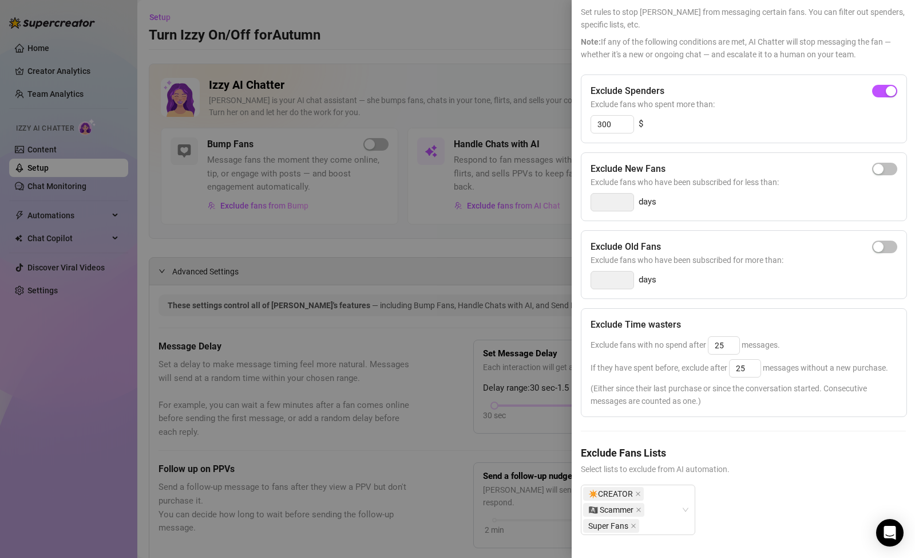
scroll to position [85, 0]
click at [479, 341] on div at bounding box center [457, 279] width 915 height 558
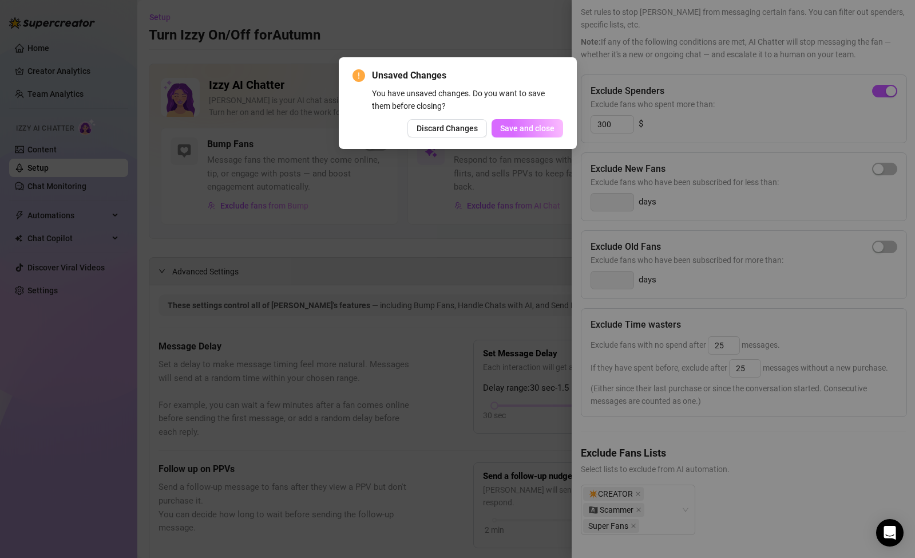
click at [534, 130] on span "Save and close" at bounding box center [527, 128] width 54 height 9
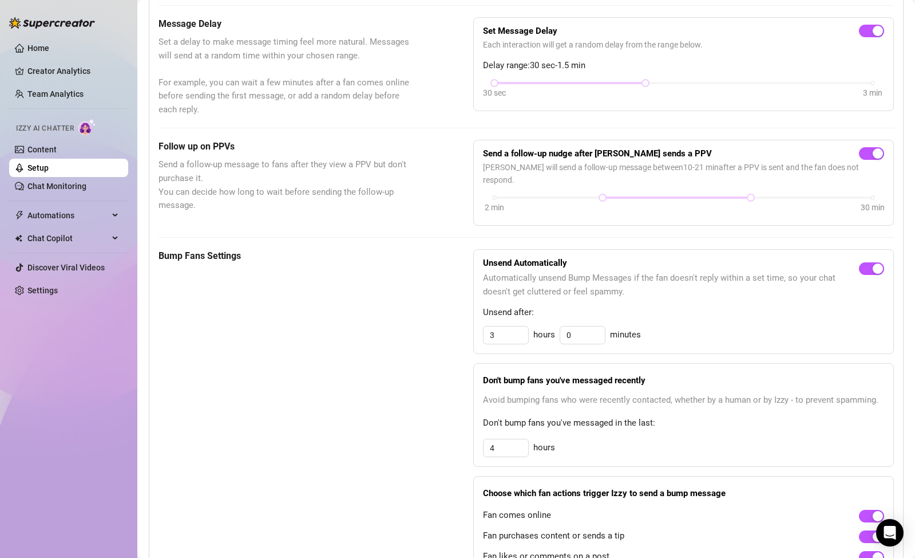
scroll to position [0, 0]
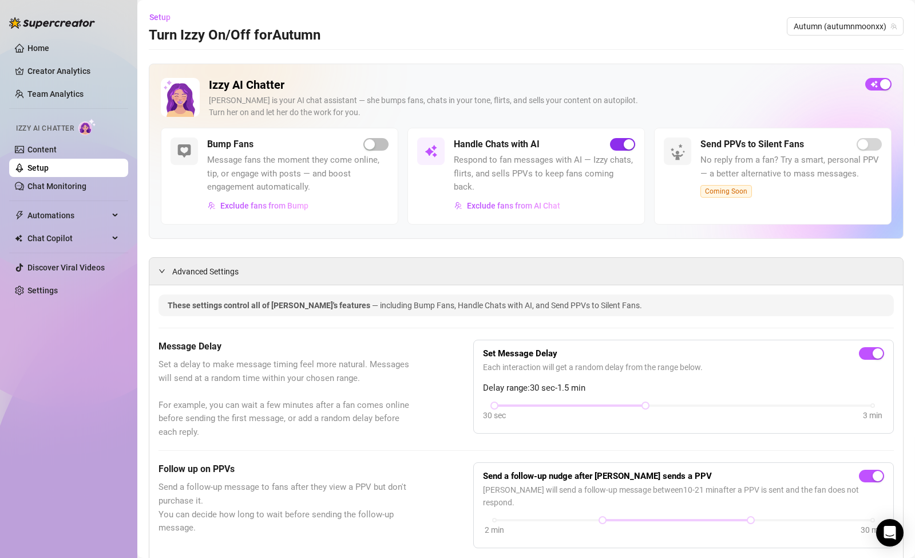
click at [615, 144] on span "button" at bounding box center [622, 144] width 25 height 13
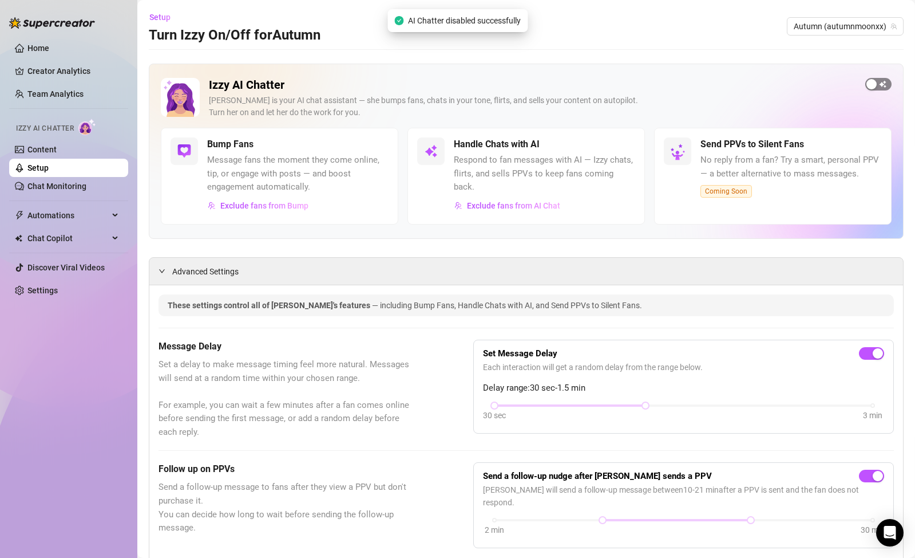
click at [867, 89] on div "button" at bounding box center [872, 84] width 10 height 10
click at [371, 145] on span "button" at bounding box center [376, 144] width 25 height 13
click at [611, 149] on span "button" at bounding box center [622, 144] width 25 height 13
click at [627, 144] on div "Handle Chats with AI" at bounding box center [544, 144] width 181 height 14
click at [613, 145] on div "Handle Chats with AI" at bounding box center [544, 144] width 181 height 14
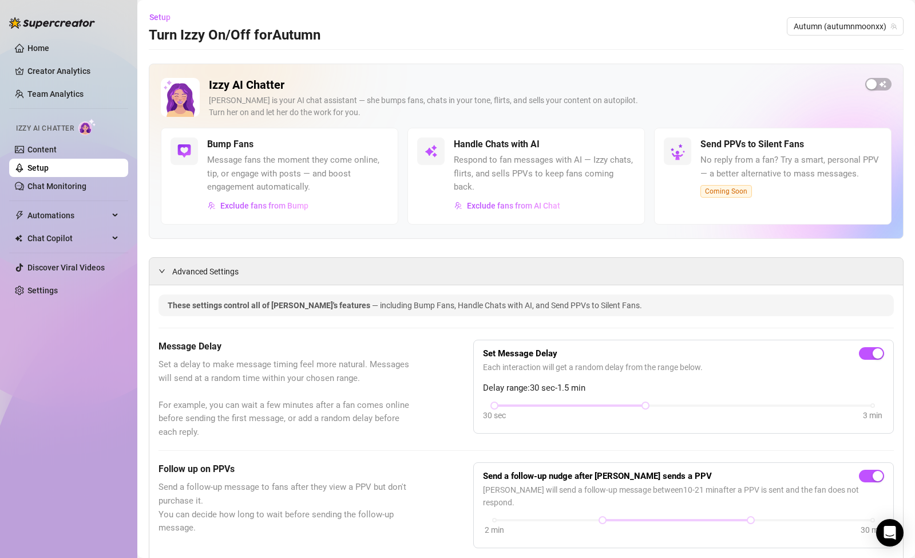
click at [608, 147] on div "Handle Chats with AI" at bounding box center [544, 144] width 181 height 14
click at [850, 84] on div "Izzy AI Chatter [PERSON_NAME] is your AI chat assistant — she bumps fans, chats…" at bounding box center [526, 103] width 731 height 50
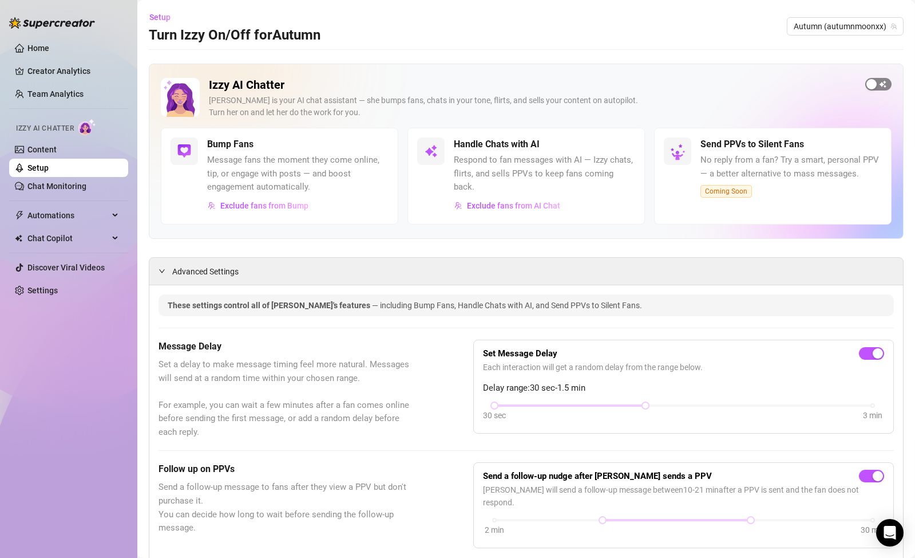
click at [867, 87] on div "button" at bounding box center [872, 84] width 10 height 10
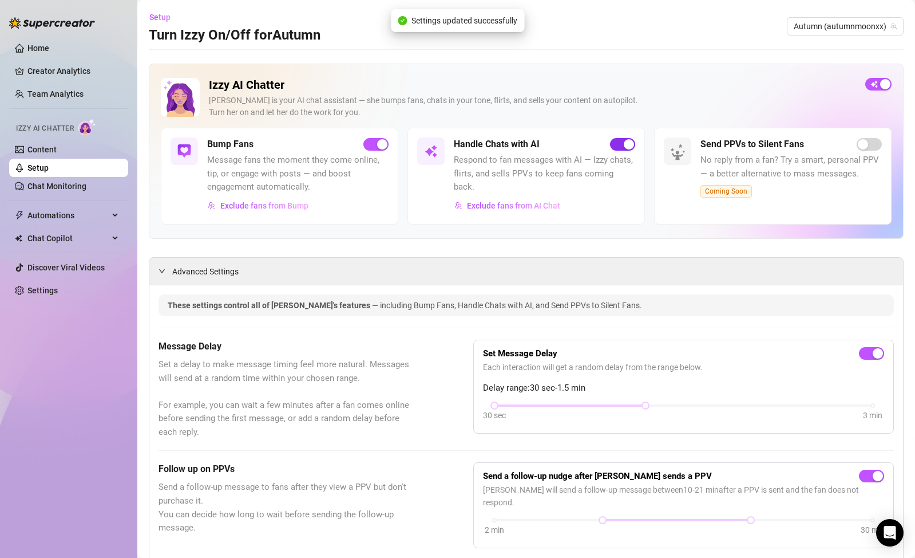
click at [624, 145] on div "button" at bounding box center [629, 144] width 10 height 10
click at [621, 145] on span "button" at bounding box center [622, 144] width 25 height 13
click at [624, 145] on div "button" at bounding box center [629, 144] width 10 height 10
click at [378, 143] on div "button" at bounding box center [382, 144] width 10 height 10
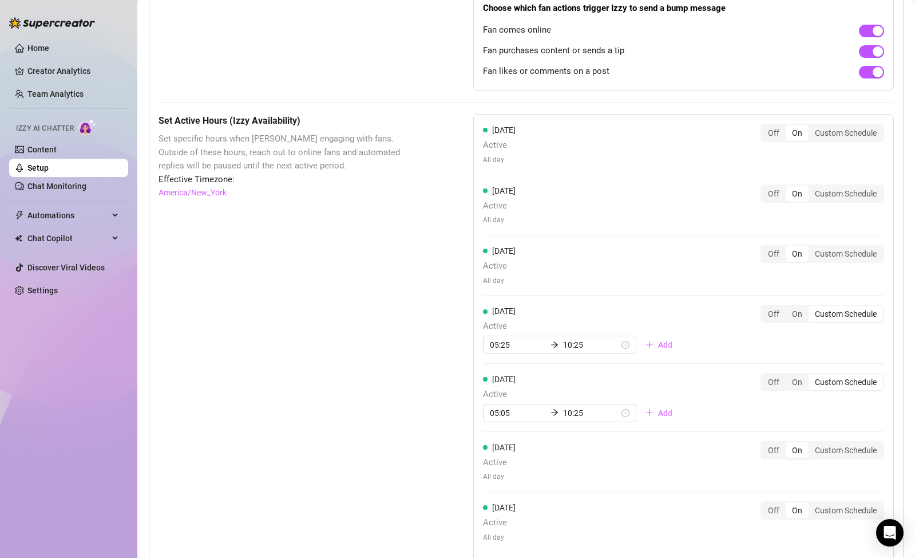
scroll to position [876, 0]
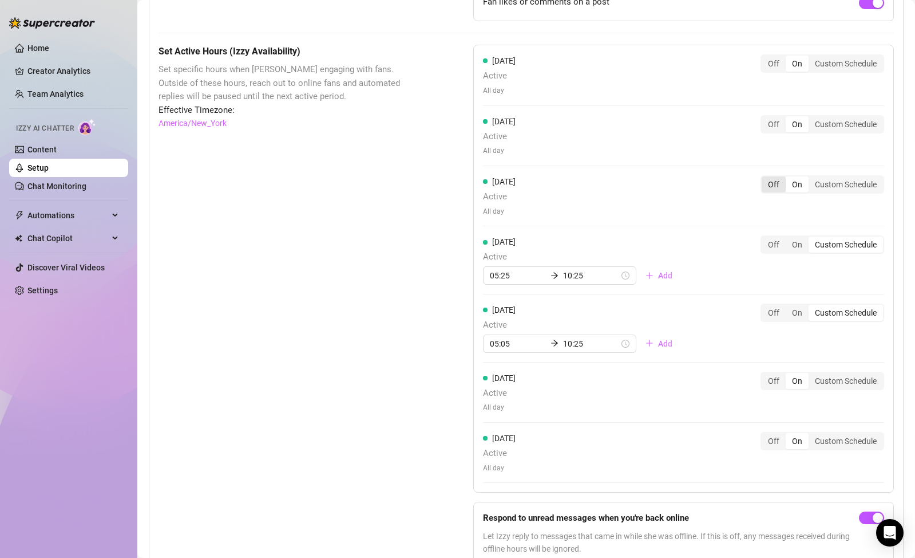
click at [764, 176] on div "Off" at bounding box center [774, 184] width 24 height 16
click at [765, 178] on input "Off" at bounding box center [765, 178] width 0 height 0
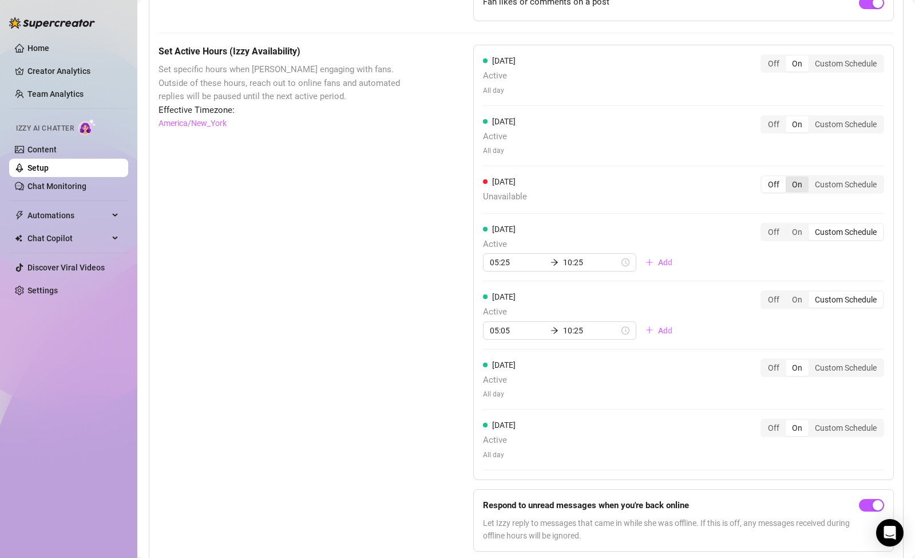
click at [787, 176] on div "On" at bounding box center [797, 184] width 23 height 16
click at [789, 178] on input "On" at bounding box center [789, 178] width 0 height 0
